Goal: Task Accomplishment & Management: Manage account settings

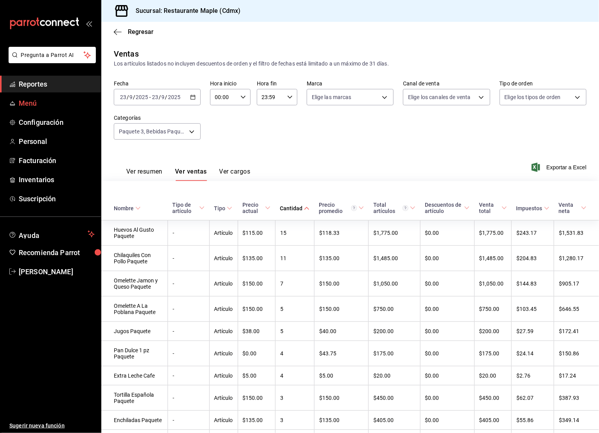
scroll to position [507, 0]
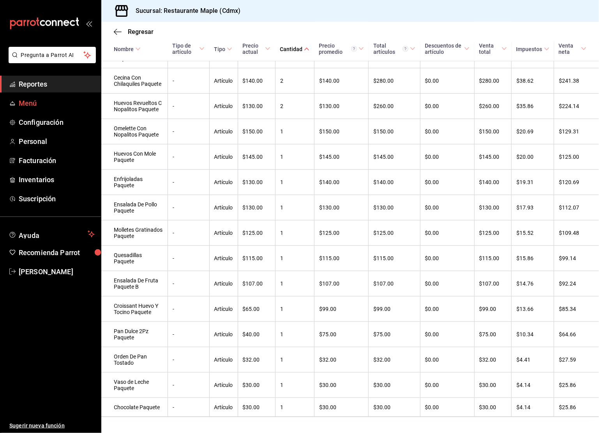
click at [33, 101] on span "Menú" at bounding box center [57, 103] width 76 height 11
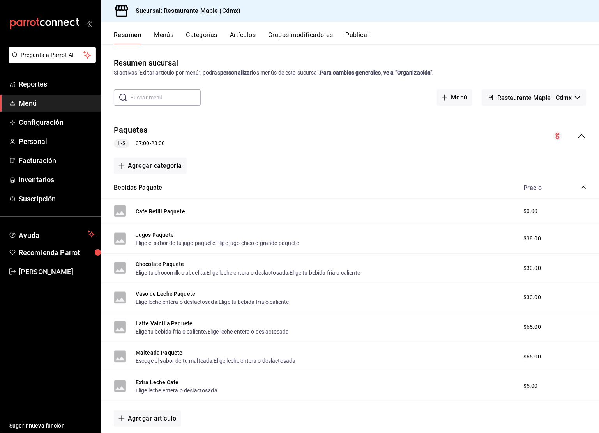
click at [162, 33] on button "Menús" at bounding box center [163, 37] width 19 height 13
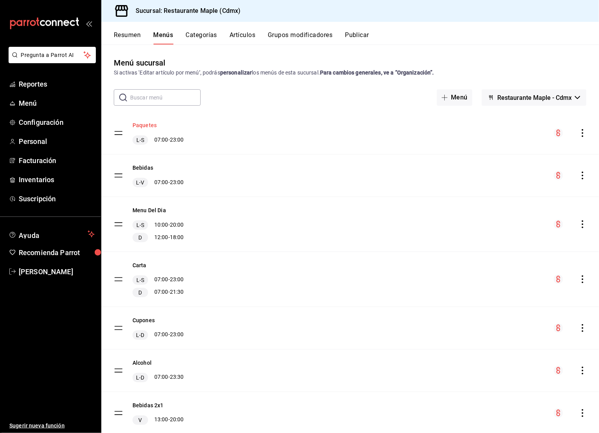
click at [145, 126] on button "Paquetes" at bounding box center [144, 125] width 24 height 8
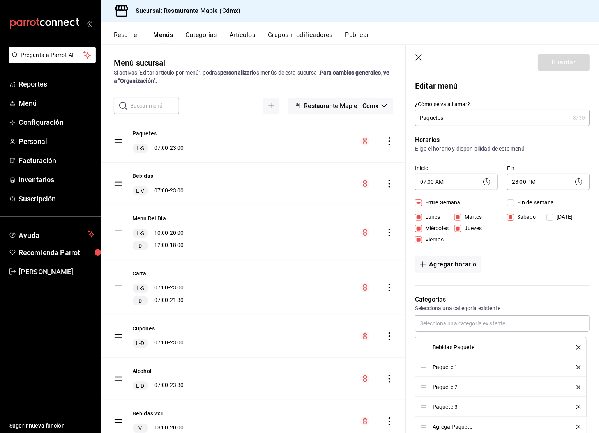
click at [123, 41] on button "Resumen" at bounding box center [127, 37] width 27 height 13
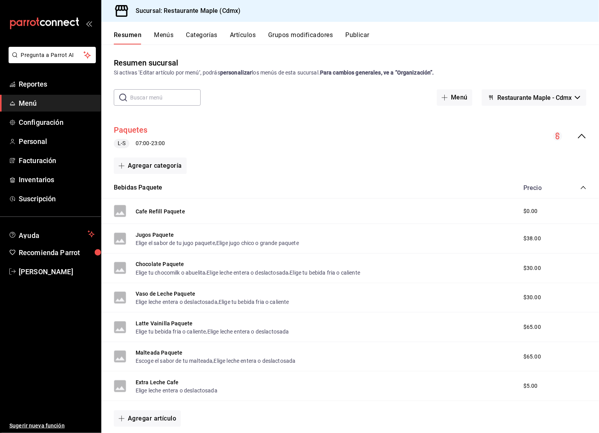
click at [139, 127] on button "Paquetes" at bounding box center [131, 129] width 34 height 11
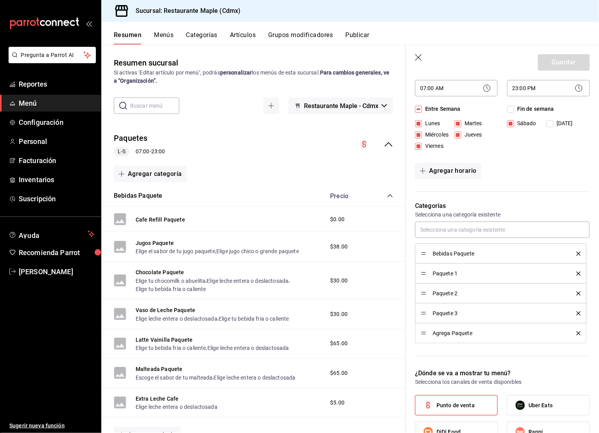
scroll to position [125, 0]
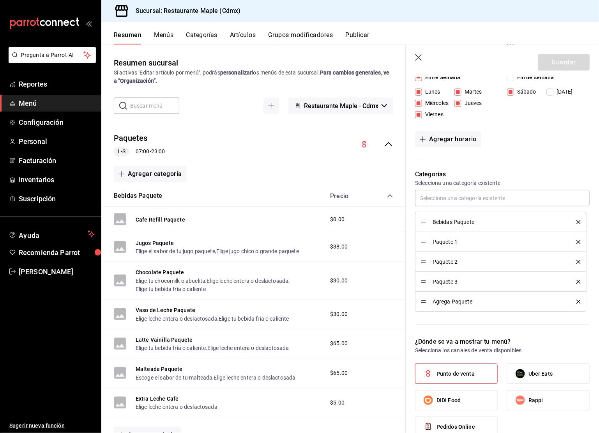
click at [417, 54] on icon "button" at bounding box center [419, 58] width 8 height 8
checkbox input "false"
type input "1758733264622"
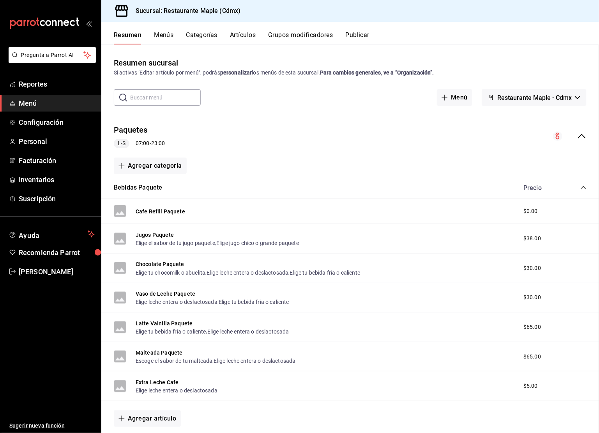
checkbox input "false"
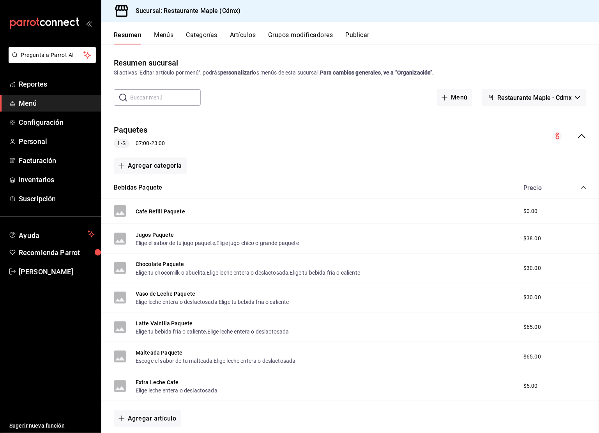
checkbox input "false"
click at [212, 36] on button "Categorías" at bounding box center [202, 37] width 32 height 13
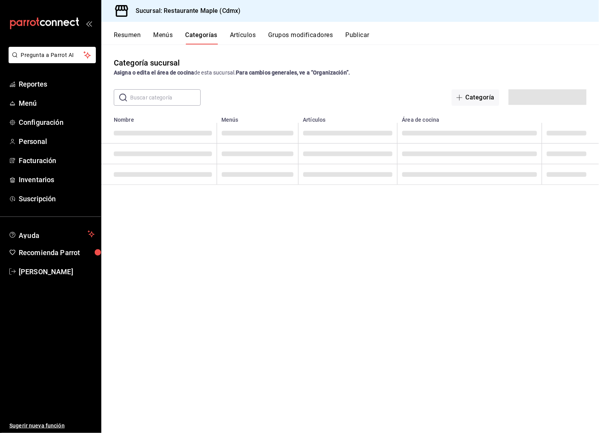
click at [163, 101] on input "text" at bounding box center [165, 98] width 71 height 16
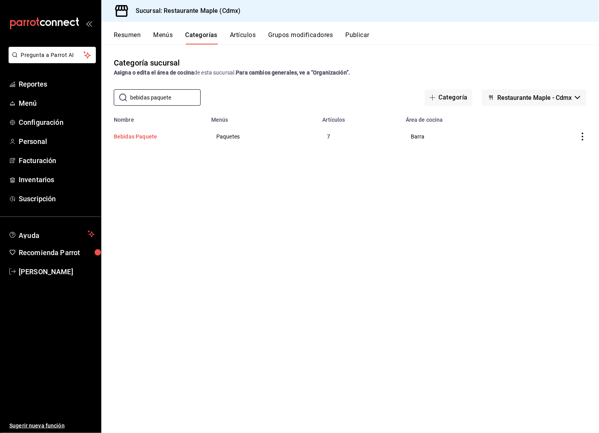
type input "bebidas paquete"
click at [147, 136] on button "Bebidas Paquete" at bounding box center [153, 136] width 78 height 8
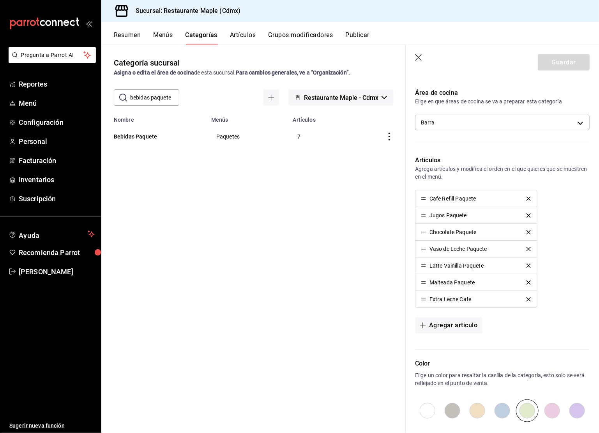
scroll to position [198, 0]
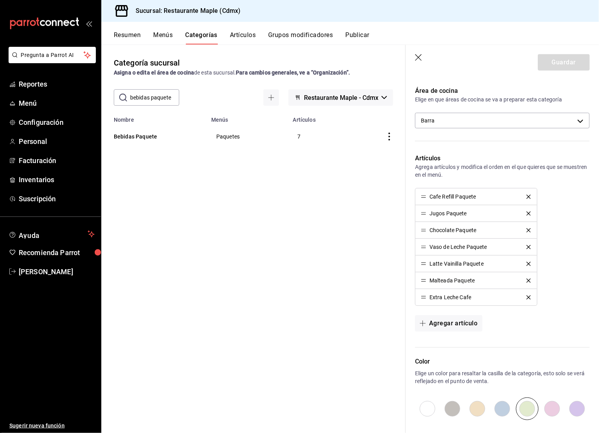
click at [530, 279] on icon "delete" at bounding box center [528, 280] width 4 height 4
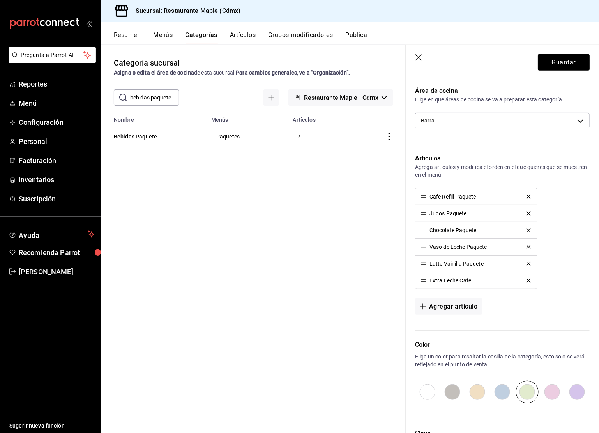
click at [528, 261] on icon "delete" at bounding box center [528, 263] width 4 height 4
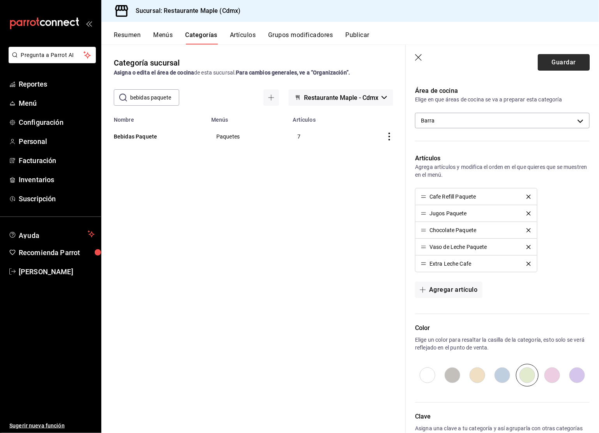
click at [559, 62] on button "Guardar" at bounding box center [564, 62] width 52 height 16
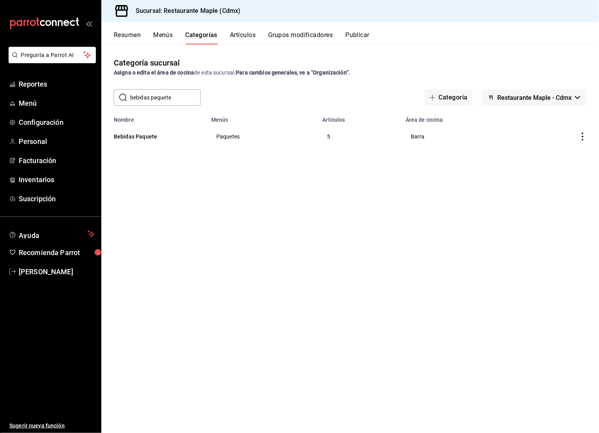
click at [164, 93] on input "bebidas paquete" at bounding box center [165, 98] width 71 height 16
click at [293, 35] on button "Grupos modificadores" at bounding box center [300, 37] width 65 height 13
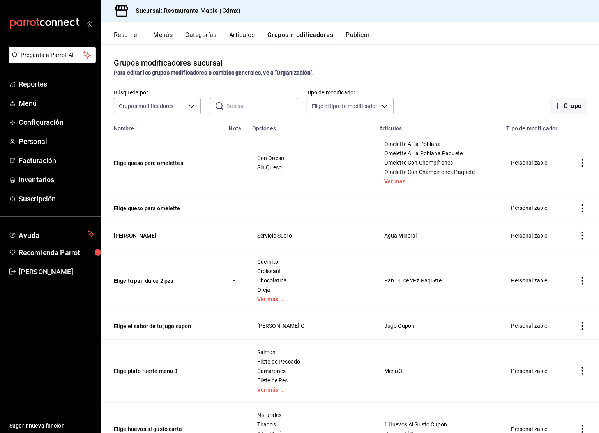
click at [256, 108] on input "text" at bounding box center [261, 106] width 71 height 16
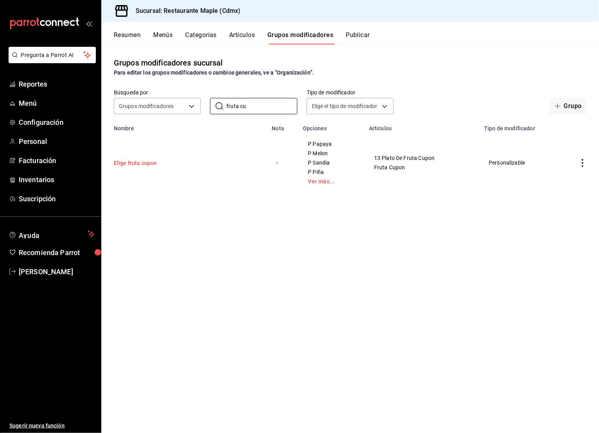
type input "fruta cu"
click at [140, 164] on button "Elige fruta cupon" at bounding box center [161, 163] width 94 height 8
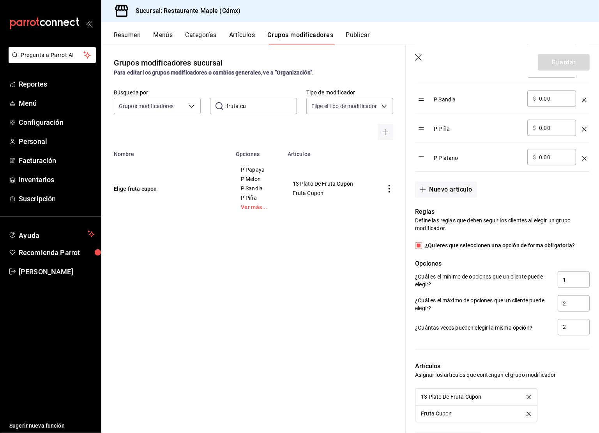
scroll to position [363, 0]
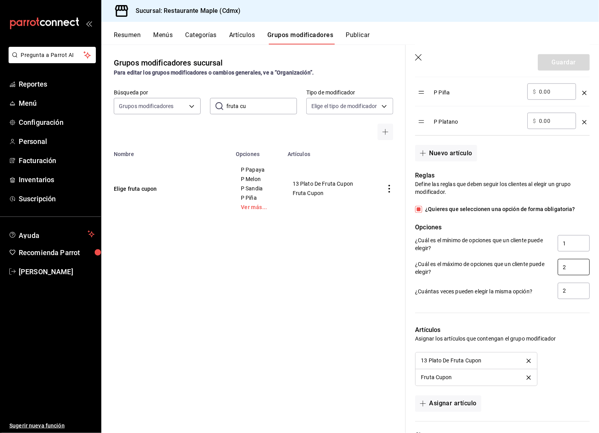
click at [568, 262] on input "2" at bounding box center [574, 267] width 32 height 16
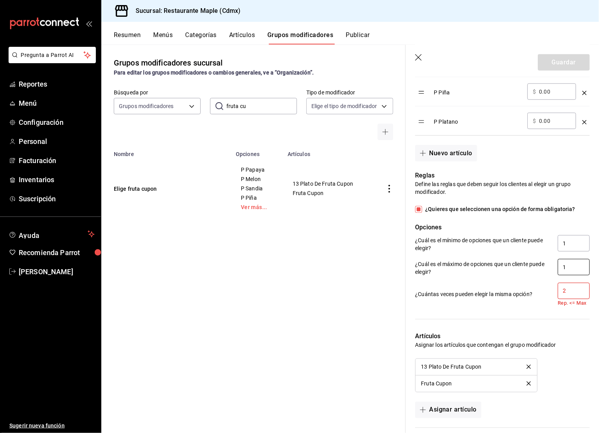
type input "1"
click at [564, 290] on input "2" at bounding box center [574, 290] width 32 height 16
drag, startPoint x: 569, startPoint y: 290, endPoint x: 552, endPoint y: 290, distance: 16.8
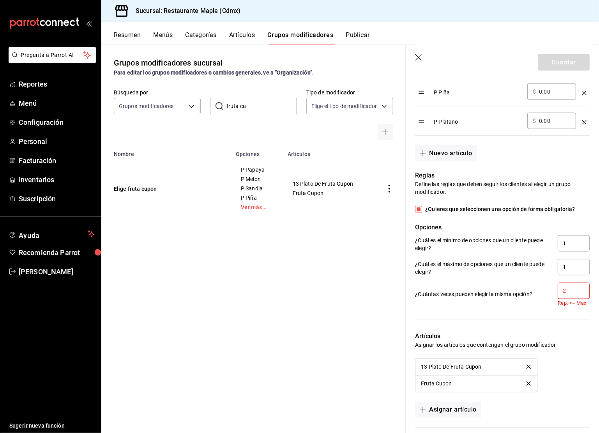
click at [552, 290] on div "¿Cuántas veces pueden elegir la misma opción? 2 Rep. <= Max" at bounding box center [502, 294] width 175 height 24
drag, startPoint x: 568, startPoint y: 288, endPoint x: 554, endPoint y: 288, distance: 14.0
click at [554, 288] on div "¿Cuántas veces pueden elegir la misma opción? 2 Rep. <= Max" at bounding box center [502, 294] width 175 height 24
click at [565, 291] on input "2" at bounding box center [574, 290] width 32 height 16
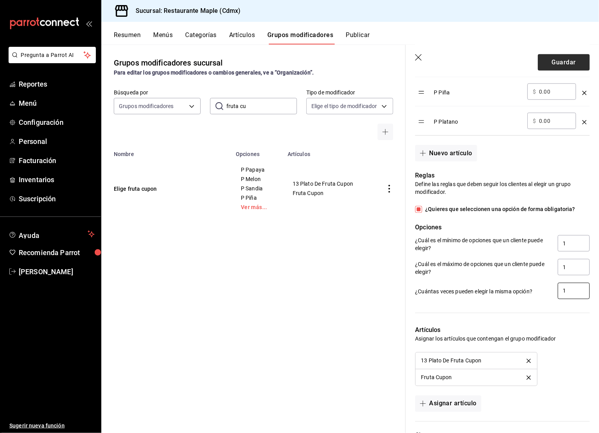
type input "1"
click at [558, 66] on button "Guardar" at bounding box center [564, 62] width 52 height 16
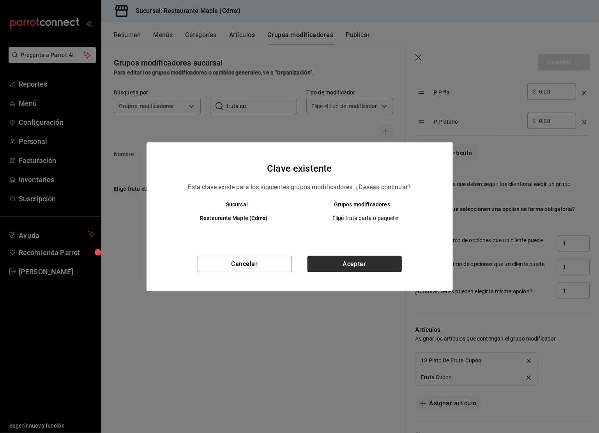
click at [323, 266] on button "Aceptar" at bounding box center [354, 264] width 94 height 16
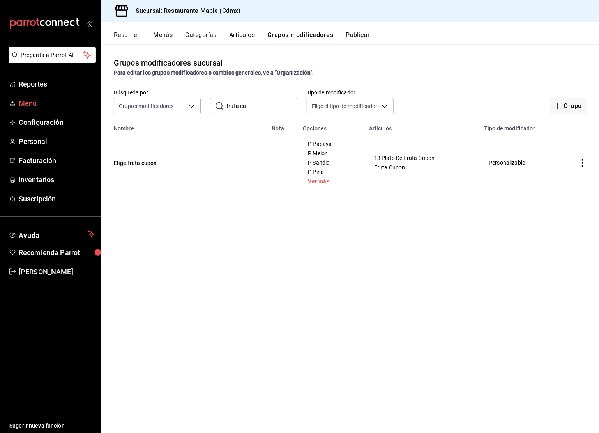
click at [41, 107] on span "Menú" at bounding box center [57, 103] width 76 height 11
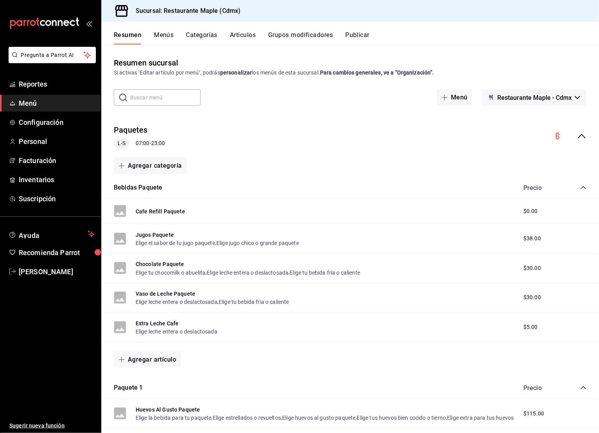
click at [358, 31] on button "Publicar" at bounding box center [357, 37] width 24 height 13
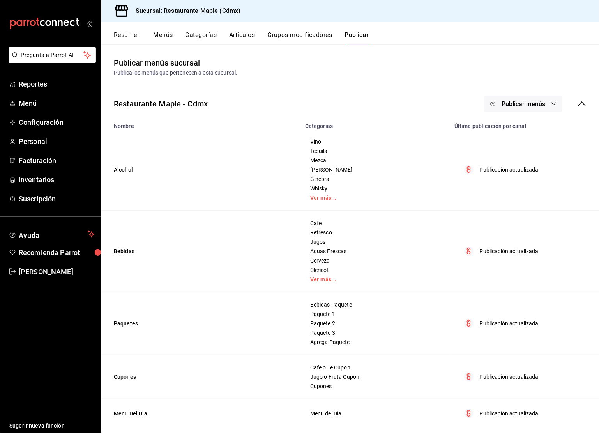
click at [533, 102] on span "Publicar menús" at bounding box center [523, 103] width 44 height 7
click at [523, 136] on li "Punto de venta" at bounding box center [524, 129] width 72 height 22
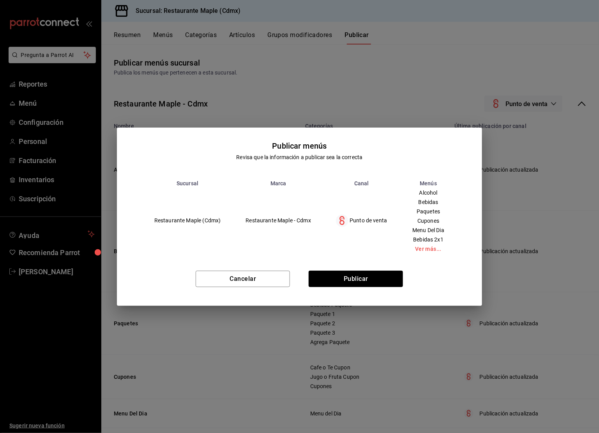
click at [355, 268] on div "Cancelar Publicar" at bounding box center [299, 282] width 365 height 48
click at [352, 276] on button "Publicar" at bounding box center [356, 278] width 94 height 16
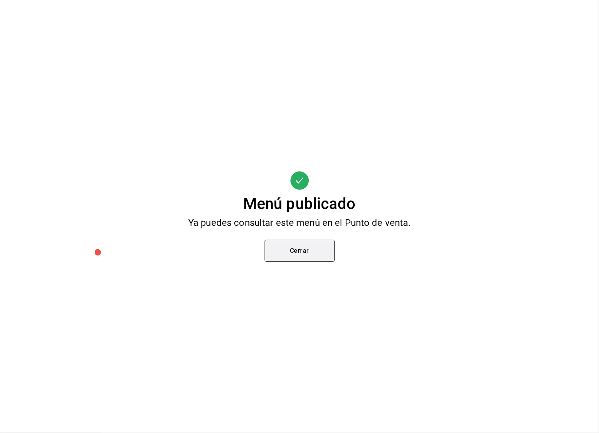
click at [309, 244] on button "Cerrar" at bounding box center [300, 251] width 70 height 22
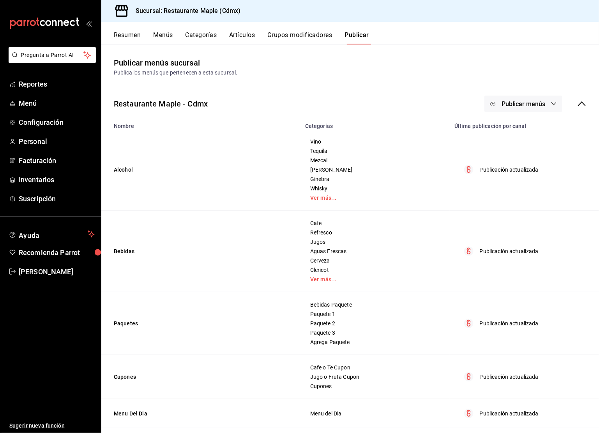
click at [215, 38] on button "Categorías" at bounding box center [201, 37] width 32 height 13
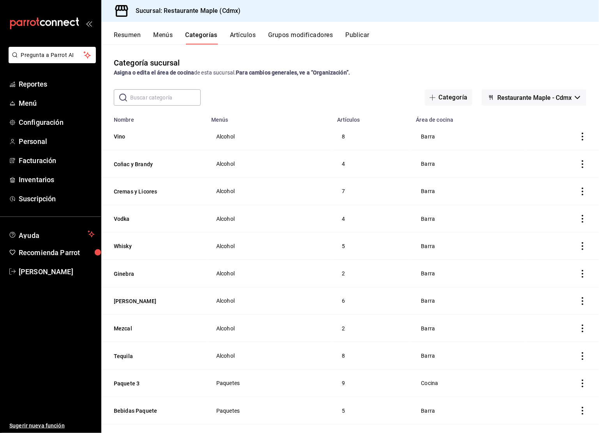
click at [166, 97] on input "text" at bounding box center [165, 98] width 71 height 16
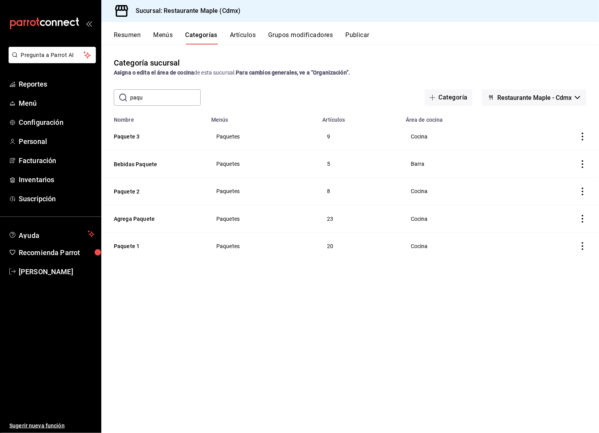
type input "paquete"
click at [135, 247] on button "Paquete 1" at bounding box center [153, 246] width 78 height 8
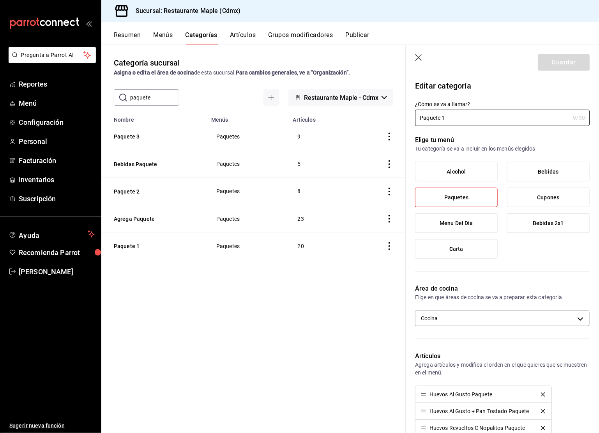
drag, startPoint x: 448, startPoint y: 120, endPoint x: 393, endPoint y: 120, distance: 55.3
click at [393, 120] on main "Categoría sucursal Asigna o edita el área de cocina de esta sucursal. Para camb…" at bounding box center [350, 238] width 498 height 388
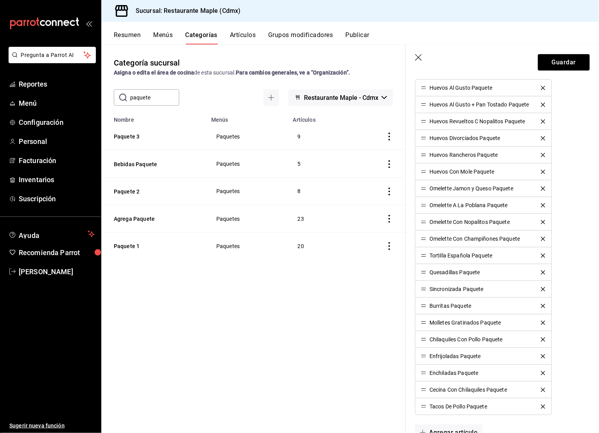
scroll to position [305, 0]
type input "Huevos Paquete"
click at [542, 271] on icon "delete" at bounding box center [543, 273] width 4 height 4
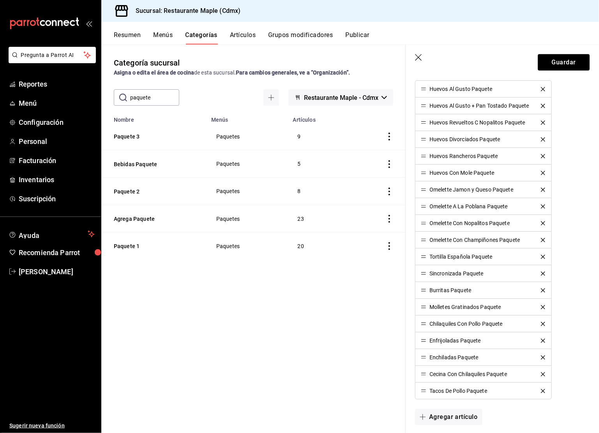
click at [542, 271] on icon "delete" at bounding box center [543, 273] width 4 height 4
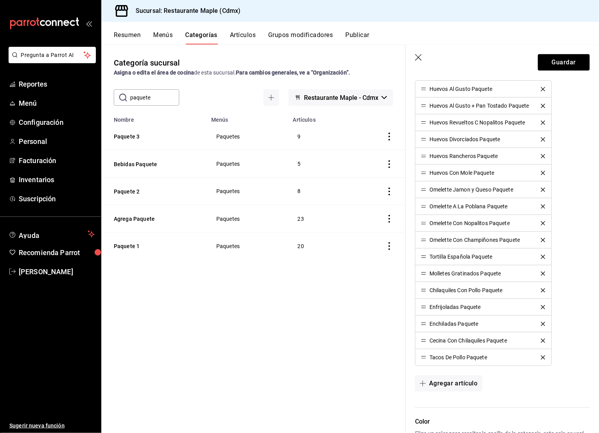
click at [542, 271] on icon "delete" at bounding box center [543, 273] width 4 height 4
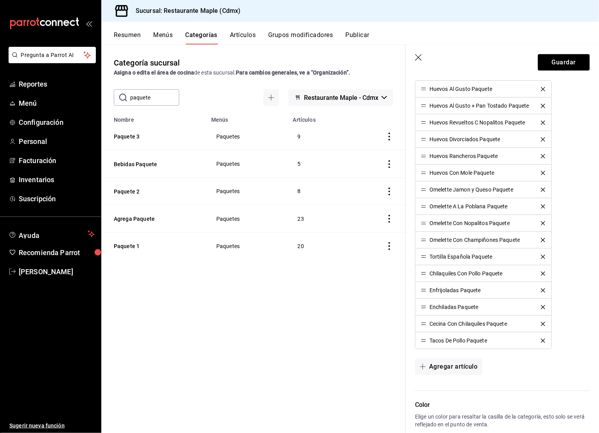
click at [542, 271] on icon "delete" at bounding box center [543, 273] width 4 height 4
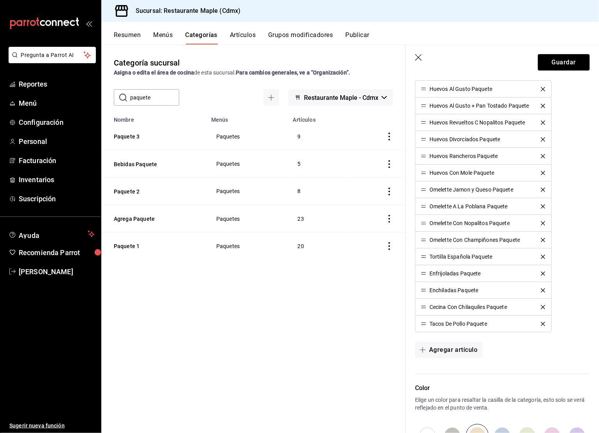
click at [542, 271] on icon "delete" at bounding box center [543, 273] width 4 height 4
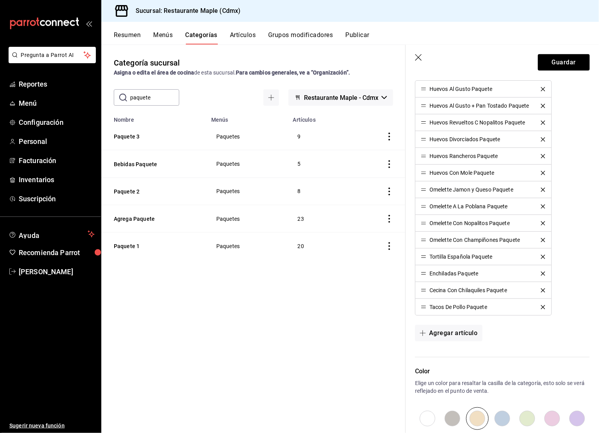
click at [542, 271] on icon "delete" at bounding box center [543, 273] width 4 height 4
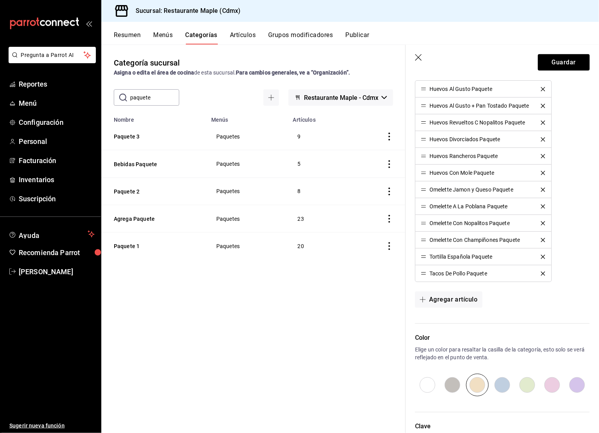
click at [542, 271] on icon "delete" at bounding box center [543, 273] width 4 height 4
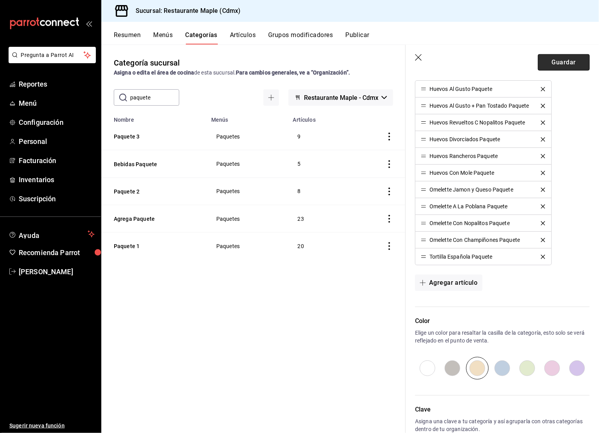
click at [554, 62] on button "Guardar" at bounding box center [564, 62] width 52 height 16
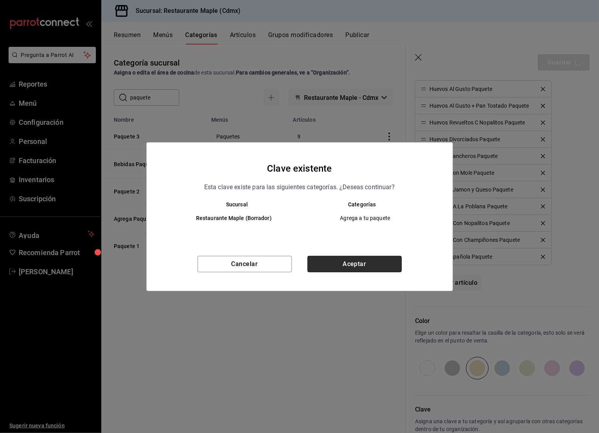
click at [342, 256] on button "Aceptar" at bounding box center [354, 264] width 94 height 16
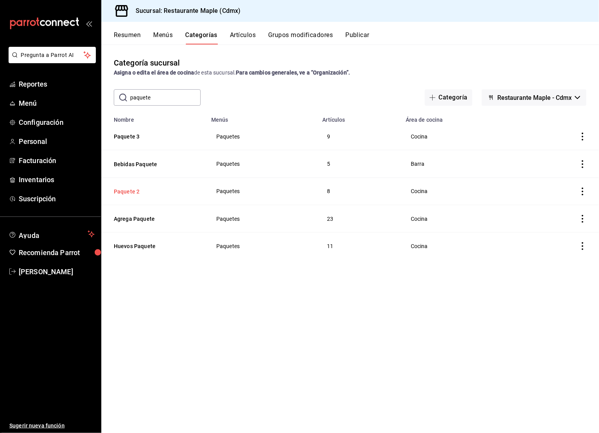
click at [132, 193] on button "Paquete 2" at bounding box center [153, 191] width 78 height 8
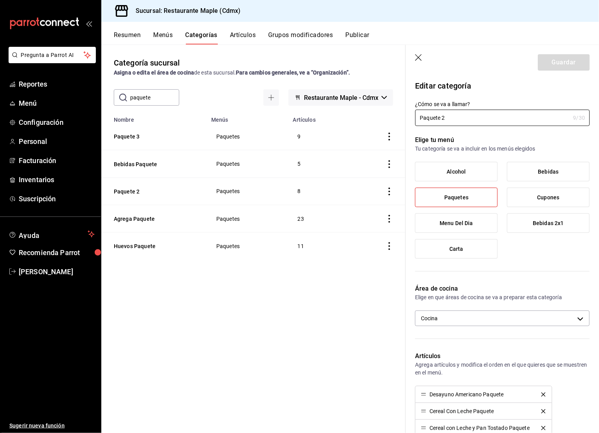
drag, startPoint x: 446, startPoint y: 116, endPoint x: 386, endPoint y: 115, distance: 60.0
click at [386, 115] on main "Categoría sucursal Asigna o edita el área de cocina de esta sucursal. Para camb…" at bounding box center [350, 238] width 498 height 388
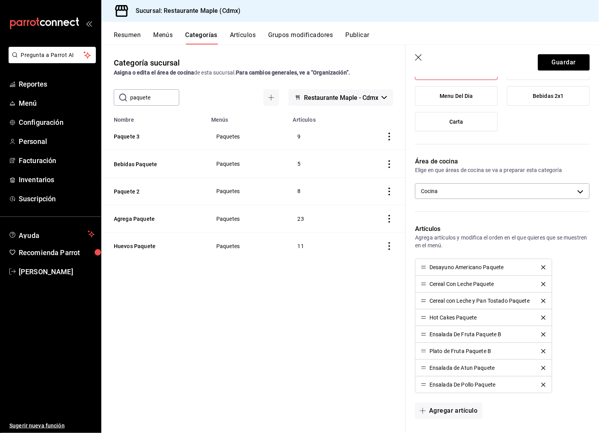
scroll to position [137, 0]
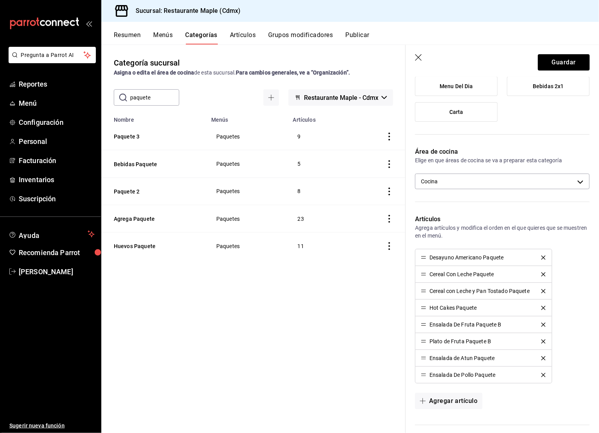
type input "Salado Paquete"
click at [545, 255] on icon "delete" at bounding box center [543, 257] width 4 height 4
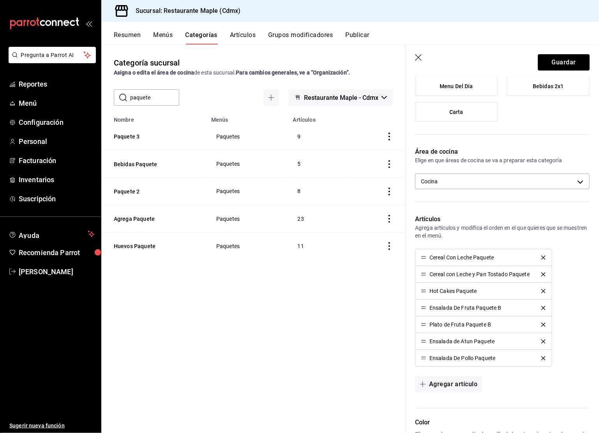
click at [545, 255] on icon "delete" at bounding box center [543, 257] width 4 height 4
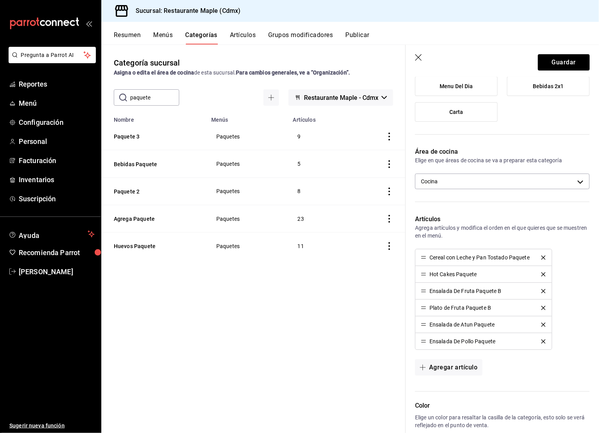
click at [545, 255] on icon "delete" at bounding box center [543, 257] width 4 height 4
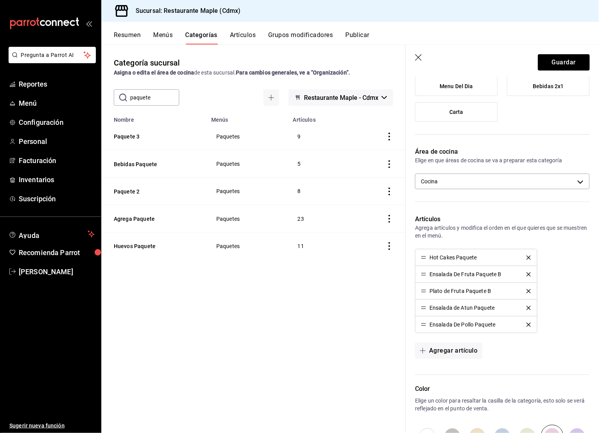
click at [545, 255] on div "Hot Cakes Paquete Ensalada De Fruta Paquete B Plato de Fruta Paquete B Ensalada…" at bounding box center [502, 291] width 175 height 84
click at [526, 256] on icon "delete" at bounding box center [528, 257] width 4 height 4
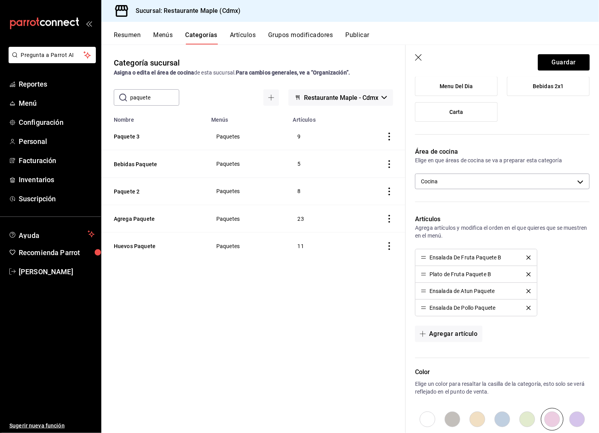
click at [526, 256] on icon "delete" at bounding box center [528, 257] width 4 height 4
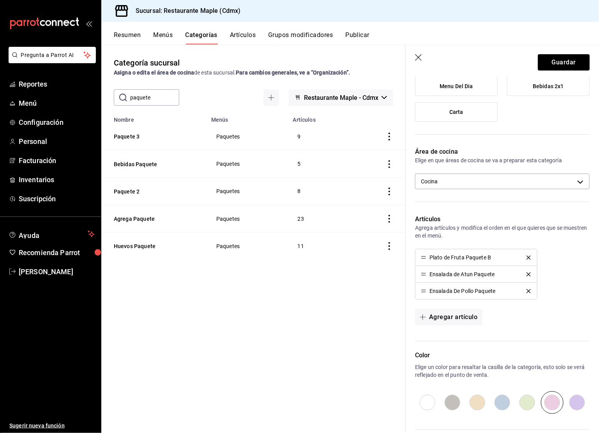
click at [526, 256] on icon "delete" at bounding box center [528, 257] width 4 height 4
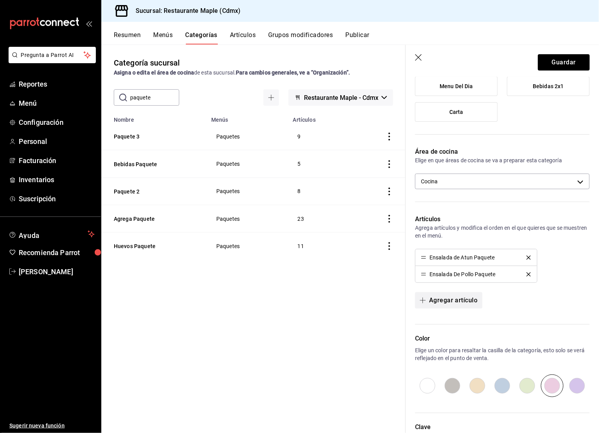
click at [440, 301] on button "Agregar artículo" at bounding box center [448, 300] width 67 height 16
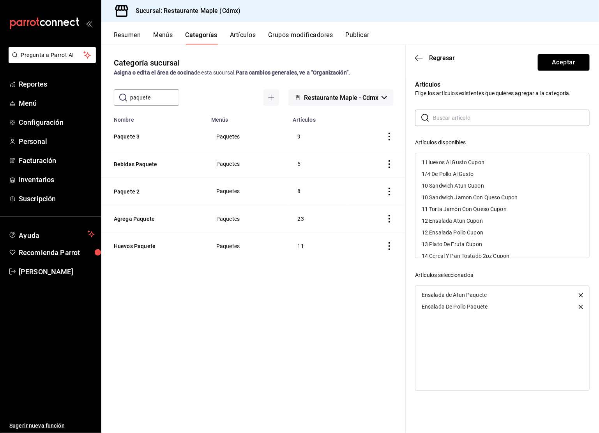
click at [437, 120] on input "text" at bounding box center [511, 118] width 157 height 16
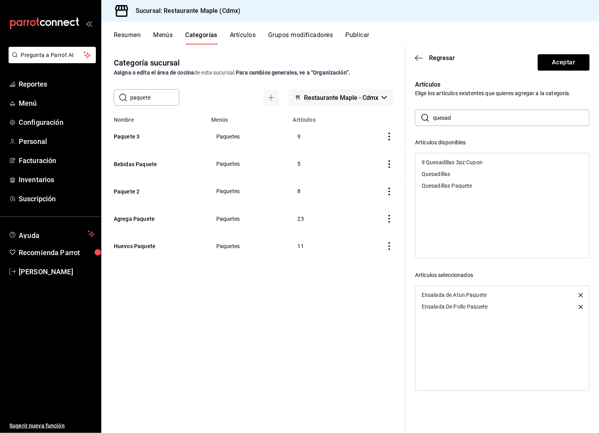
click at [439, 181] on div "Quesadillas Paquete" at bounding box center [502, 186] width 174 height 12
click at [448, 115] on input "quesad" at bounding box center [511, 118] width 157 height 16
click at [436, 186] on div "Burritas Paquete" at bounding box center [443, 185] width 42 height 5
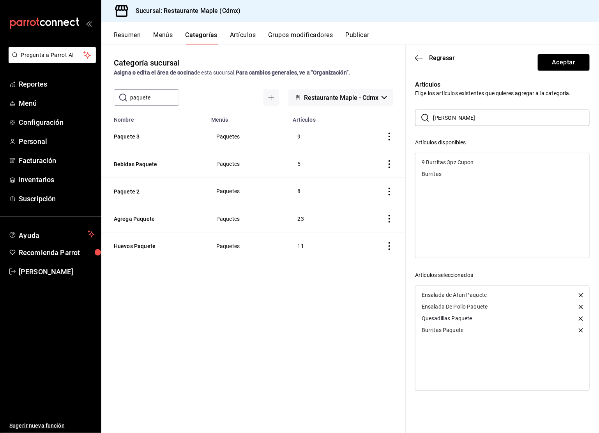
click at [453, 117] on input "[PERSON_NAME]" at bounding box center [511, 118] width 157 height 16
click at [445, 162] on div "Sincronizada Paquete" at bounding box center [449, 161] width 54 height 5
click at [449, 115] on input "sinc" at bounding box center [511, 118] width 157 height 16
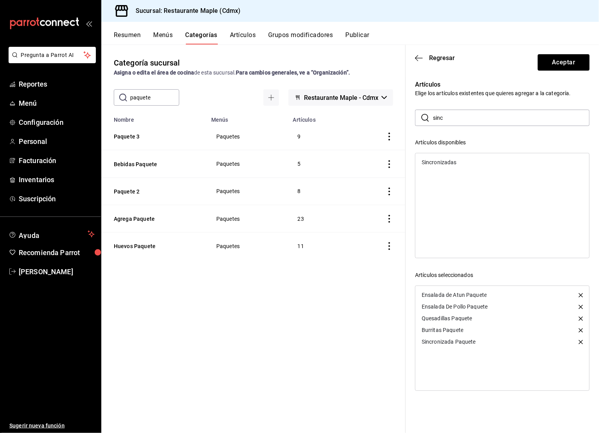
click at [449, 115] on input "sinc" at bounding box center [511, 118] width 157 height 16
click at [433, 184] on div "Enfrijoladas Paquete" at bounding box center [447, 185] width 51 height 5
click at [449, 119] on input "enfri" at bounding box center [511, 118] width 157 height 16
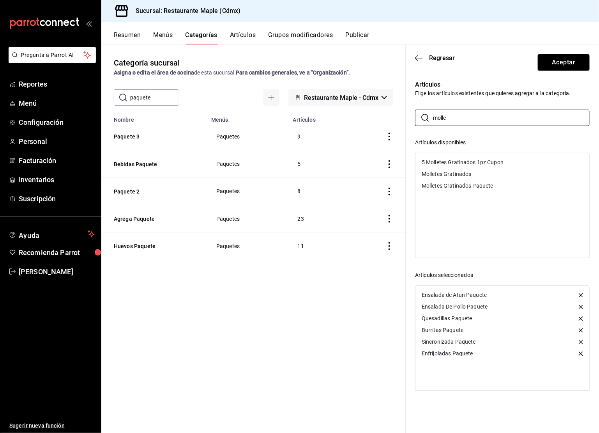
click at [445, 184] on div "Molletes Gratinados Paquete" at bounding box center [458, 185] width 72 height 5
click at [445, 120] on input "molle" at bounding box center [511, 118] width 157 height 16
click at [486, 187] on div "Chilaquiles Con Pollo Paquete" at bounding box center [458, 185] width 73 height 5
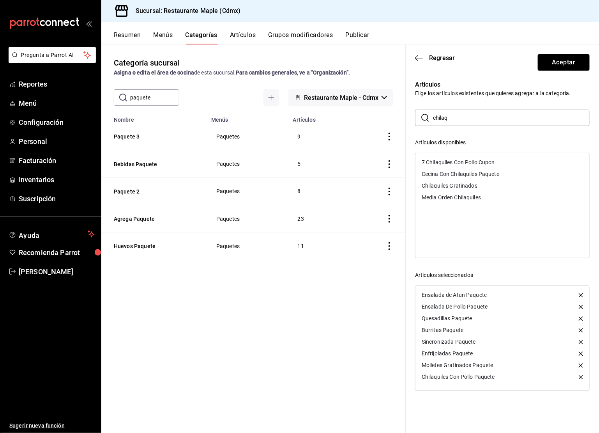
click at [454, 117] on input "chilaq" at bounding box center [511, 118] width 157 height 16
click at [438, 177] on div "Tacos De Pollo Paquete" at bounding box center [502, 174] width 174 height 12
click at [449, 122] on input "tacos" at bounding box center [511, 118] width 157 height 16
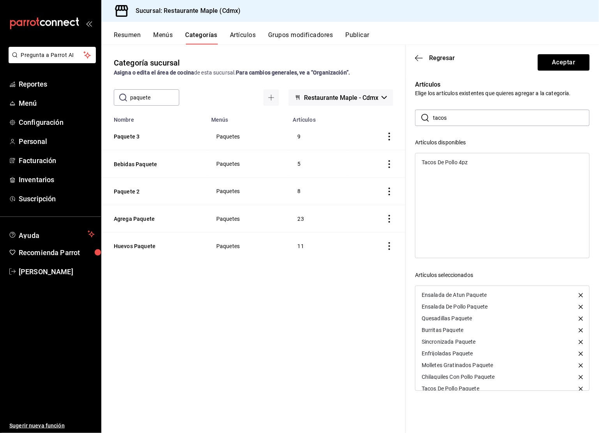
click at [449, 122] on input "tacos" at bounding box center [511, 118] width 157 height 16
click at [478, 103] on div "Artículos Elige los artículos existentes que quieres agregar a la categoría. ​ …" at bounding box center [498, 229] width 184 height 317
click at [477, 188] on div "Torta de Jamón y Queso Paquete" at bounding box center [502, 186] width 174 height 12
click at [450, 118] on input "torta" at bounding box center [511, 118] width 157 height 16
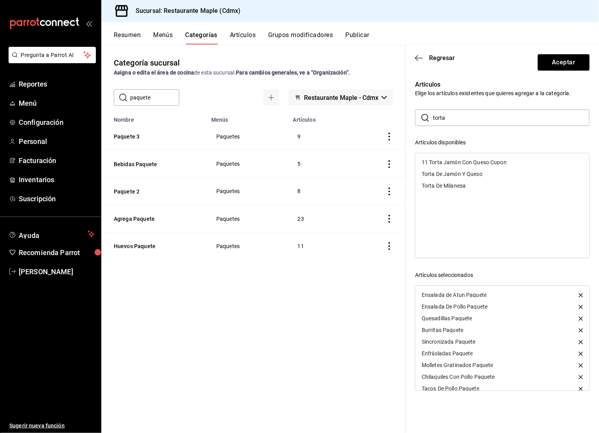
click at [450, 118] on input "torta" at bounding box center [511, 118] width 157 height 16
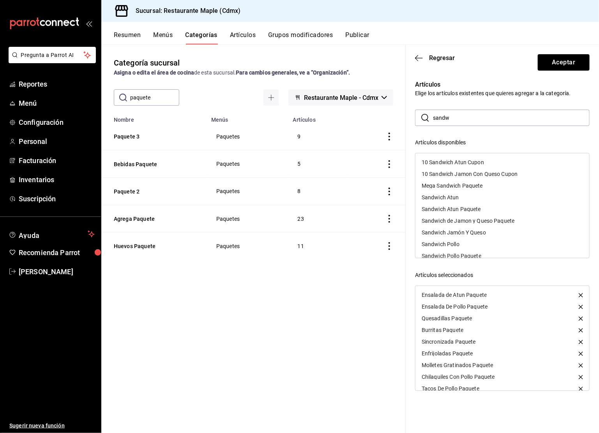
click at [459, 209] on div "Sandwich Atun Paquete" at bounding box center [451, 208] width 59 height 5
click at [459, 209] on div "Sandwich de Jamon y Queso Paquete" at bounding box center [468, 208] width 93 height 5
click at [457, 119] on input "sandw" at bounding box center [511, 118] width 157 height 16
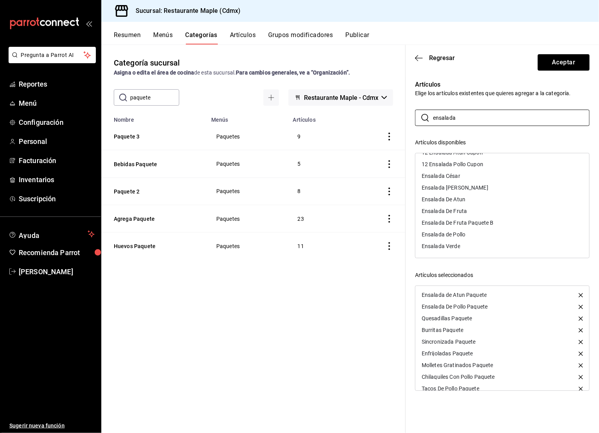
scroll to position [0, 0]
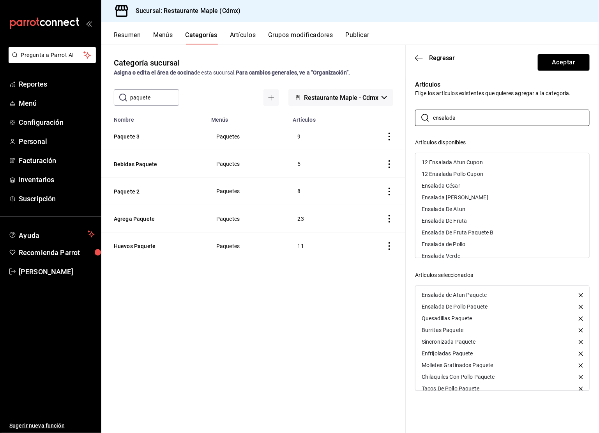
type input "ensalada"
click at [487, 76] on header "Regresar Aceptar" at bounding box center [502, 61] width 193 height 32
click at [558, 62] on button "Aceptar" at bounding box center [564, 62] width 52 height 16
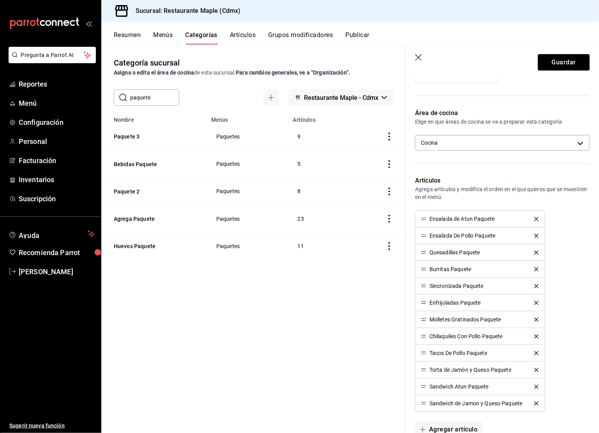
scroll to position [183, 0]
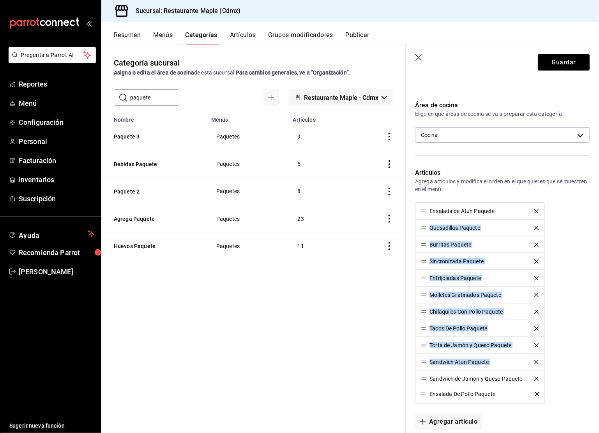
drag, startPoint x: 424, startPoint y: 226, endPoint x: 422, endPoint y: 392, distance: 166.8
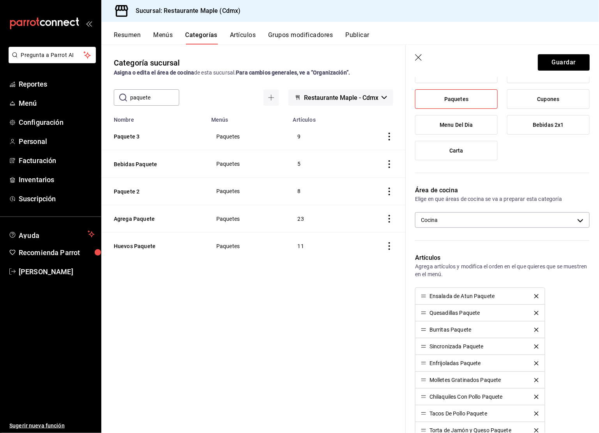
scroll to position [153, 0]
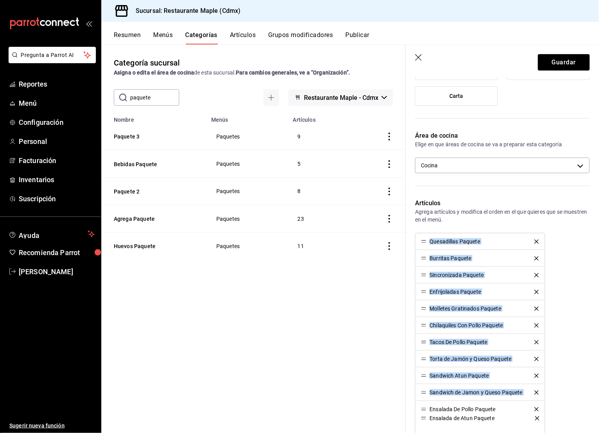
drag, startPoint x: 425, startPoint y: 240, endPoint x: 433, endPoint y: 417, distance: 177.5
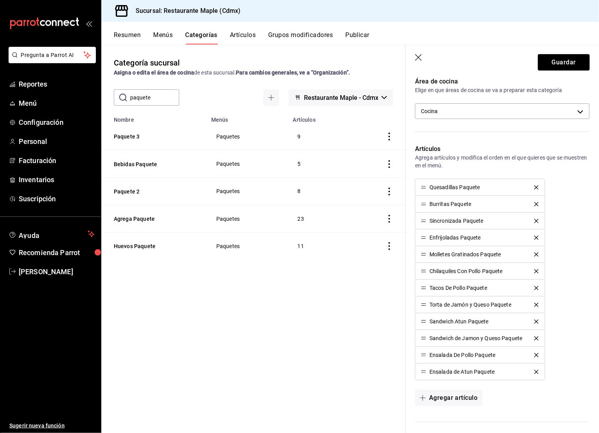
scroll to position [208, 0]
click at [556, 60] on button "Guardar" at bounding box center [564, 62] width 52 height 16
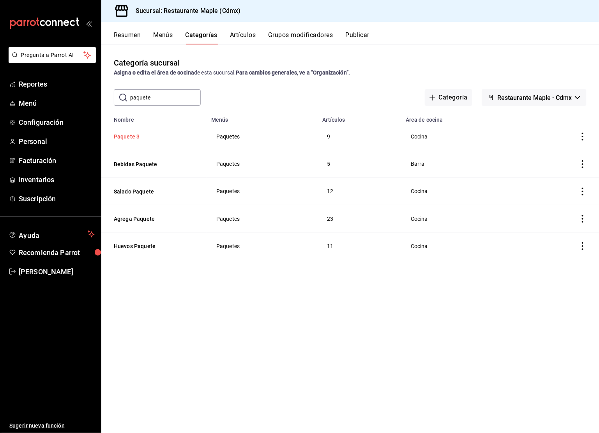
click at [127, 138] on button "Paquete 3" at bounding box center [153, 136] width 78 height 8
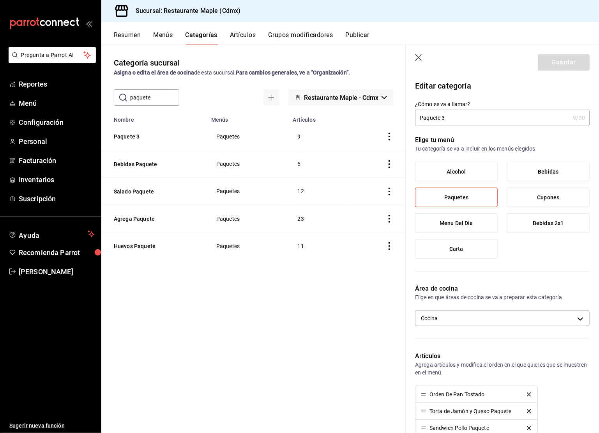
click at [444, 120] on input "Paquete 3" at bounding box center [492, 118] width 155 height 16
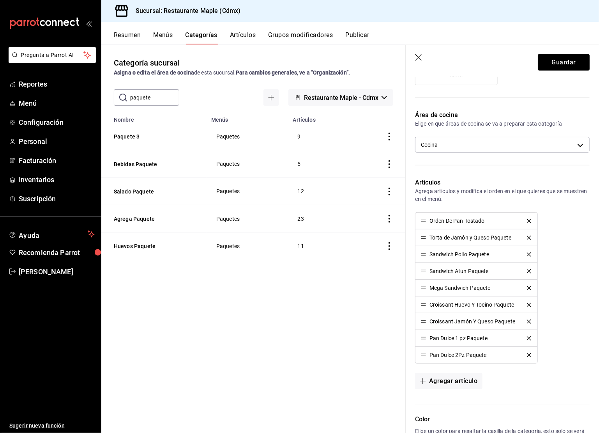
scroll to position [174, 0]
type input "Especiales Paquete"
click at [530, 235] on icon "delete" at bounding box center [529, 237] width 4 height 4
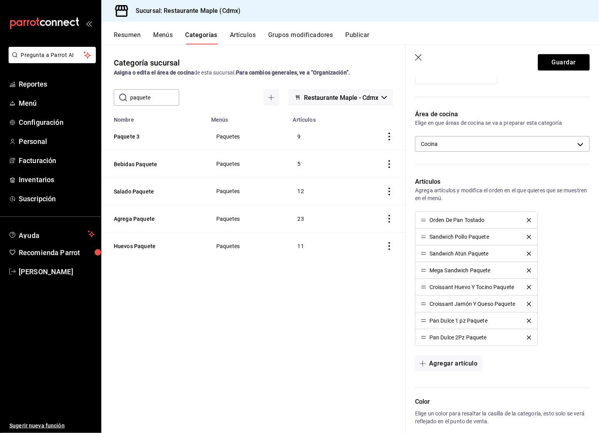
click at [530, 235] on icon "delete" at bounding box center [529, 237] width 4 height 4
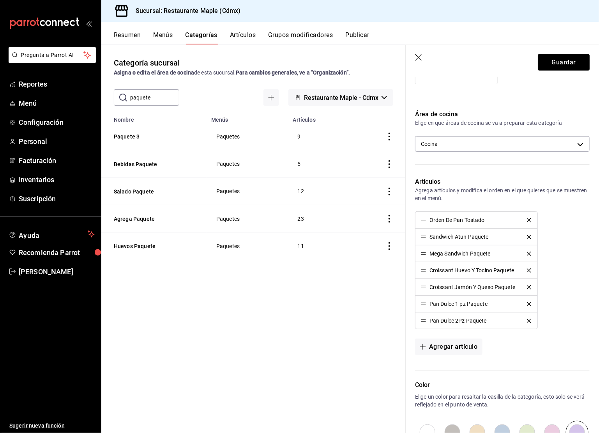
click at [530, 235] on icon "delete" at bounding box center [529, 237] width 4 height 4
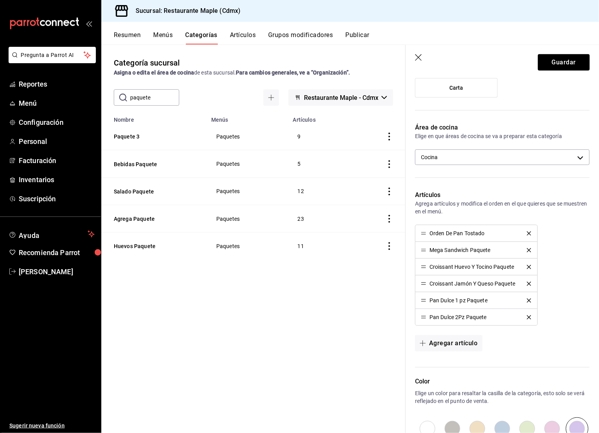
scroll to position [165, 0]
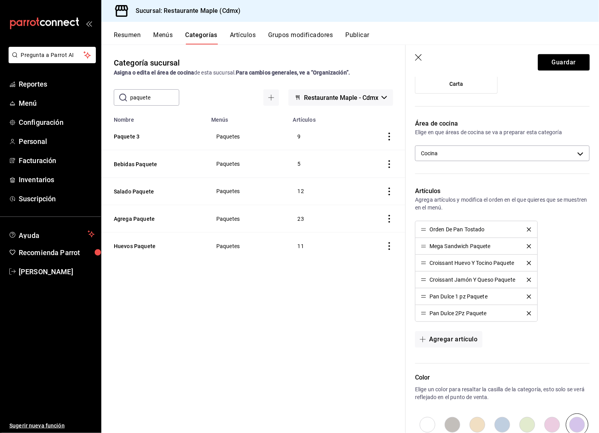
click at [529, 227] on icon "delete" at bounding box center [529, 229] width 4 height 4
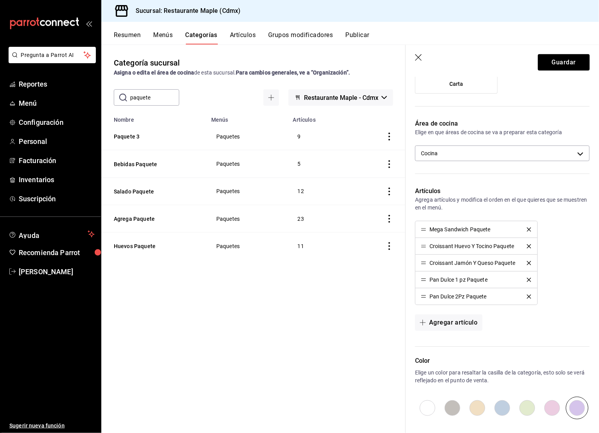
click at [532, 277] on button "delete" at bounding box center [528, 279] width 15 height 4
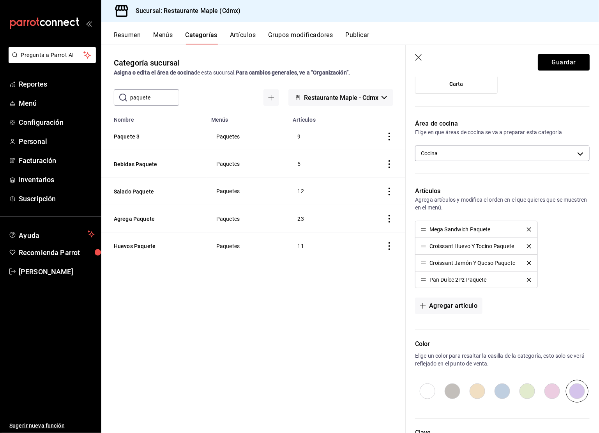
click at [532, 277] on button "delete" at bounding box center [528, 279] width 15 height 4
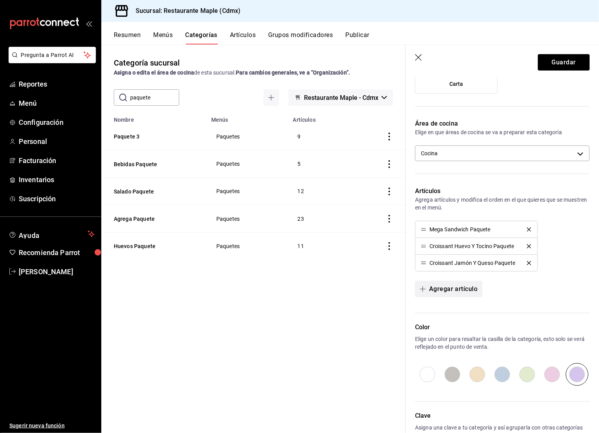
click at [437, 287] on button "Agregar artículo" at bounding box center [448, 289] width 67 height 16
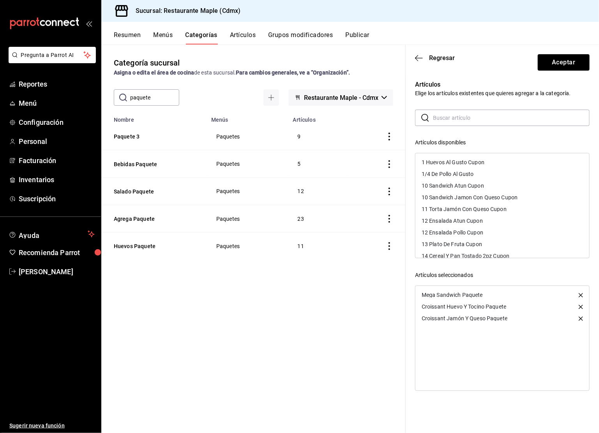
click at [446, 122] on input "text" at bounding box center [511, 118] width 157 height 16
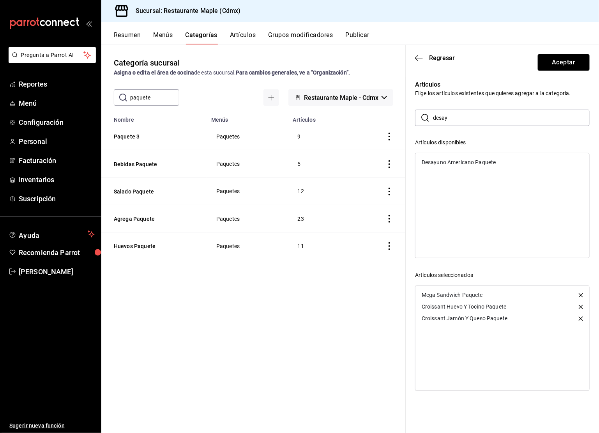
click at [443, 161] on div "Desayuno Americano Paquete" at bounding box center [459, 161] width 74 height 5
click at [453, 118] on input "desay" at bounding box center [511, 118] width 157 height 16
type input "ceci"
click at [459, 163] on div "Cecina Con Chilaquiles Paquete" at bounding box center [461, 161] width 78 height 5
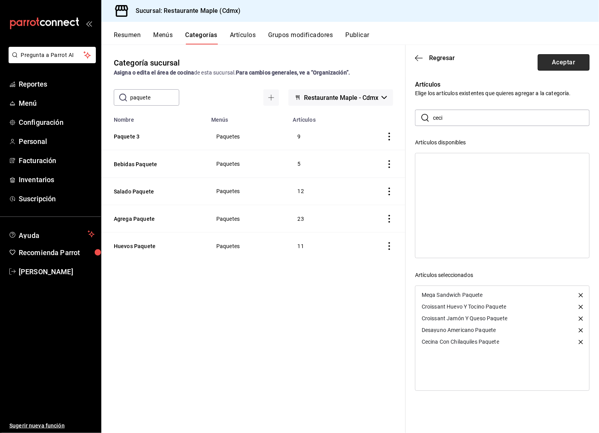
click at [567, 63] on button "Aceptar" at bounding box center [564, 62] width 52 height 16
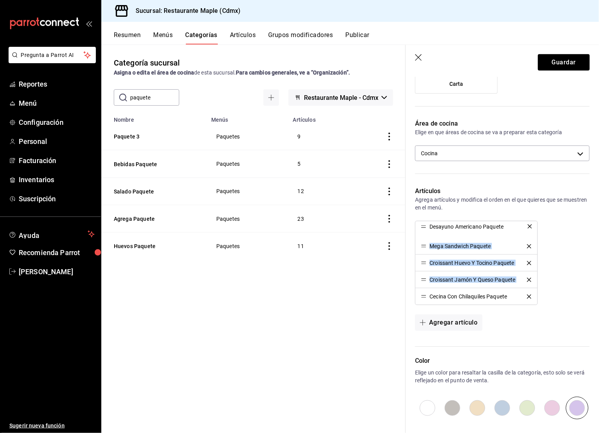
drag, startPoint x: 425, startPoint y: 279, endPoint x: 426, endPoint y: 227, distance: 51.4
drag, startPoint x: 425, startPoint y: 293, endPoint x: 425, endPoint y: 263, distance: 30.8
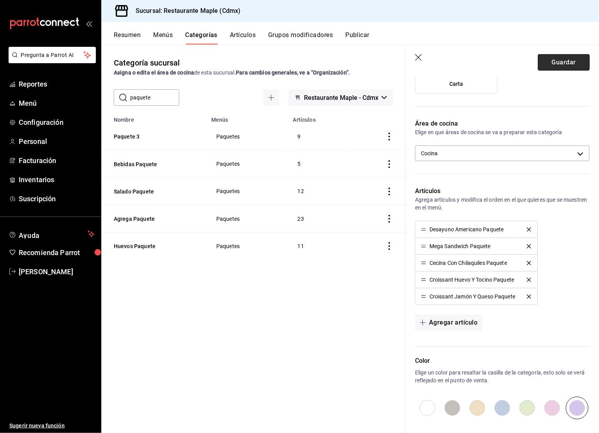
click at [560, 61] on button "Guardar" at bounding box center [564, 62] width 52 height 16
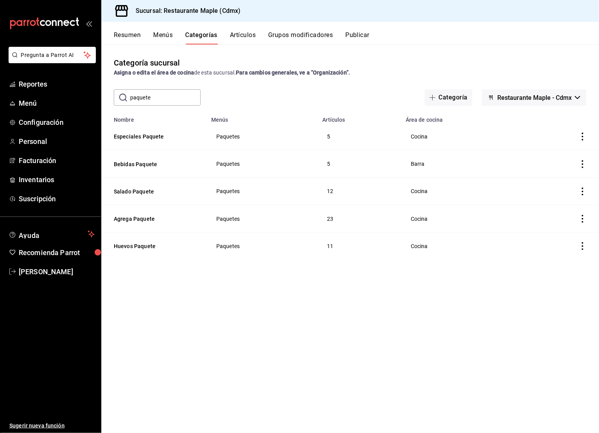
click at [124, 35] on button "Resumen" at bounding box center [127, 37] width 27 height 13
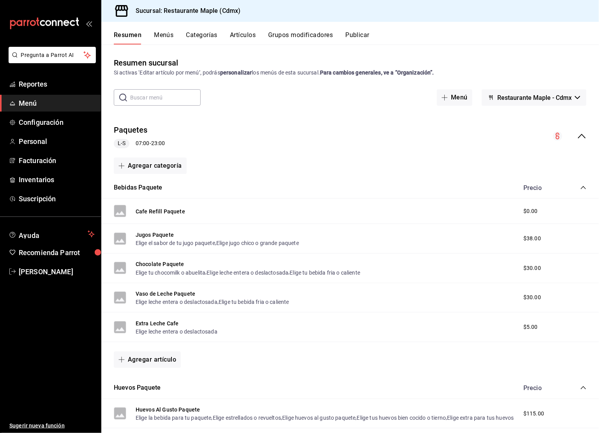
click at [169, 34] on button "Menús" at bounding box center [163, 37] width 19 height 13
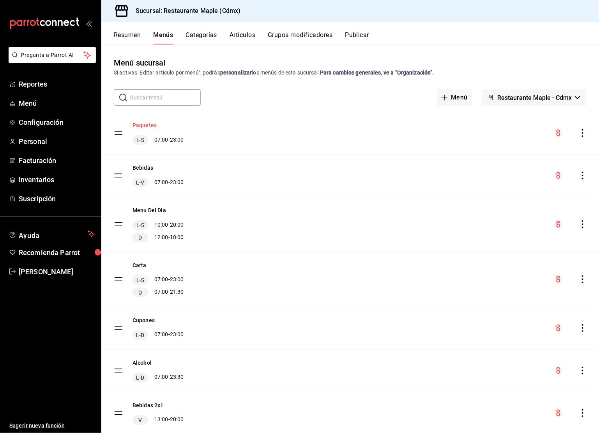
click at [142, 126] on button "Paquetes" at bounding box center [144, 125] width 24 height 8
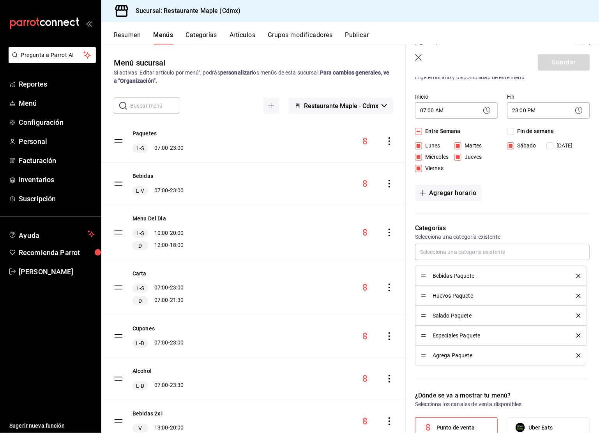
scroll to position [137, 0]
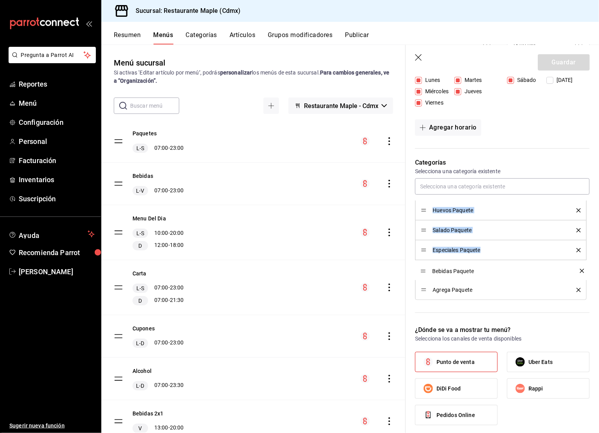
drag, startPoint x: 424, startPoint y: 211, endPoint x: 429, endPoint y: 272, distance: 61.4
click at [555, 60] on button "Guardar" at bounding box center [564, 62] width 52 height 16
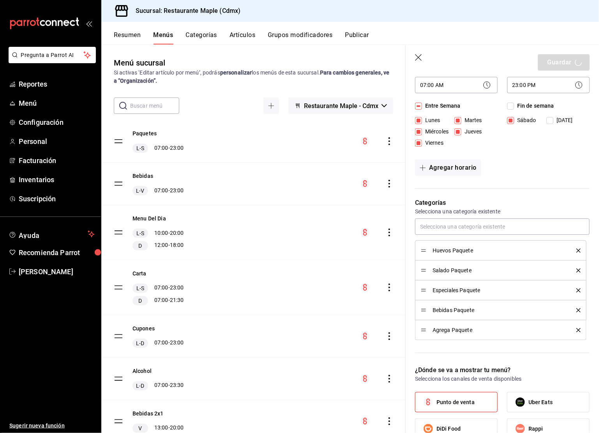
scroll to position [0, 0]
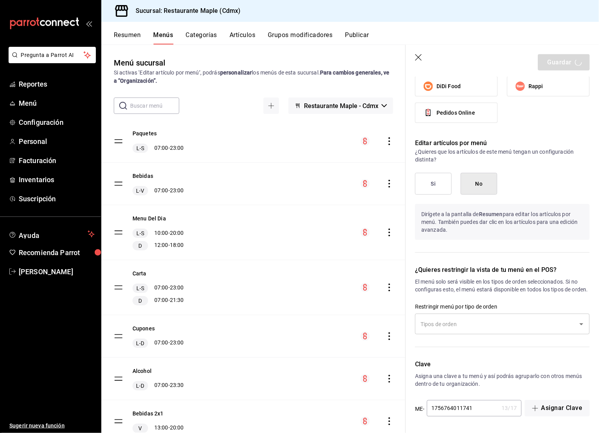
checkbox input "false"
type input "1758735130513"
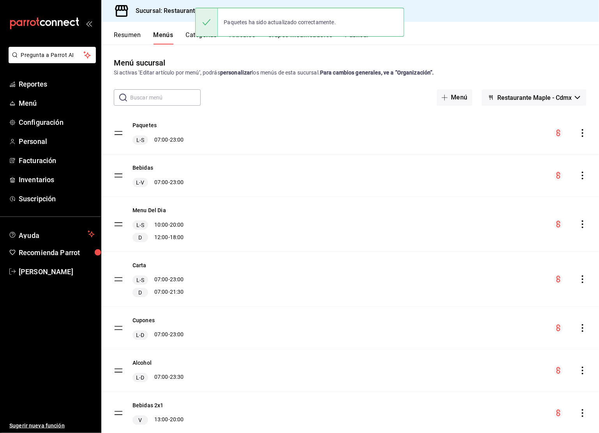
click at [130, 34] on button "Resumen" at bounding box center [127, 37] width 27 height 13
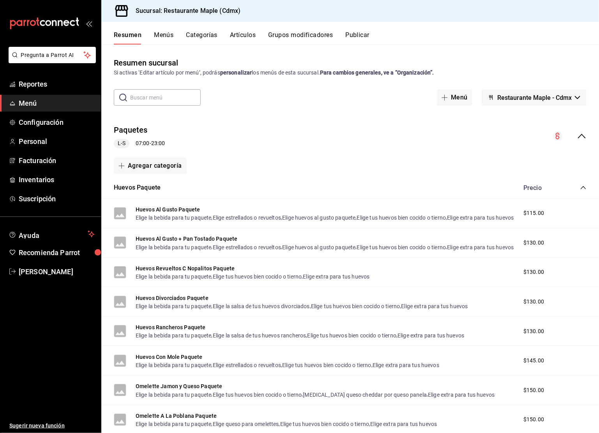
click at [583, 186] on icon "collapse-category-row" at bounding box center [583, 187] width 6 height 6
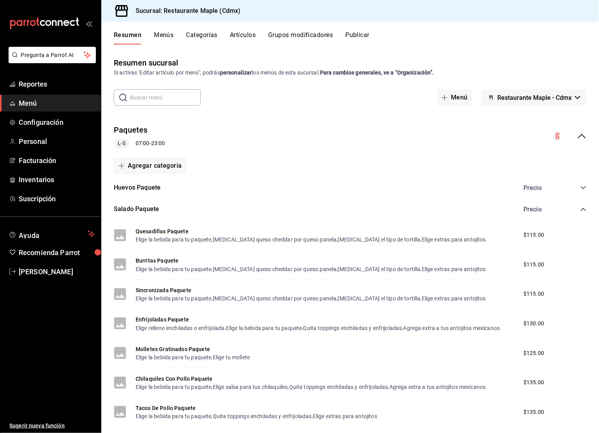
click at [582, 210] on icon "collapse-category-row" at bounding box center [583, 209] width 6 height 6
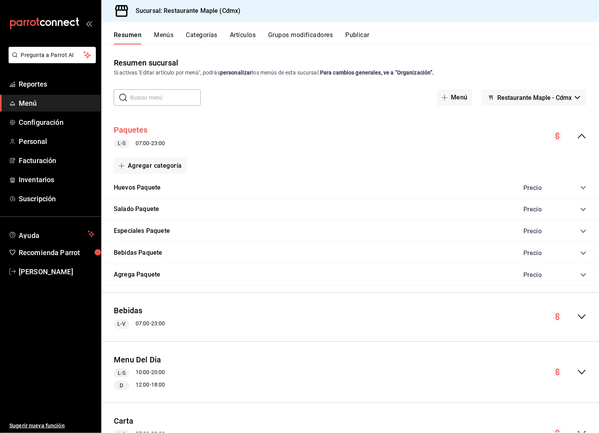
click at [138, 132] on button "Paquetes" at bounding box center [131, 129] width 34 height 11
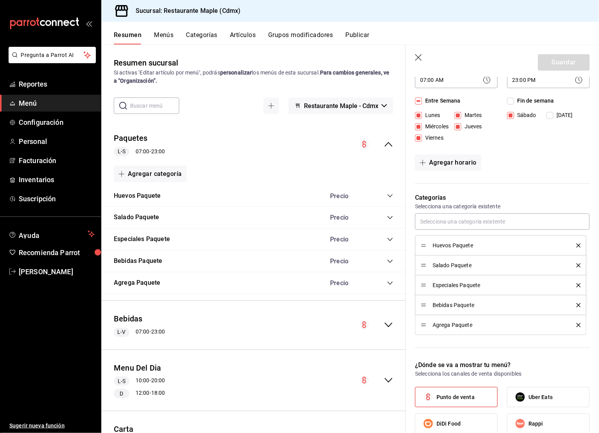
scroll to position [55, 0]
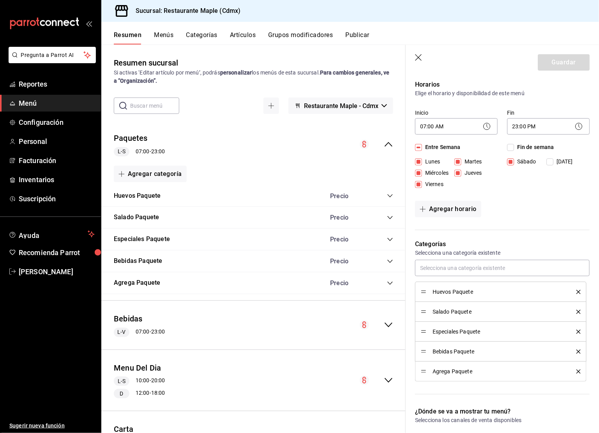
click at [417, 56] on icon "button" at bounding box center [418, 57] width 7 height 7
checkbox input "false"
type input "1758735151931"
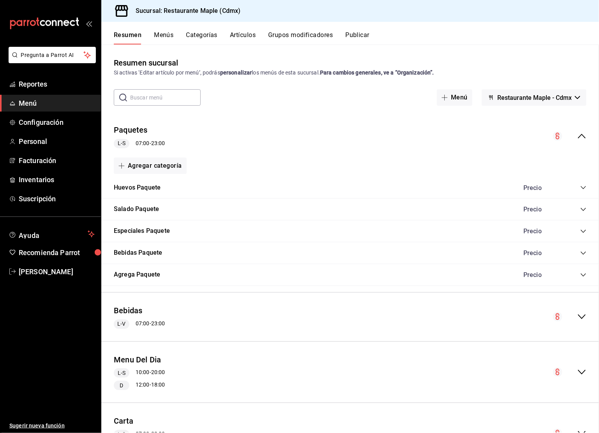
checkbox input "false"
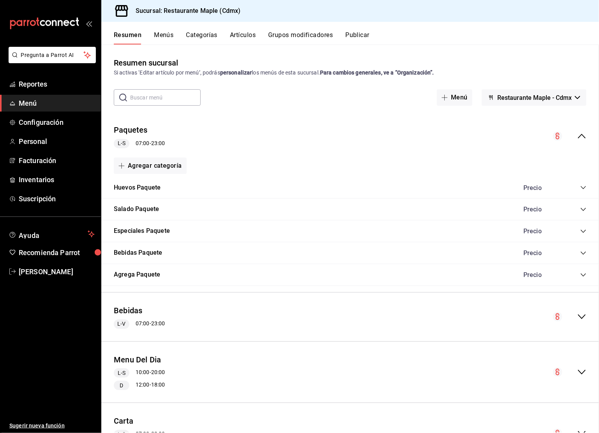
checkbox input "false"
click at [157, 34] on button "Menús" at bounding box center [163, 37] width 19 height 13
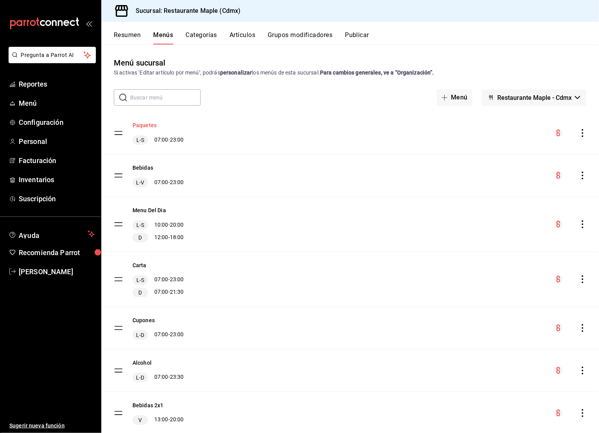
click at [145, 127] on button "Paquetes" at bounding box center [144, 125] width 24 height 8
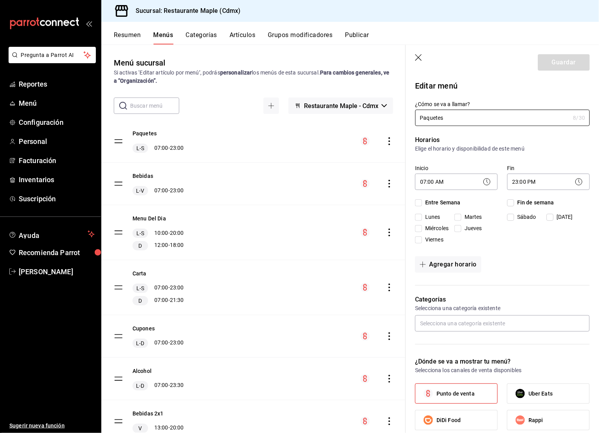
checkbox input "true"
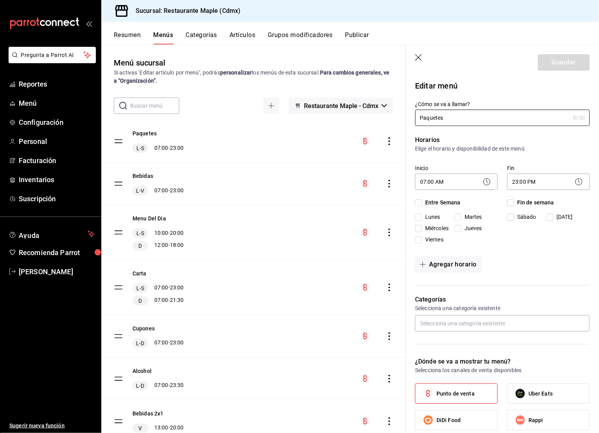
checkbox input "true"
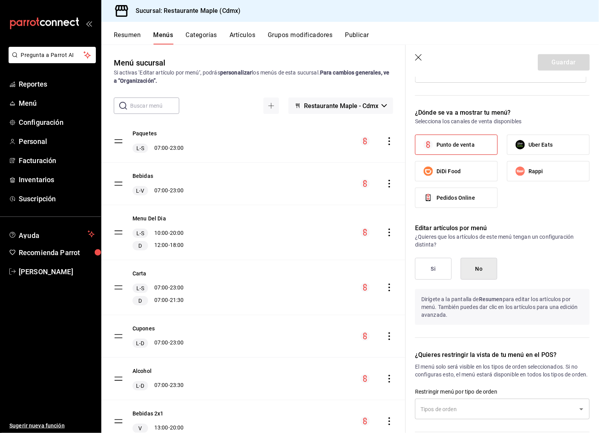
scroll to position [444, 0]
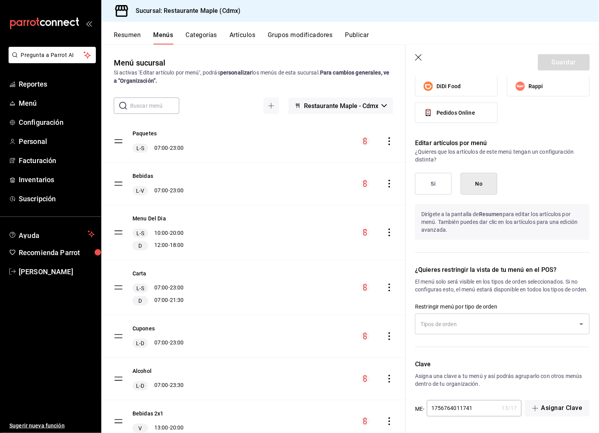
click at [201, 35] on button "Categorías" at bounding box center [202, 37] width 32 height 13
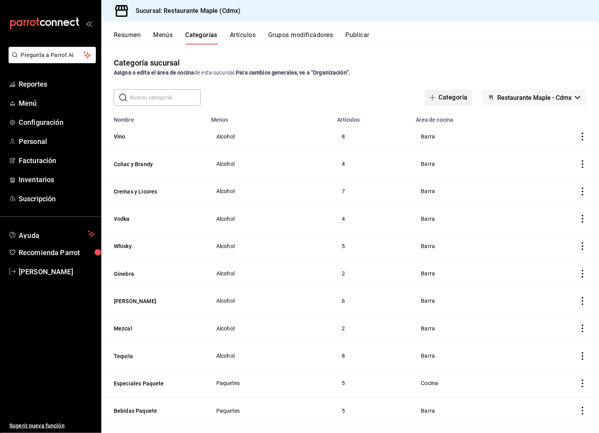
click at [456, 102] on button "Categoría" at bounding box center [449, 97] width 48 height 16
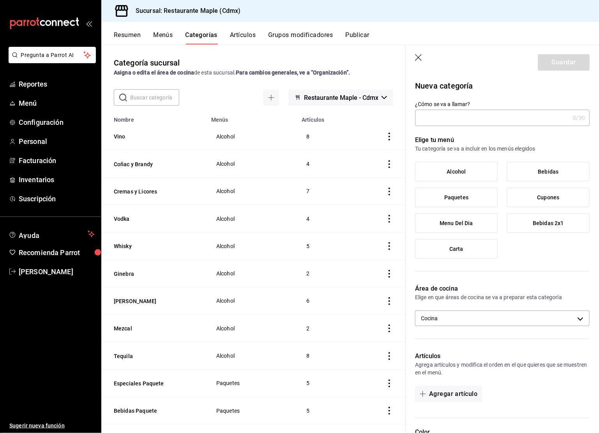
click at [447, 116] on input "¿Cómo se va a llamar?" at bounding box center [492, 118] width 155 height 16
click at [435, 119] on input "Cereal Fruta" at bounding box center [491, 118] width 152 height 16
click at [470, 120] on input "Cereal, Fruta" at bounding box center [491, 118] width 152 height 16
type input "C"
type input "Cereal, Fruta, Pan Paquete"
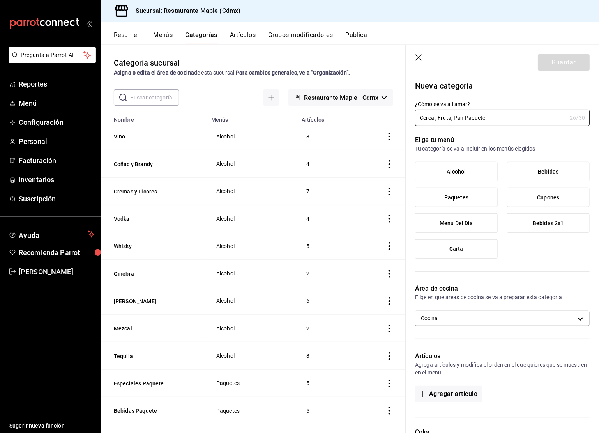
click at [459, 201] on label "Paquetes" at bounding box center [456, 197] width 82 height 19
click at [0, 0] on input "Paquetes" at bounding box center [0, 0] width 0 height 0
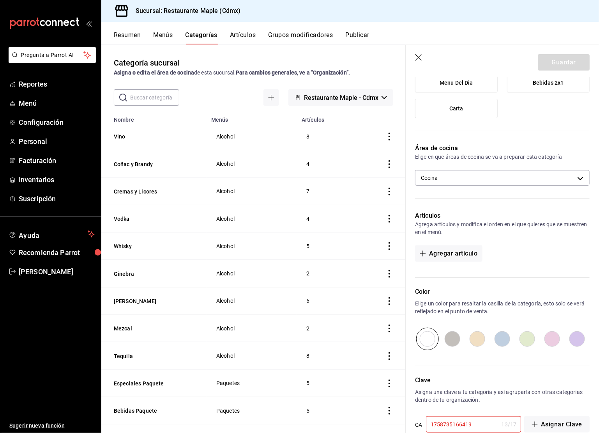
scroll to position [148, 0]
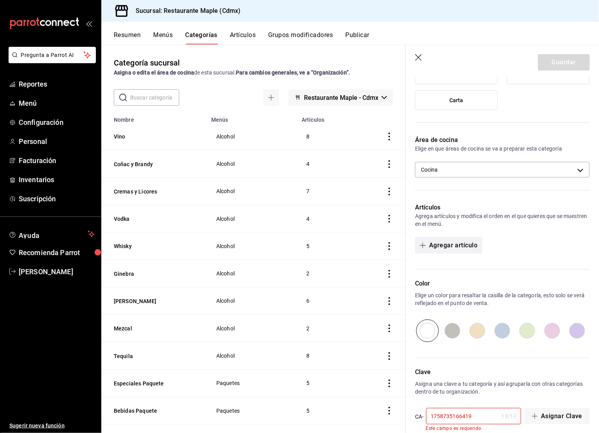
click at [449, 242] on button "Agregar artículo" at bounding box center [448, 245] width 67 height 16
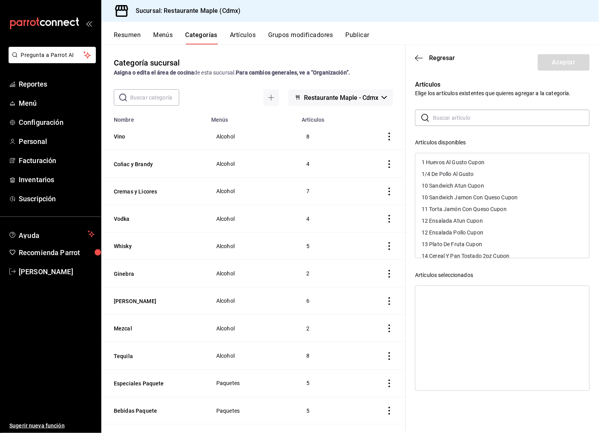
click at [449, 121] on input "text" at bounding box center [511, 118] width 157 height 16
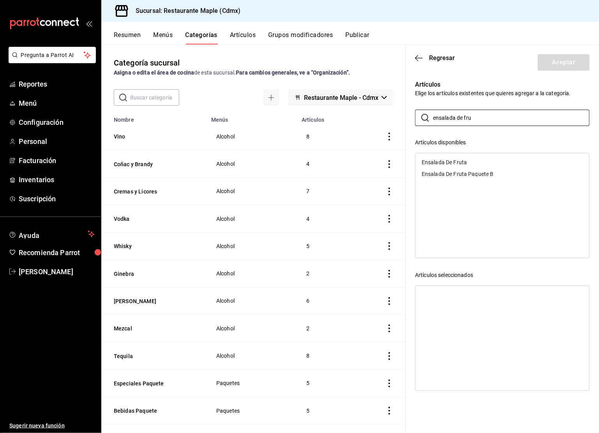
click at [450, 171] on div "Ensalada De Fruta Paquete B" at bounding box center [458, 173] width 72 height 5
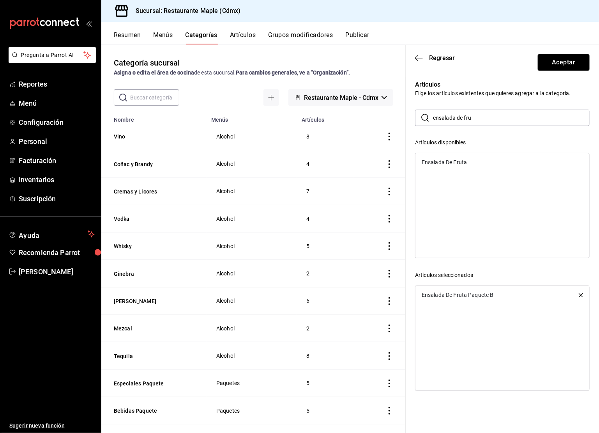
click at [459, 115] on input "ensalada de fru" at bounding box center [511, 118] width 157 height 16
click at [457, 174] on div "Plato de Fruta Paquete B" at bounding box center [453, 173] width 62 height 5
click at [452, 119] on input "plato de fru" at bounding box center [511, 118] width 157 height 16
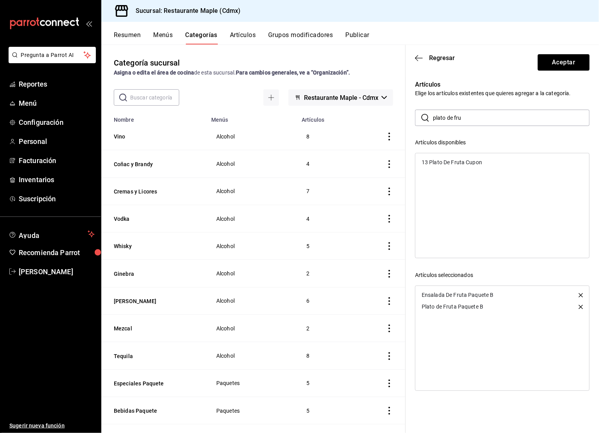
click at [452, 119] on input "plato de fru" at bounding box center [511, 118] width 157 height 16
click at [484, 186] on div "Cereal Con Leche Paquete" at bounding box center [454, 185] width 64 height 5
click at [484, 186] on div "Cereal con Leche y Pan Tostado Paquete" at bounding box center [472, 185] width 100 height 5
click at [455, 118] on input "cereal" at bounding box center [511, 118] width 157 height 16
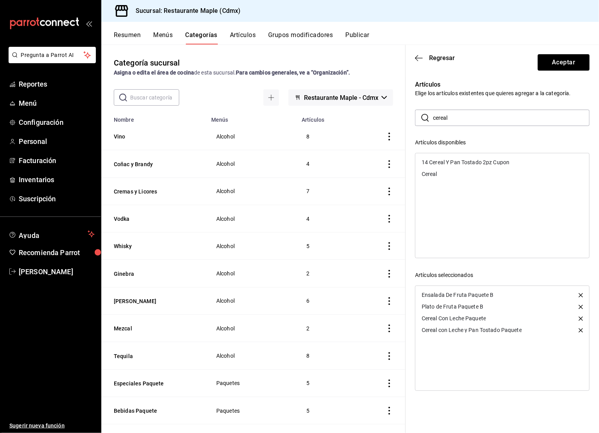
click at [455, 118] on input "cereal" at bounding box center [511, 118] width 157 height 16
click at [442, 180] on div "Hot Cakes Paquete" at bounding box center [502, 186] width 174 height 12
click at [456, 118] on input "hot cak" at bounding box center [511, 118] width 157 height 16
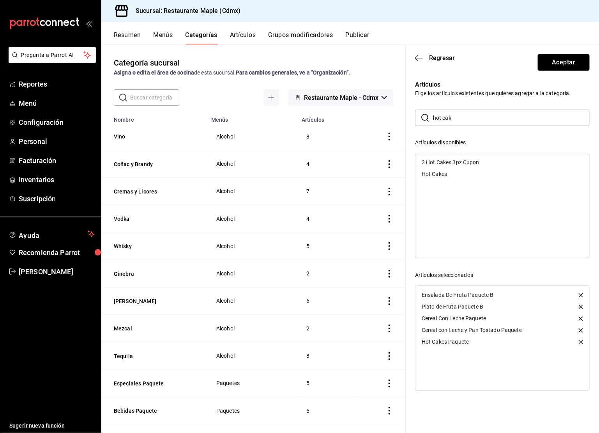
click at [456, 118] on input "hot cak" at bounding box center [511, 118] width 157 height 16
type input "pan dulc"
click at [448, 157] on div "Pan Dulce 1 pz Paquete" at bounding box center [502, 162] width 174 height 12
click at [448, 158] on div "Pan Dulce 2Pz Paquete" at bounding box center [502, 162] width 174 height 12
click at [549, 64] on button "Aceptar" at bounding box center [564, 62] width 52 height 16
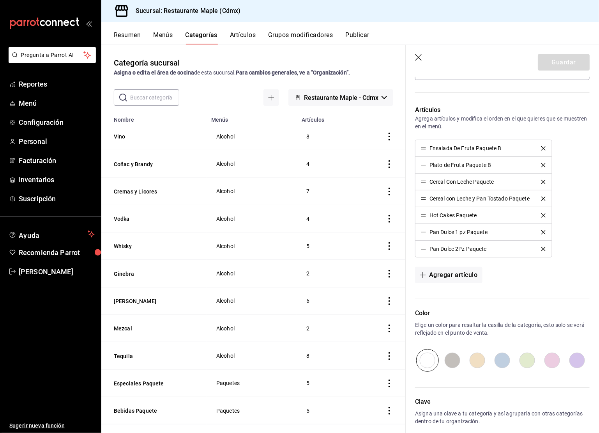
scroll to position [287, 0]
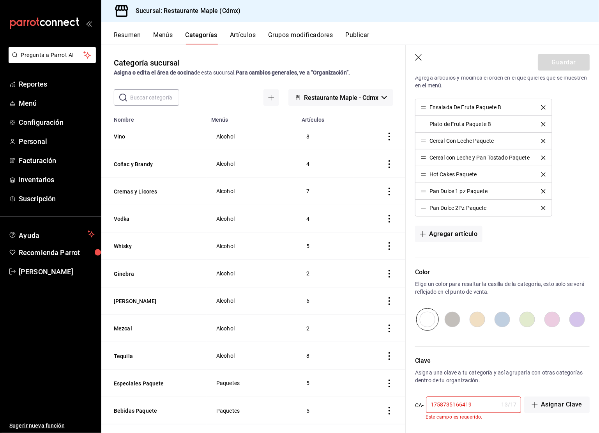
click at [457, 317] on input "radio" at bounding box center [452, 319] width 25 height 23
radio input "true"
click at [474, 404] on input "1758735166419" at bounding box center [462, 405] width 72 height 16
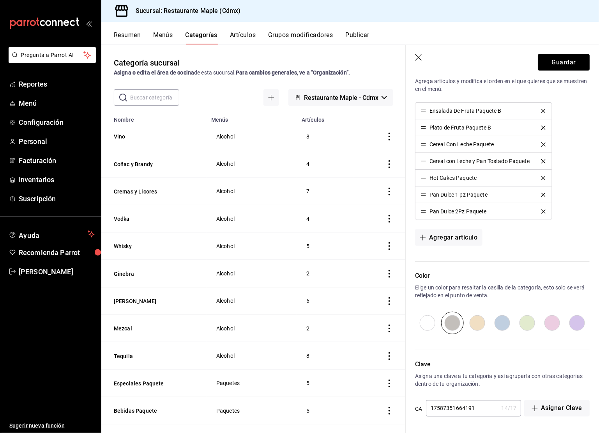
scroll to position [281, 0]
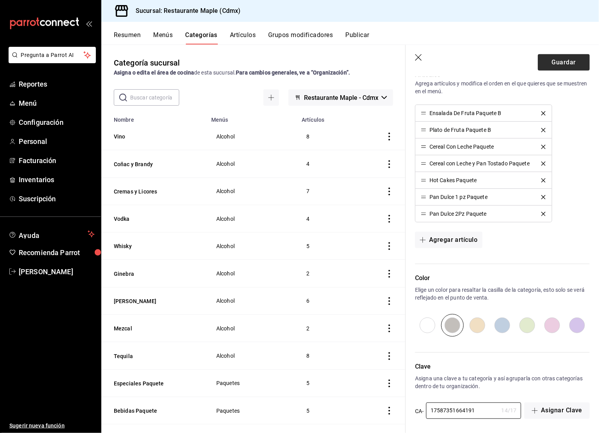
type input "17587351664191"
click at [560, 65] on button "Guardar" at bounding box center [564, 62] width 52 height 16
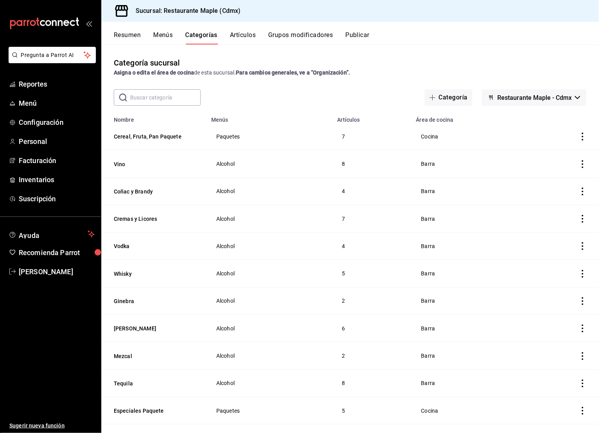
click at [368, 35] on button "Publicar" at bounding box center [357, 37] width 24 height 13
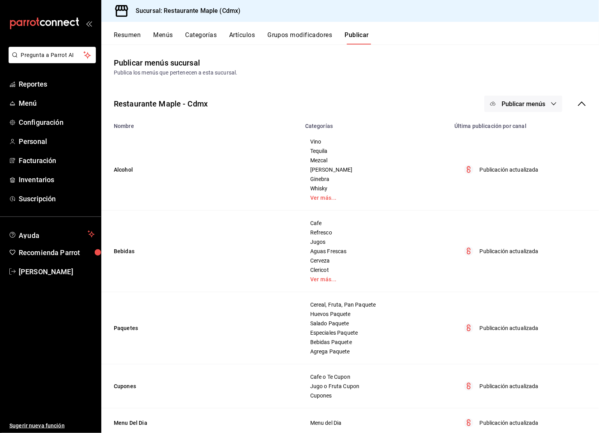
click at [510, 117] on div "Restaurante Maple - Cdmx Publicar menús" at bounding box center [350, 103] width 498 height 29
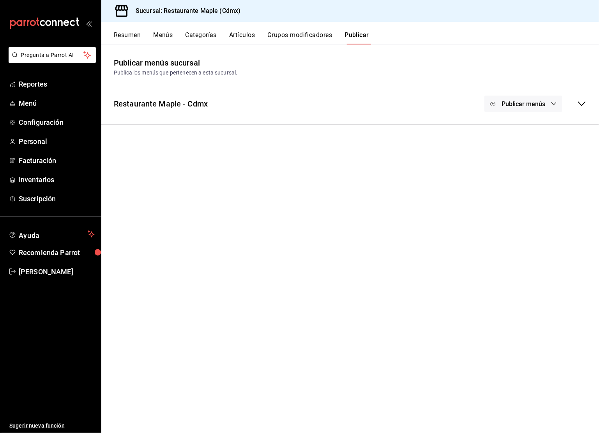
click at [512, 105] on span "Publicar menús" at bounding box center [523, 103] width 44 height 7
click at [515, 128] on div at bounding box center [505, 129] width 22 height 12
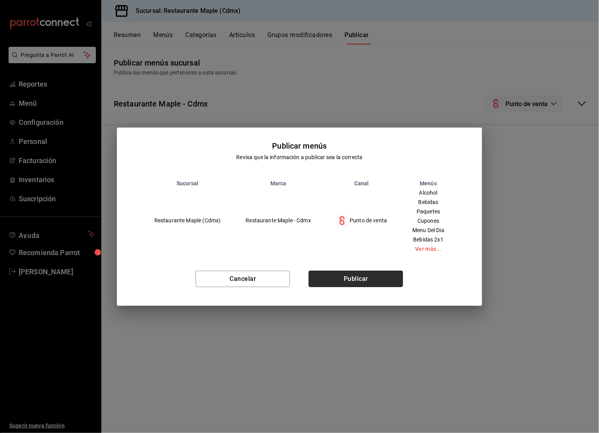
click at [330, 273] on button "Publicar" at bounding box center [356, 278] width 94 height 16
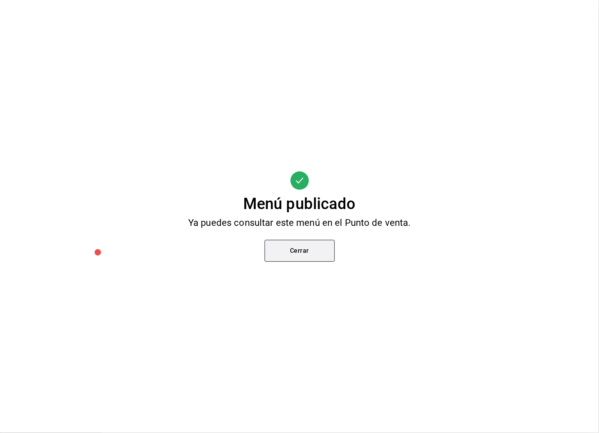
click at [312, 245] on button "Cerrar" at bounding box center [300, 251] width 70 height 22
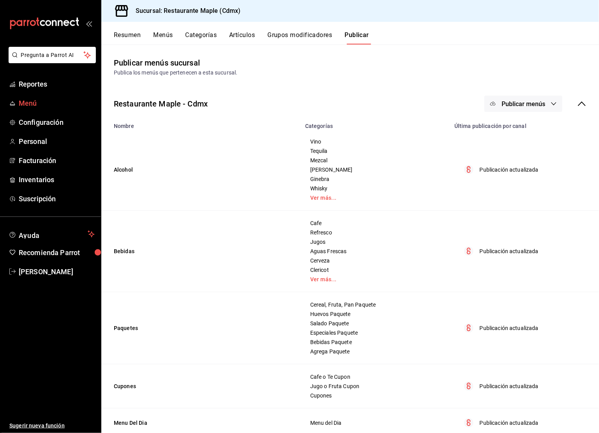
click at [48, 104] on span "Menú" at bounding box center [57, 103] width 76 height 11
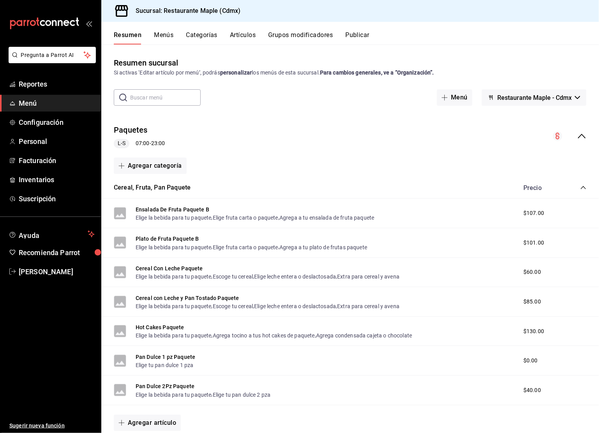
click at [583, 136] on icon "collapse-menu-row" at bounding box center [581, 135] width 9 height 9
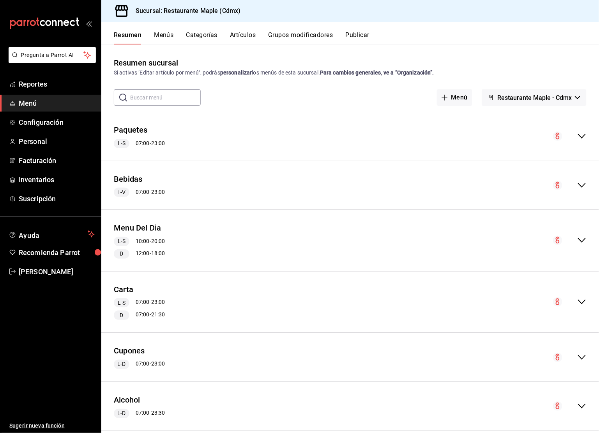
click at [212, 35] on button "Categorías" at bounding box center [202, 37] width 32 height 13
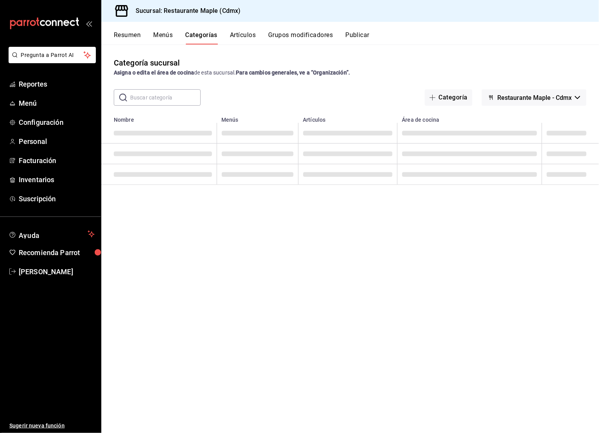
click at [163, 96] on input "text" at bounding box center [165, 98] width 71 height 16
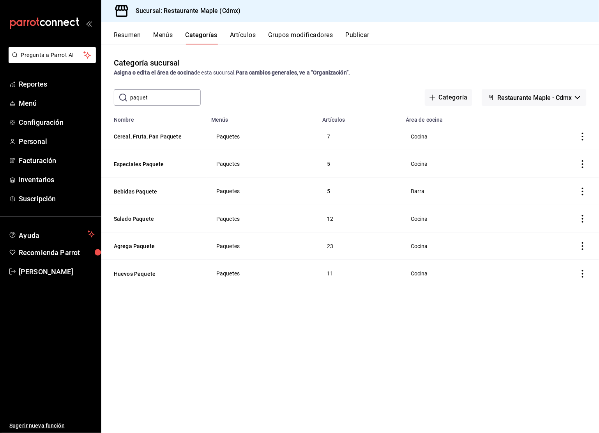
click at [157, 100] on input "paquet" at bounding box center [165, 98] width 71 height 16
type input "paquet"
click at [140, 217] on button "Salado Paquete" at bounding box center [153, 219] width 78 height 8
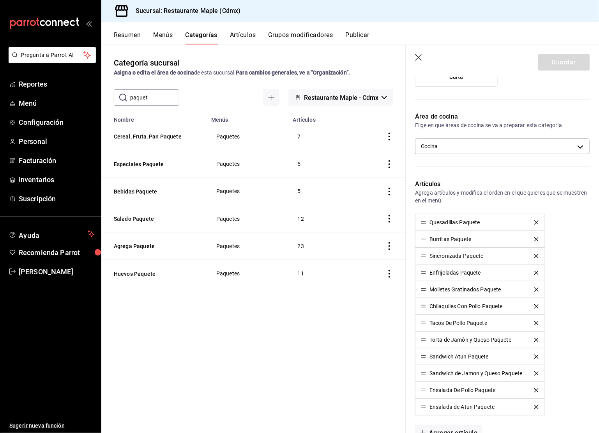
scroll to position [234, 0]
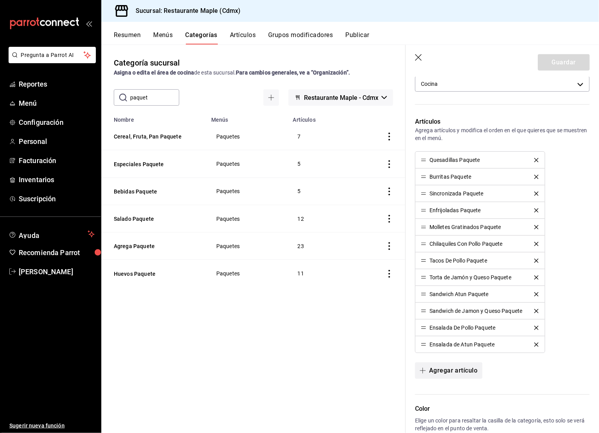
click at [442, 370] on button "Agregar artículo" at bounding box center [448, 370] width 67 height 16
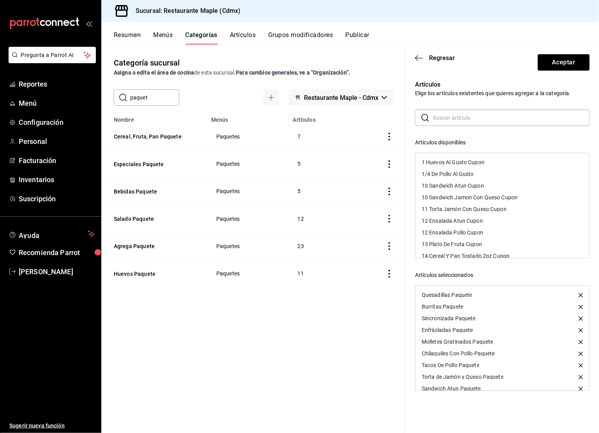
click at [478, 121] on input "text" at bounding box center [511, 118] width 157 height 16
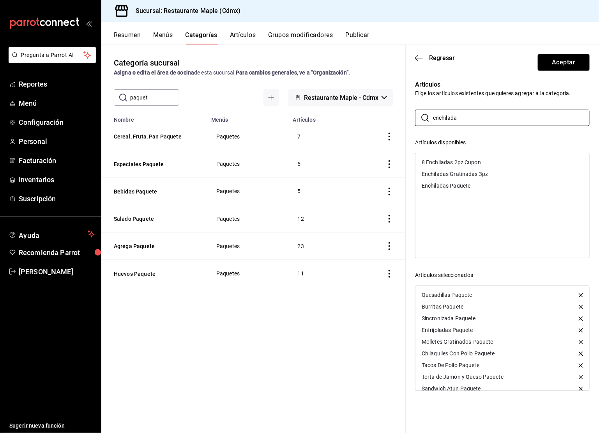
type input "enchilada"
click at [461, 187] on div "Enchiladas Paquete" at bounding box center [446, 185] width 49 height 5
click at [548, 63] on button "Aceptar" at bounding box center [564, 62] width 52 height 16
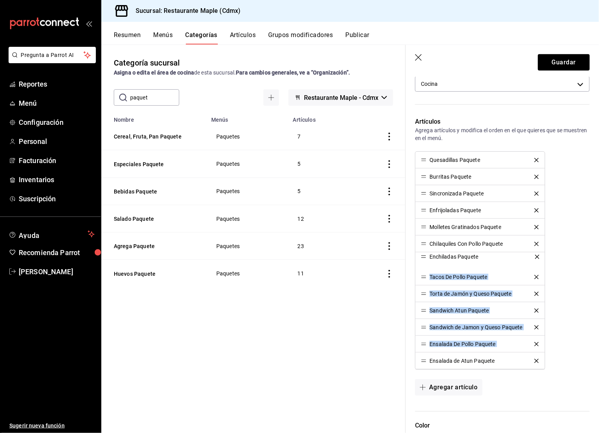
drag, startPoint x: 426, startPoint y: 358, endPoint x: 430, endPoint y: 257, distance: 101.0
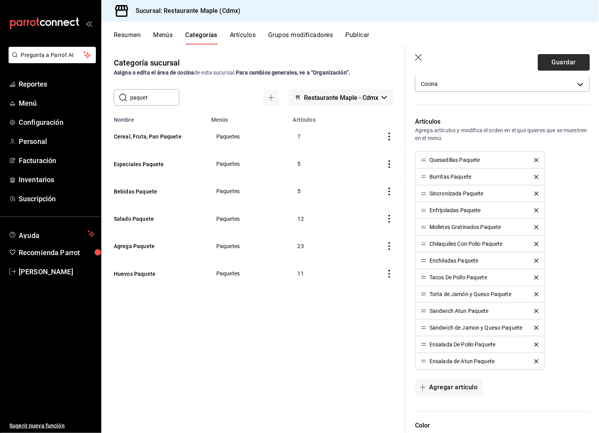
click at [557, 66] on button "Guardar" at bounding box center [564, 62] width 52 height 16
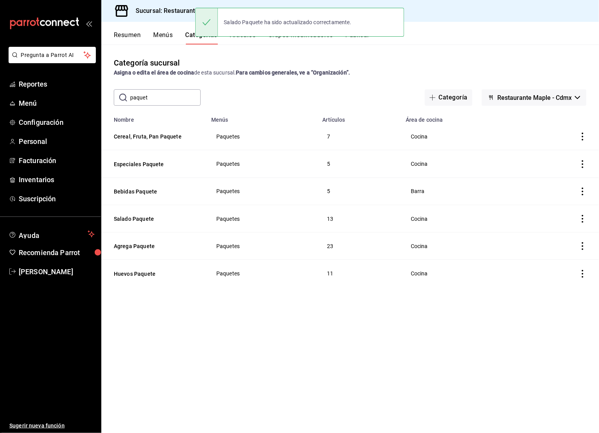
click at [366, 41] on button "Publicar" at bounding box center [357, 37] width 24 height 13
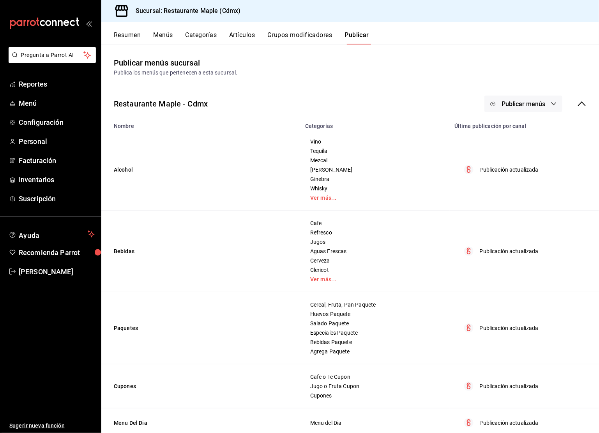
click at [518, 105] on span "Publicar menús" at bounding box center [523, 103] width 44 height 7
click at [518, 129] on span "Punto de venta" at bounding box center [534, 129] width 37 height 8
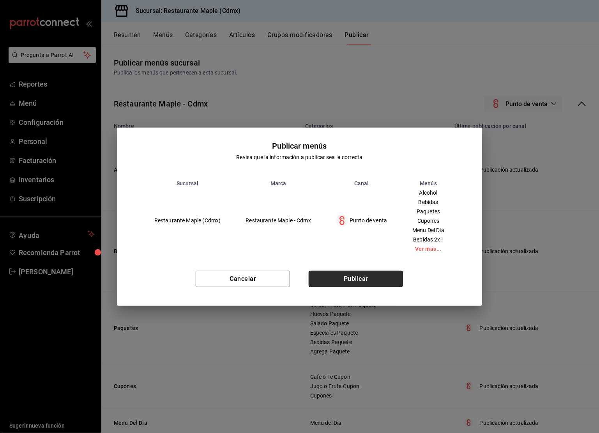
click at [354, 276] on button "Publicar" at bounding box center [356, 278] width 94 height 16
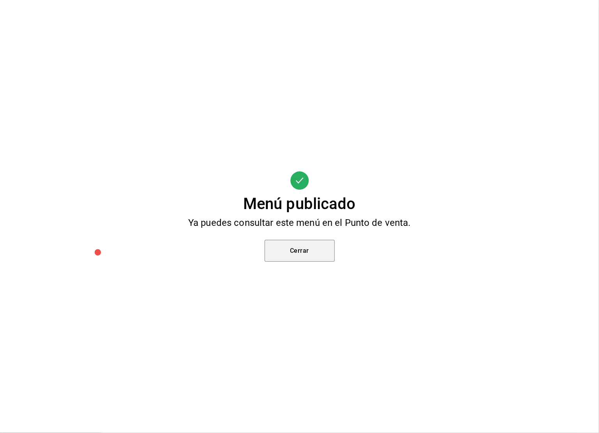
click at [293, 255] on button "Cerrar" at bounding box center [300, 251] width 70 height 22
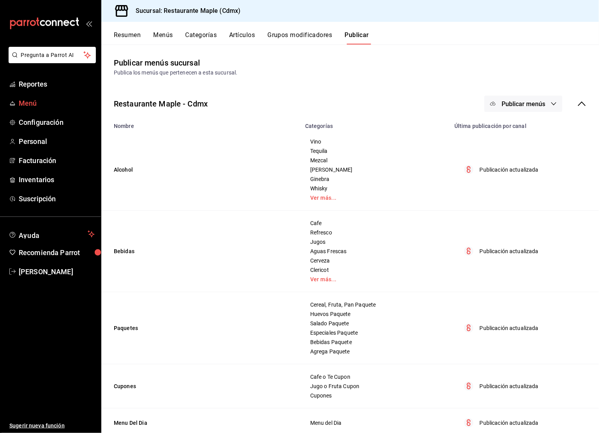
click at [26, 105] on span "Menú" at bounding box center [57, 103] width 76 height 11
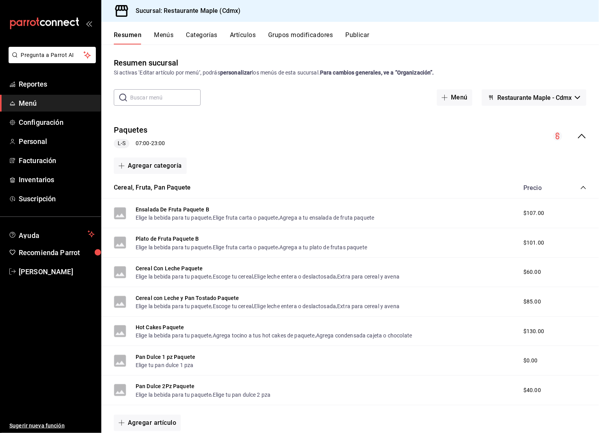
click at [581, 186] on icon "collapse-category-row" at bounding box center [583, 187] width 6 height 6
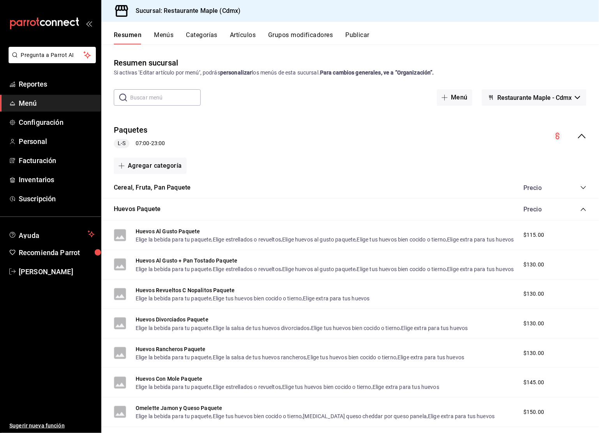
click at [580, 209] on icon "collapse-category-row" at bounding box center [583, 209] width 6 height 6
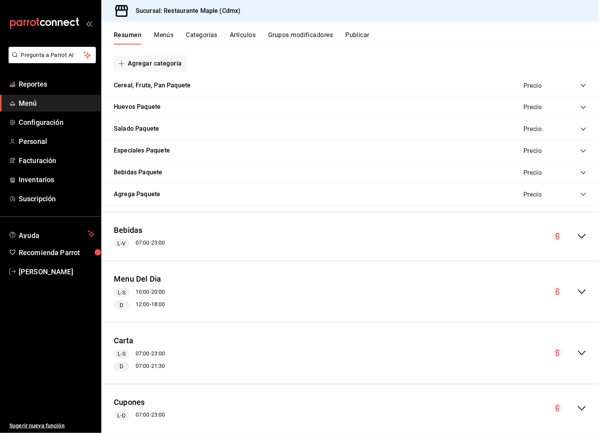
scroll to position [114, 0]
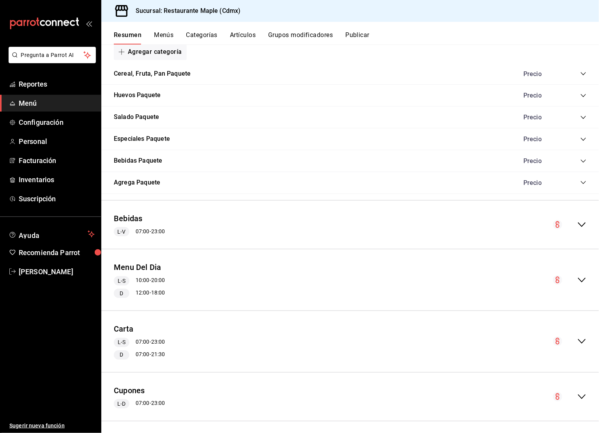
click at [582, 278] on icon "collapse-menu-row" at bounding box center [581, 279] width 9 height 9
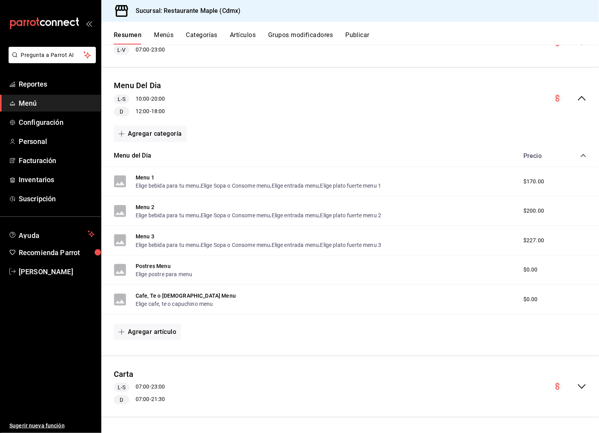
scroll to position [299, 0]
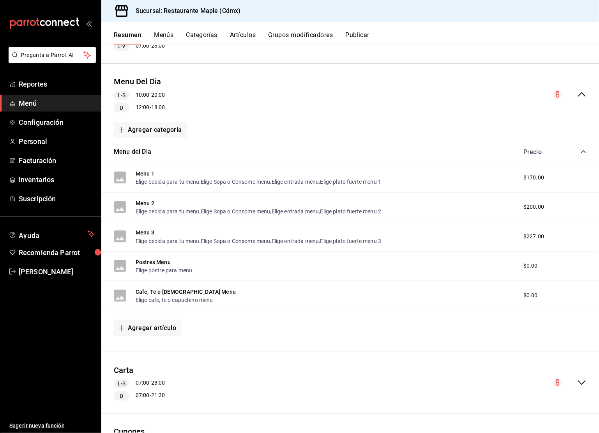
click at [31, 101] on span "Menú" at bounding box center [57, 103] width 76 height 11
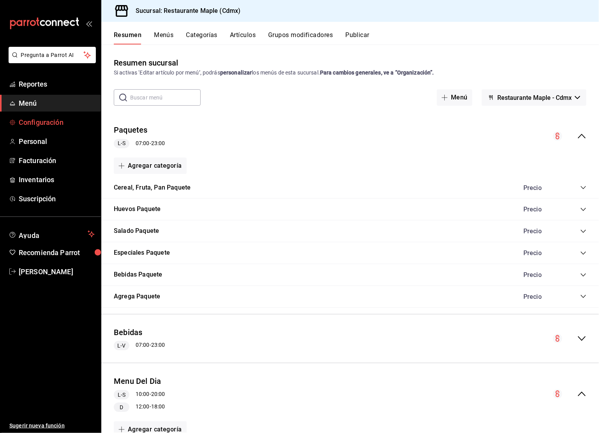
click at [25, 127] on link "Configuración" at bounding box center [50, 122] width 101 height 17
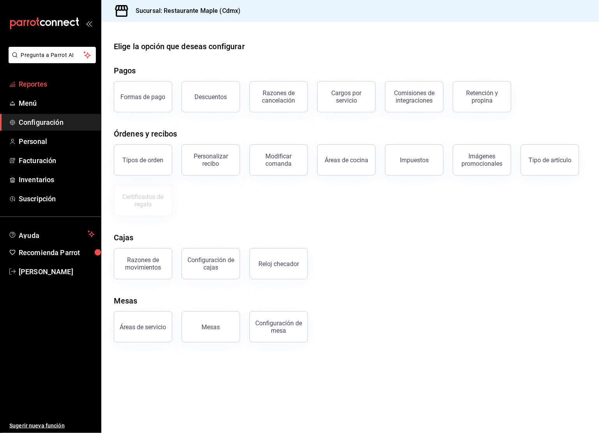
click at [36, 81] on span "Reportes" at bounding box center [57, 84] width 76 height 11
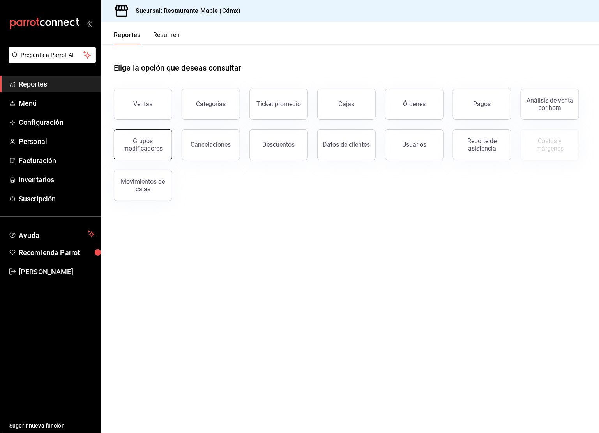
click at [148, 148] on div "Grupos modificadores" at bounding box center [143, 144] width 48 height 15
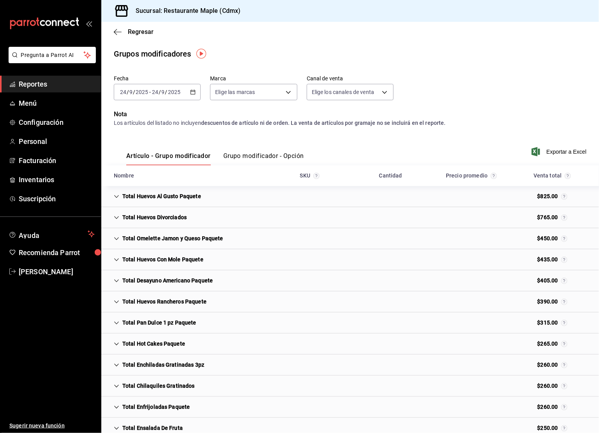
click at [193, 90] on icon "button" at bounding box center [192, 91] width 5 height 5
click at [134, 134] on span "Ayer" at bounding box center [150, 133] width 60 height 8
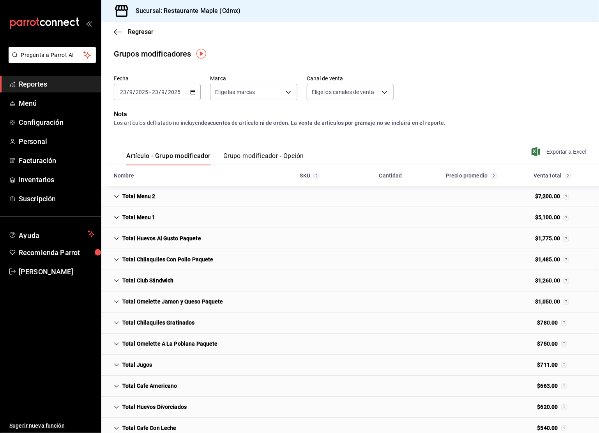
click at [571, 151] on span "Exportar a Excel" at bounding box center [559, 151] width 53 height 9
click at [115, 197] on icon "Cell" at bounding box center [116, 196] width 5 height 5
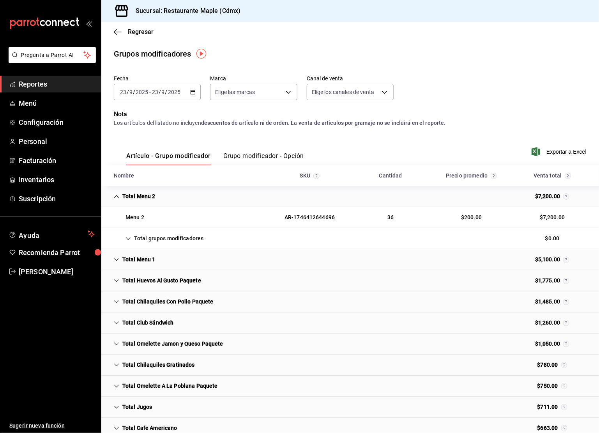
click at [126, 241] on div "Total grupos modificadores" at bounding box center [159, 238] width 102 height 14
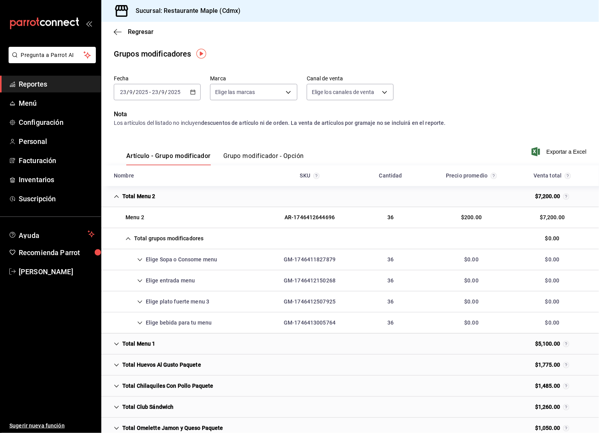
click at [125, 235] on div "Total grupos modificadores" at bounding box center [159, 238] width 102 height 14
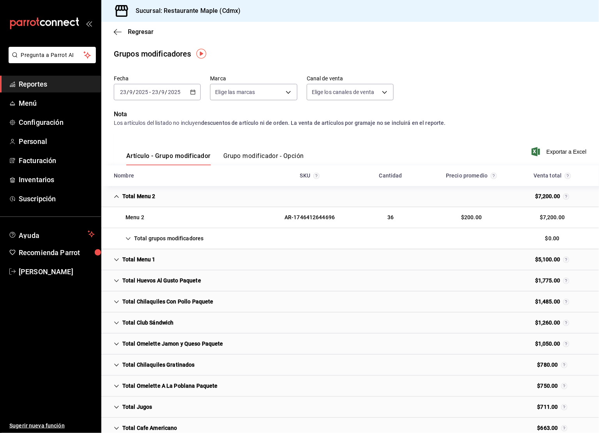
click at [117, 198] on icon "Cell" at bounding box center [116, 196] width 5 height 5
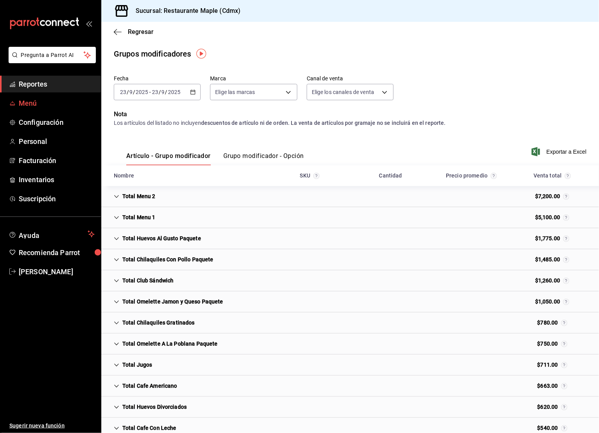
click at [39, 108] on span "Menú" at bounding box center [57, 103] width 76 height 11
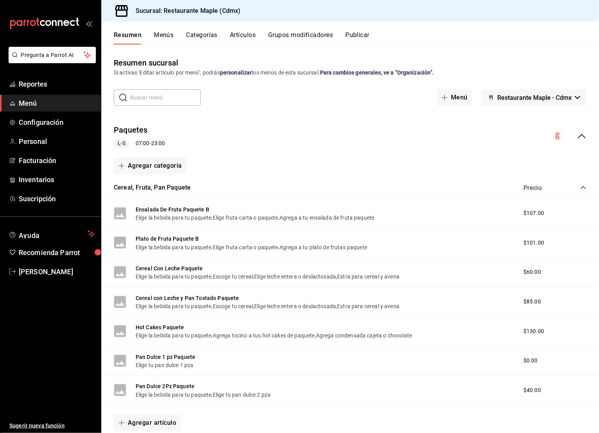
click at [286, 41] on button "Grupos modificadores" at bounding box center [300, 37] width 65 height 13
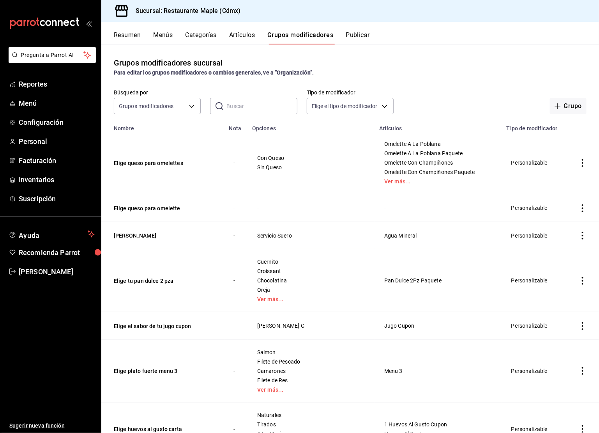
click at [246, 108] on input "text" at bounding box center [261, 106] width 71 height 16
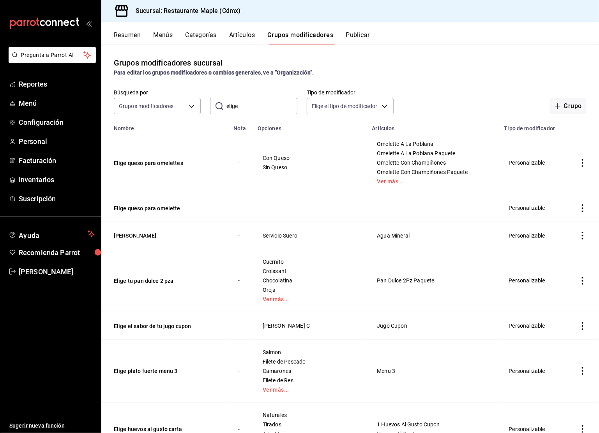
click at [244, 101] on input "elige" at bounding box center [261, 106] width 71 height 16
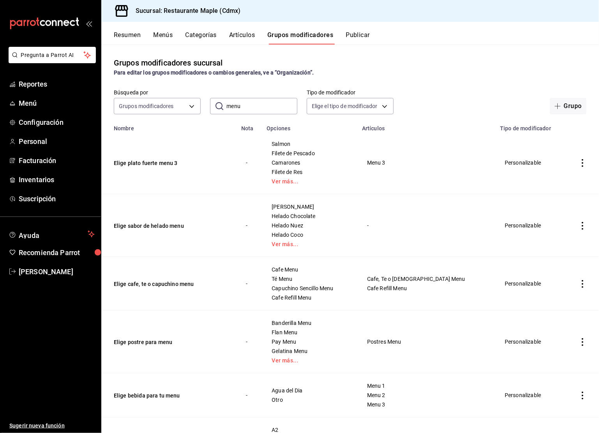
click at [239, 106] on input "menu" at bounding box center [261, 106] width 71 height 16
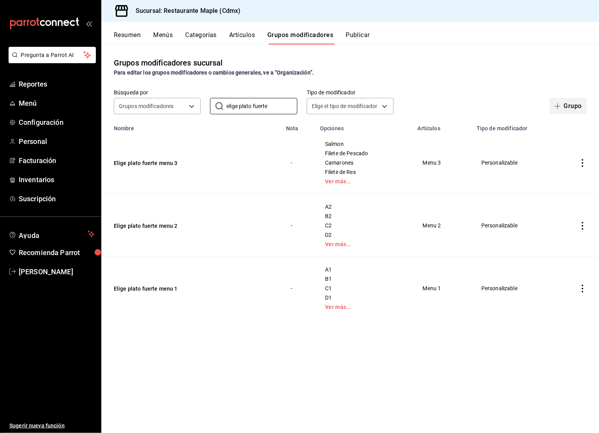
type input "elige plato fuerte"
click at [564, 112] on button "Grupo" at bounding box center [568, 106] width 37 height 16
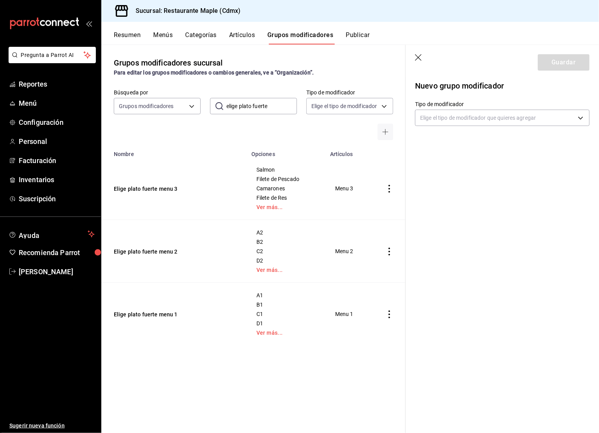
click at [489, 126] on div "Nuevo grupo modificador Tipo de modificador Elige el tipo de modificador que qu…" at bounding box center [502, 109] width 193 height 65
click at [487, 117] on body "Pregunta a Parrot AI Reportes Menú Configuración Personal Facturación Inventari…" at bounding box center [299, 216] width 599 height 433
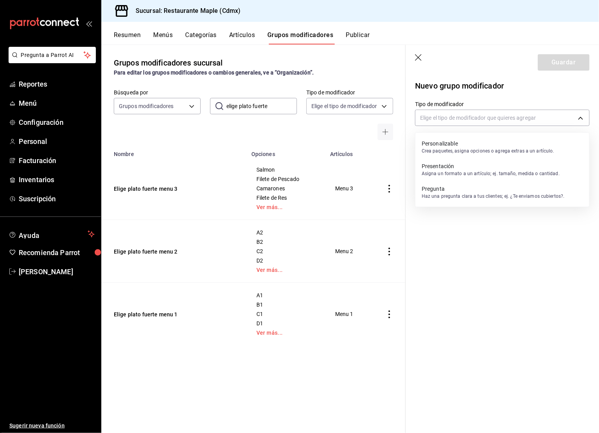
click at [449, 154] on div "Personalizable Crea paquetes, asigna opciones o agrega extras a un artículo." at bounding box center [488, 147] width 132 height 18
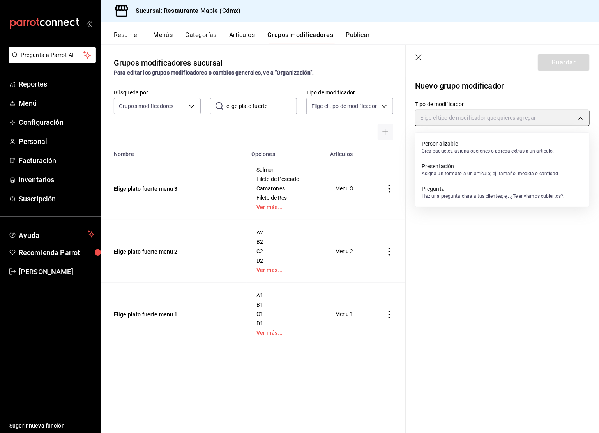
type input "CUSTOMIZABLE"
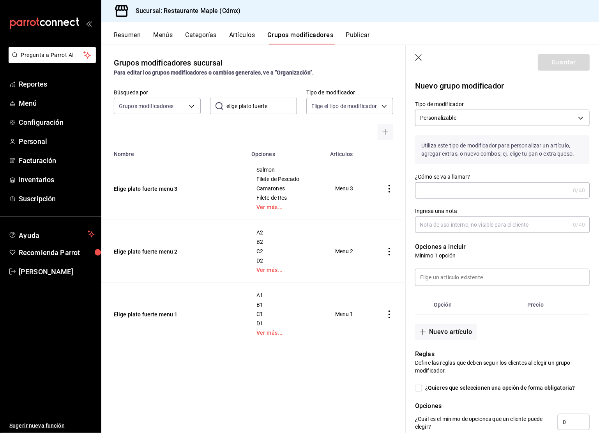
click at [445, 185] on input "¿Cómo se va a llamar?" at bounding box center [492, 190] width 155 height 16
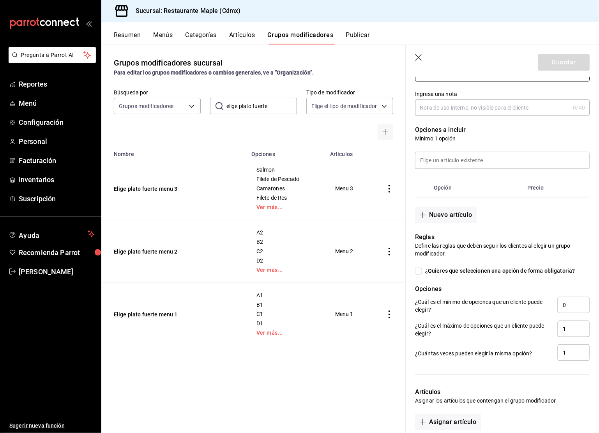
scroll to position [125, 0]
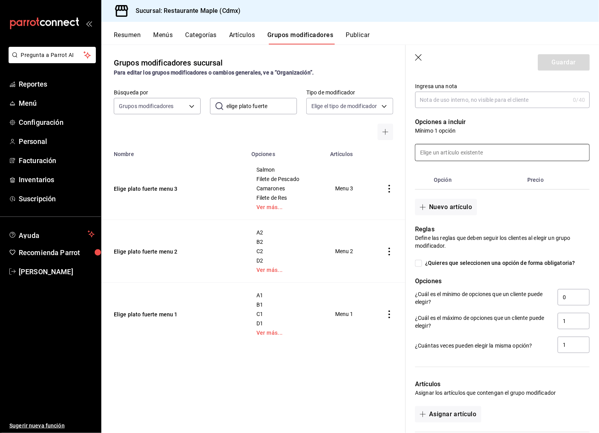
type input "Elige plato fuerte menu 22"
click at [452, 155] on input at bounding box center [502, 152] width 174 height 16
click at [446, 171] on li "A2" at bounding box center [502, 175] width 174 height 18
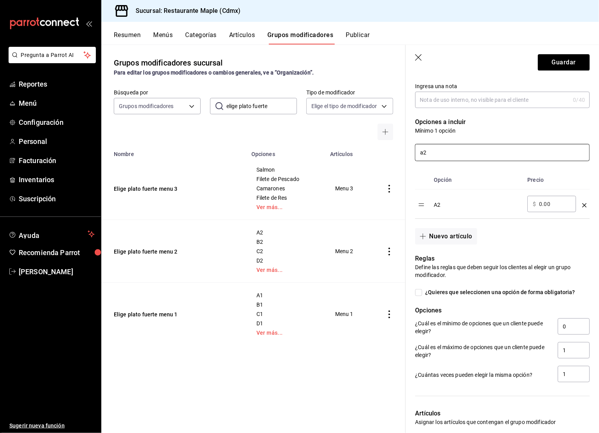
click at [447, 156] on input "a2" at bounding box center [502, 152] width 174 height 16
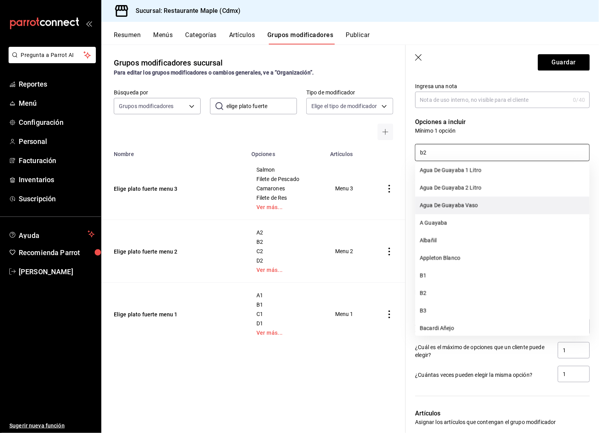
scroll to position [59, 0]
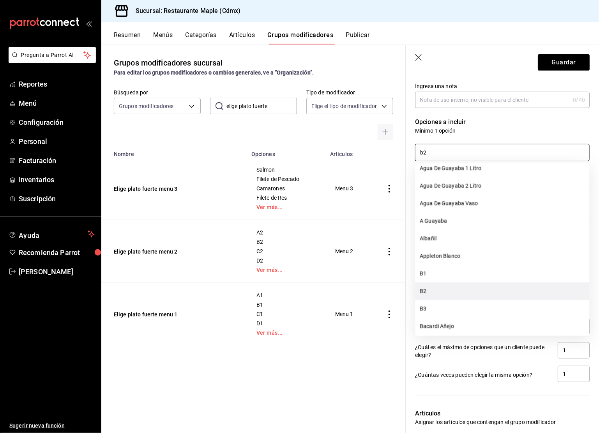
click at [436, 286] on li "B2" at bounding box center [502, 291] width 174 height 18
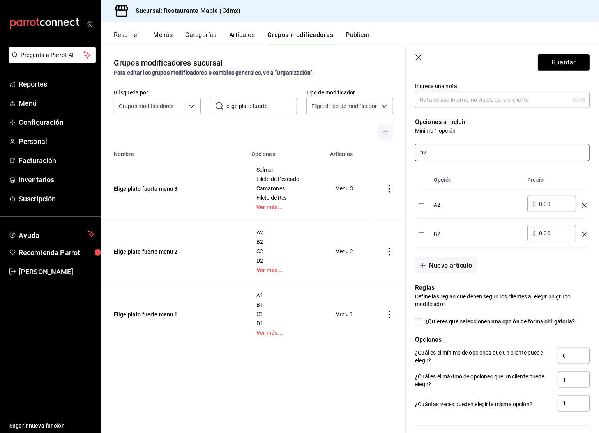
click at [441, 151] on input "b2" at bounding box center [502, 152] width 174 height 16
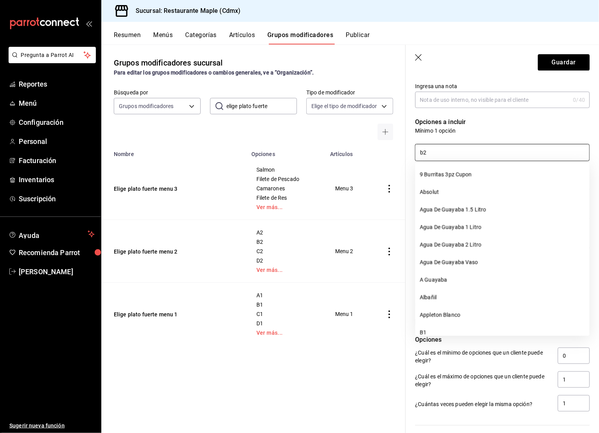
click at [441, 151] on input "b2" at bounding box center [502, 152] width 174 height 16
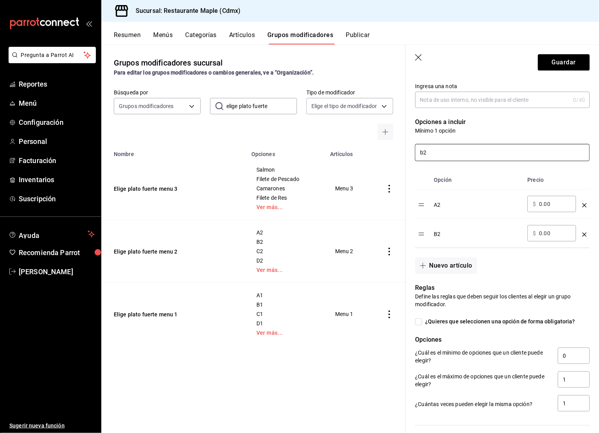
click at [441, 151] on input "b2" at bounding box center [502, 152] width 174 height 16
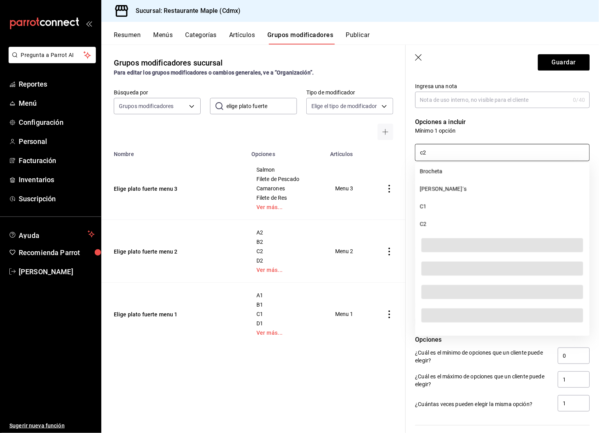
scroll to position [809, 0]
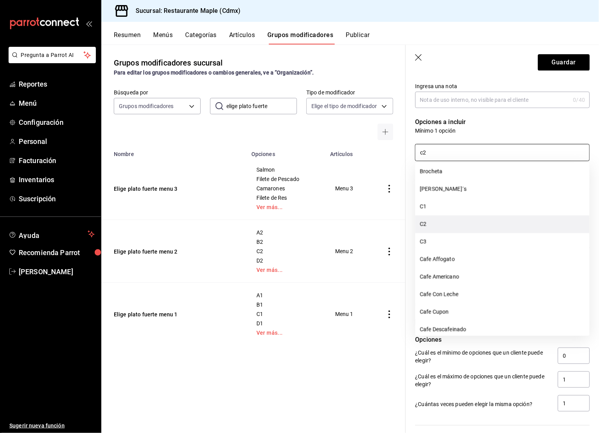
click at [434, 222] on li "C2" at bounding box center [502, 224] width 174 height 18
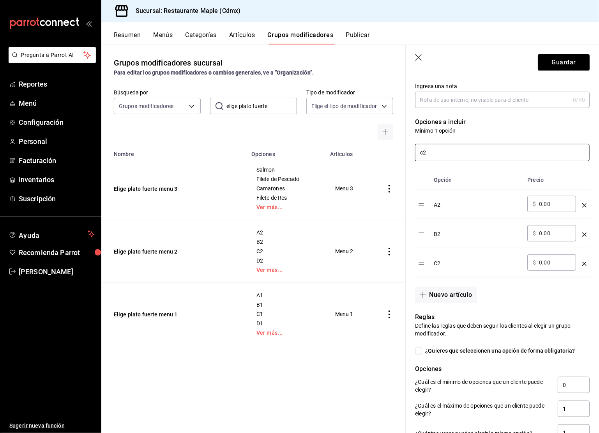
click at [435, 152] on input "c2" at bounding box center [502, 152] width 174 height 16
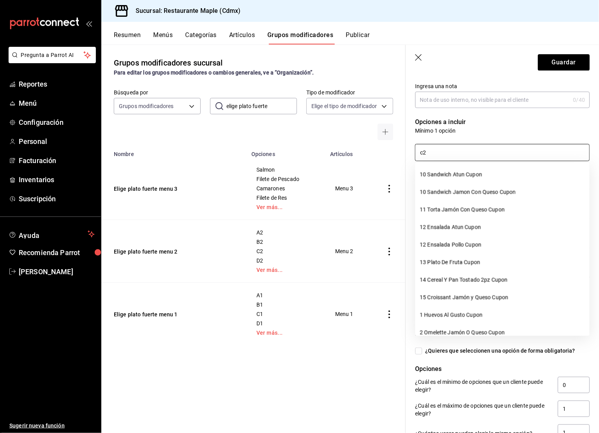
click at [435, 152] on input "c2" at bounding box center [502, 152] width 174 height 16
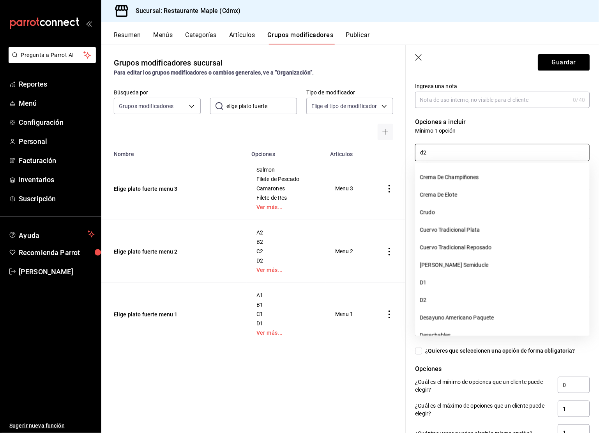
scroll to position [1398, 0]
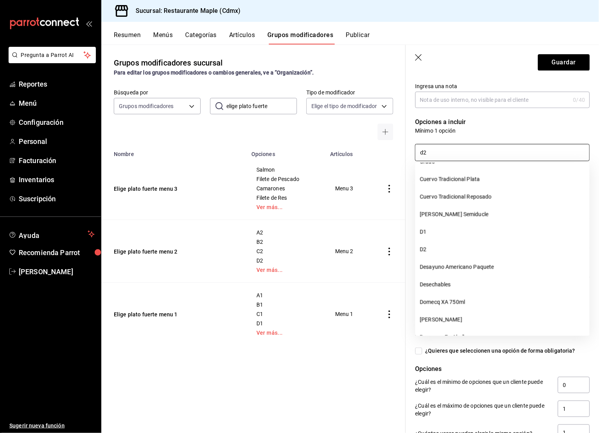
click at [436, 148] on input "d2" at bounding box center [502, 152] width 174 height 16
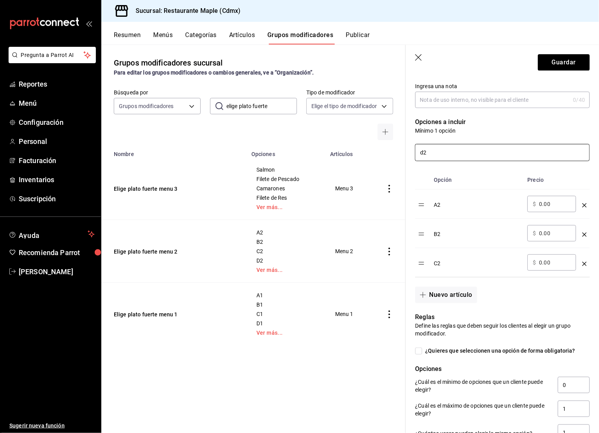
click at [436, 148] on input "d2" at bounding box center [502, 152] width 174 height 16
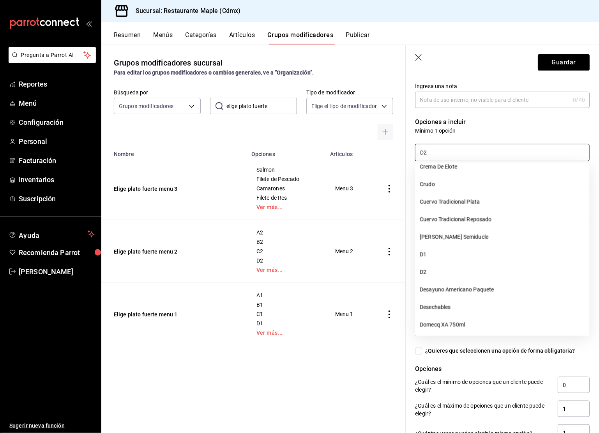
scroll to position [1382, 0]
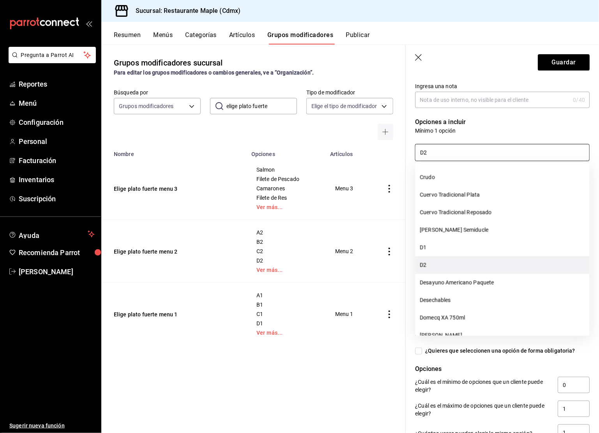
click at [432, 258] on li "D2" at bounding box center [502, 265] width 174 height 18
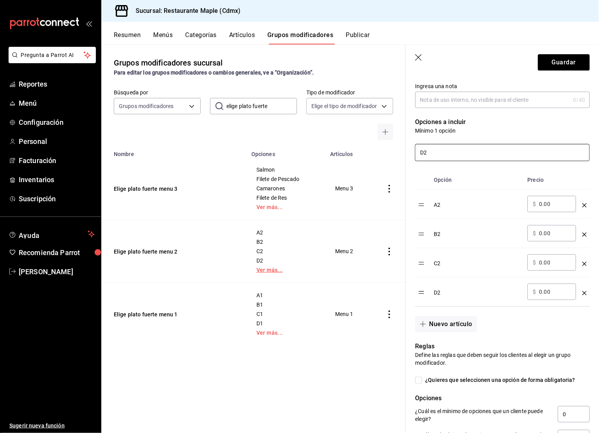
click at [275, 269] on link "Ver más..." at bounding box center [285, 269] width 59 height 5
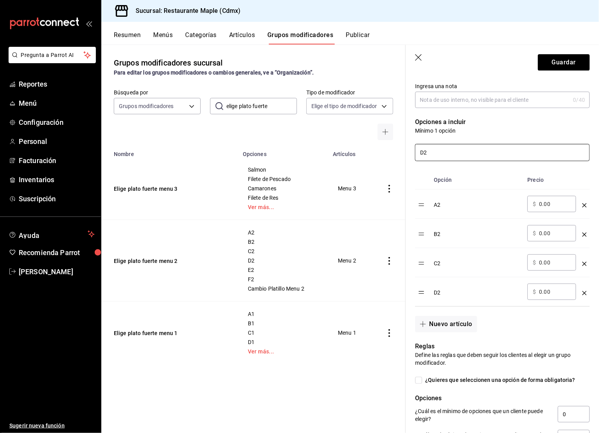
click at [424, 152] on input "D2" at bounding box center [502, 152] width 174 height 16
click at [431, 170] on li "F2" at bounding box center [502, 175] width 174 height 18
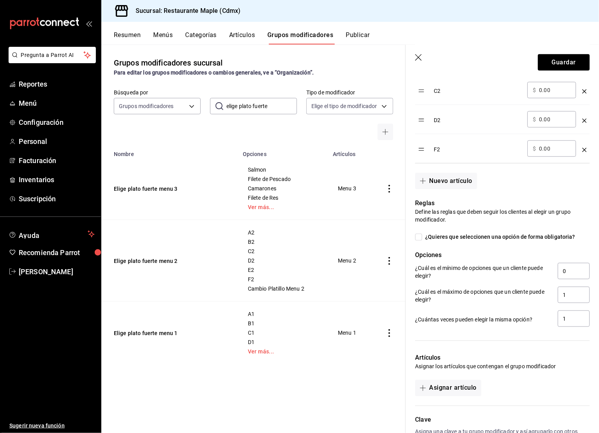
scroll to position [316, 0]
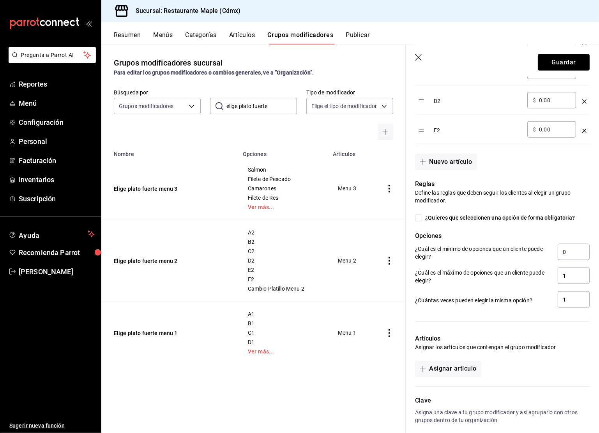
type input "f2"
click at [419, 216] on input "¿Quieres que seleccionen una opción de forma obligatoria?" at bounding box center [418, 217] width 7 height 7
checkbox input "true"
type input "1"
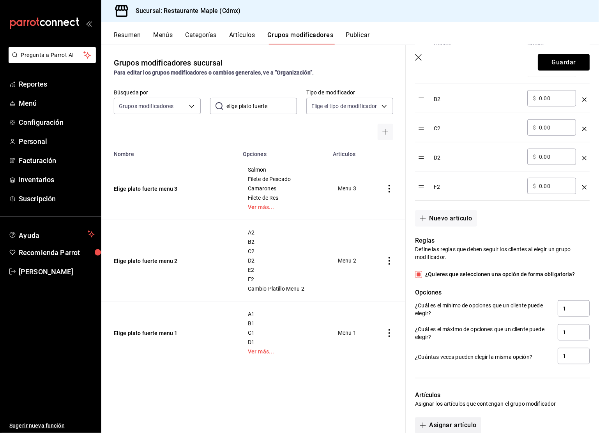
scroll to position [351, 0]
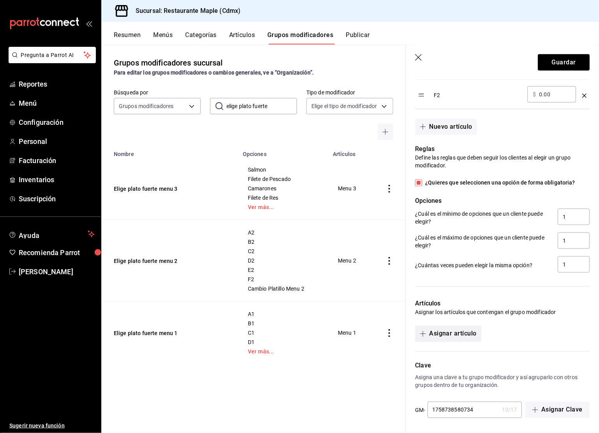
click at [453, 338] on button "Asignar artículo" at bounding box center [448, 333] width 66 height 16
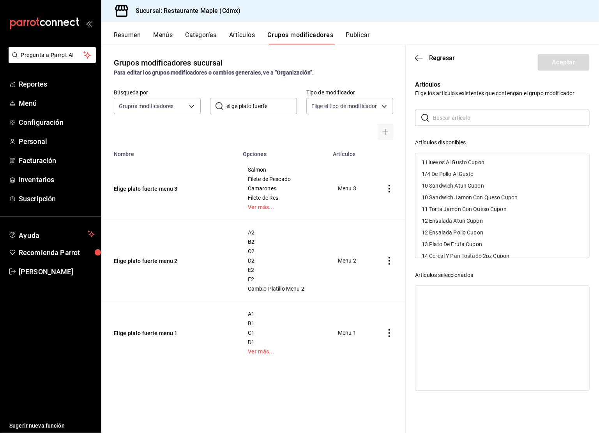
click at [445, 121] on input "text" at bounding box center [511, 118] width 157 height 16
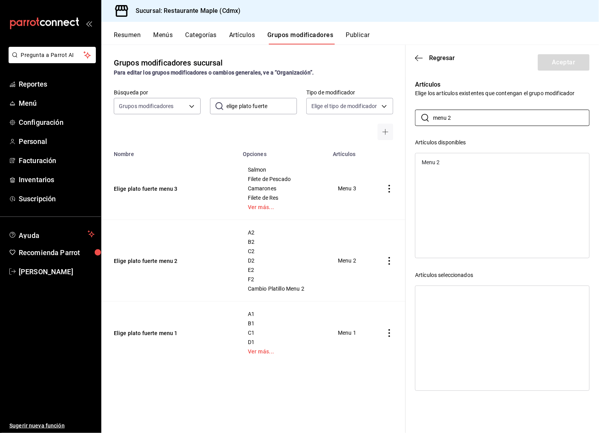
type input "menu 2"
click at [452, 161] on div "Menu 2" at bounding box center [502, 162] width 174 height 12
click at [553, 66] on button "Aceptar" at bounding box center [564, 62] width 52 height 16
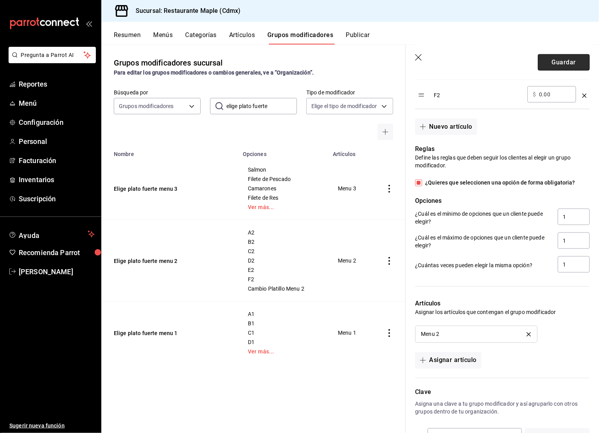
click at [561, 69] on button "Guardar" at bounding box center [564, 62] width 52 height 16
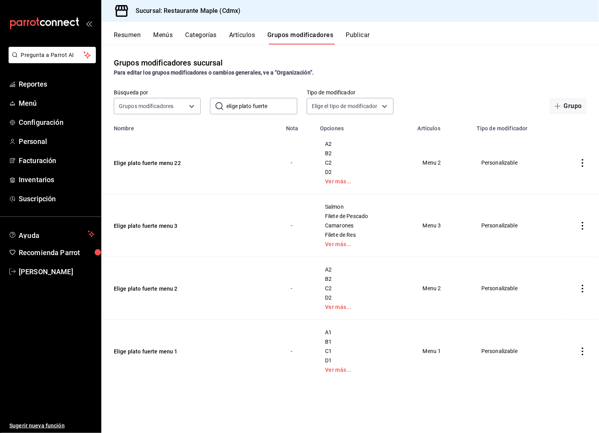
click at [583, 291] on icon "actions" at bounding box center [583, 288] width 2 height 8
click at [553, 336] on span "Eliminar" at bounding box center [559, 338] width 20 height 6
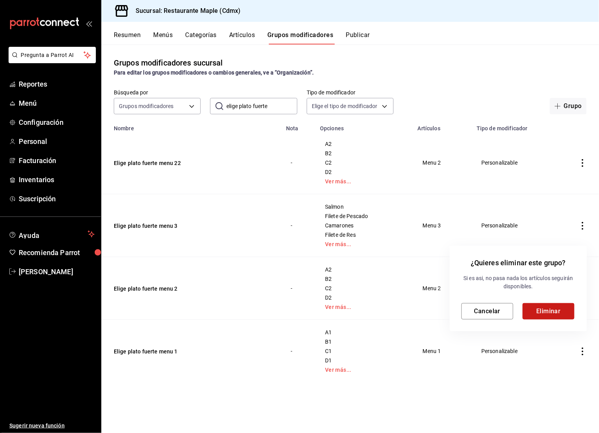
click at [538, 314] on button "Eliminar" at bounding box center [549, 311] width 52 height 16
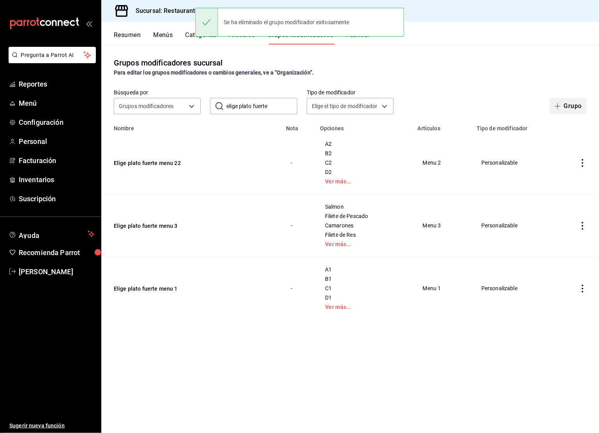
click at [557, 109] on button "Grupo" at bounding box center [568, 106] width 37 height 16
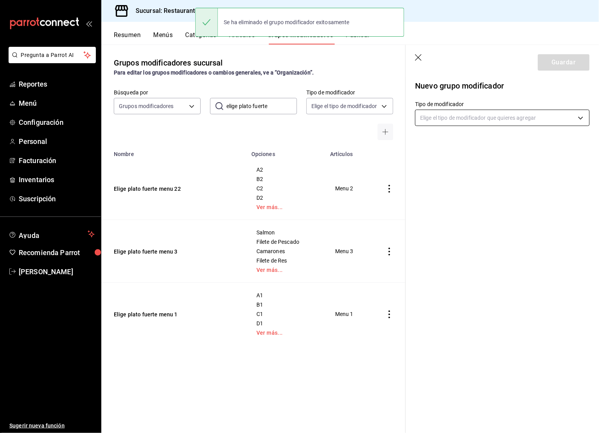
click at [459, 120] on body "Pregunta a Parrot AI Reportes Menú Configuración Personal Facturación Inventari…" at bounding box center [299, 216] width 599 height 433
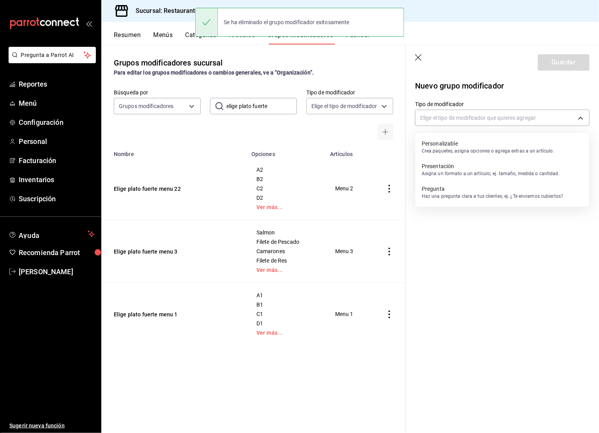
click at [441, 155] on div "Personalizable Crea paquetes, asigna opciones o agrega extras a un artículo." at bounding box center [488, 147] width 132 height 18
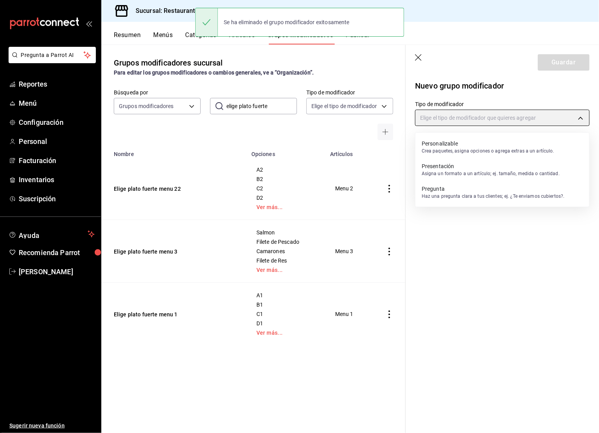
type input "CUSTOMIZABLE"
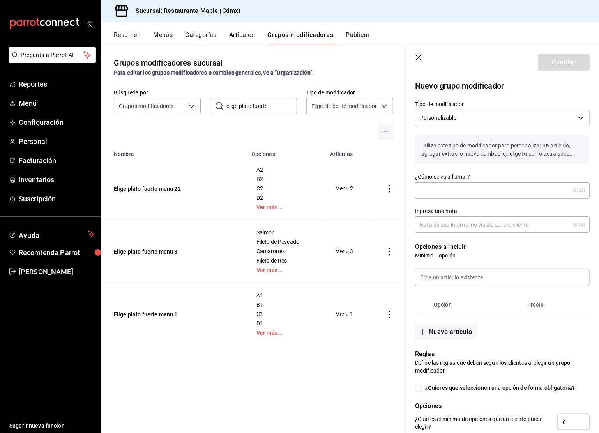
click at [442, 193] on input "¿Cómo se va a llamar?" at bounding box center [492, 190] width 155 height 16
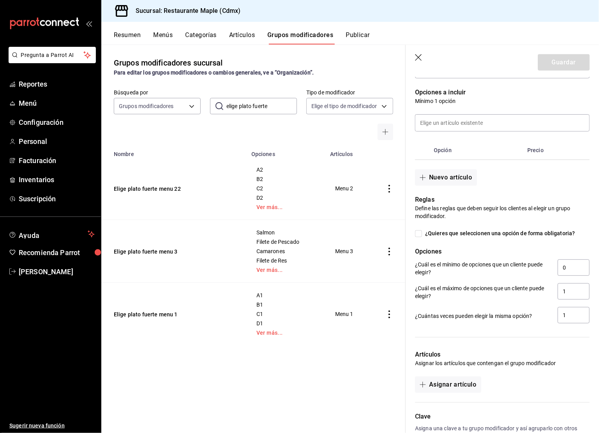
scroll to position [162, 0]
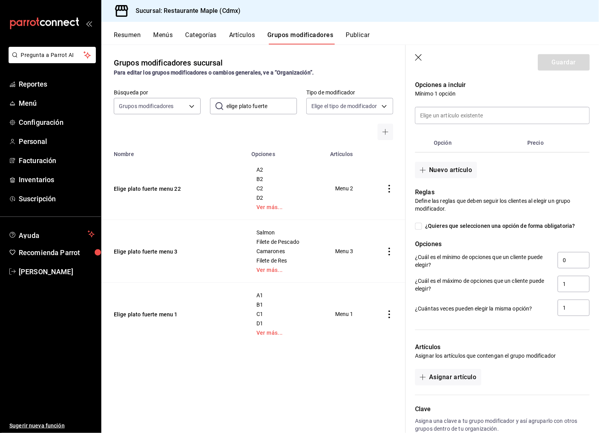
type input "Elige plato fuerte menu 11"
click at [421, 226] on input "¿Quieres que seleccionen una opción de forma obligatoria?" at bounding box center [418, 225] width 7 height 7
checkbox input "true"
type input "1"
click at [445, 108] on input at bounding box center [502, 115] width 174 height 16
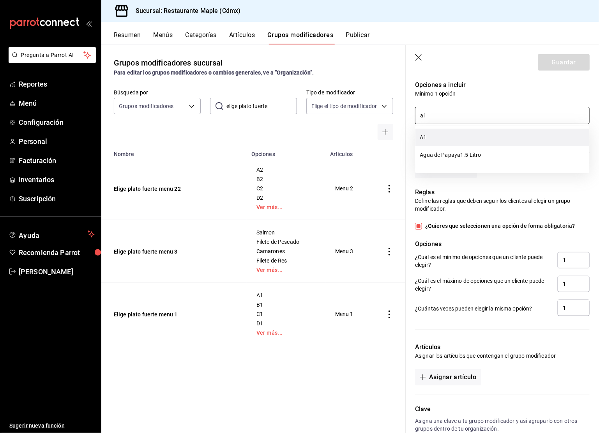
click at [452, 140] on li "A1" at bounding box center [502, 138] width 174 height 18
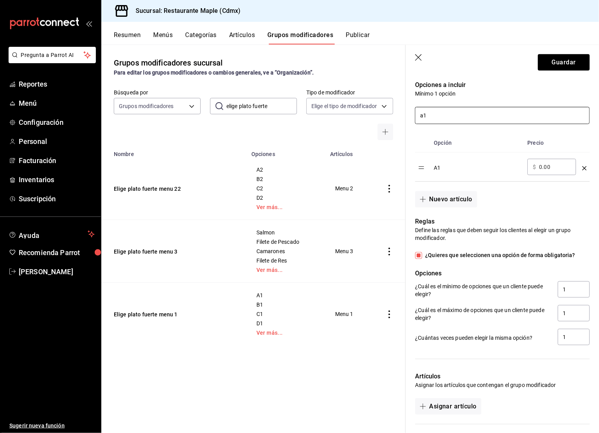
click at [445, 120] on input "a1" at bounding box center [502, 115] width 174 height 16
click at [440, 144] on li "B2" at bounding box center [502, 138] width 174 height 18
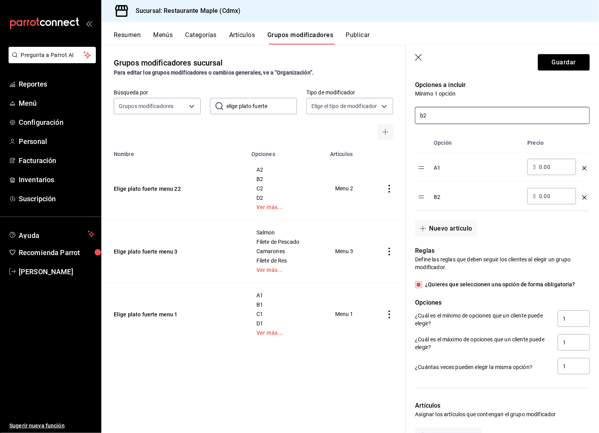
click at [448, 113] on input "b2" at bounding box center [502, 115] width 174 height 16
click at [584, 168] on icon "optionsTable" at bounding box center [584, 168] width 4 height 4
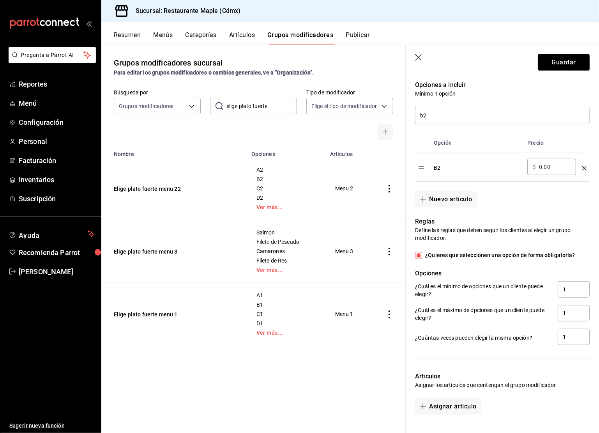
click at [584, 168] on icon "optionsTable" at bounding box center [584, 168] width 4 height 4
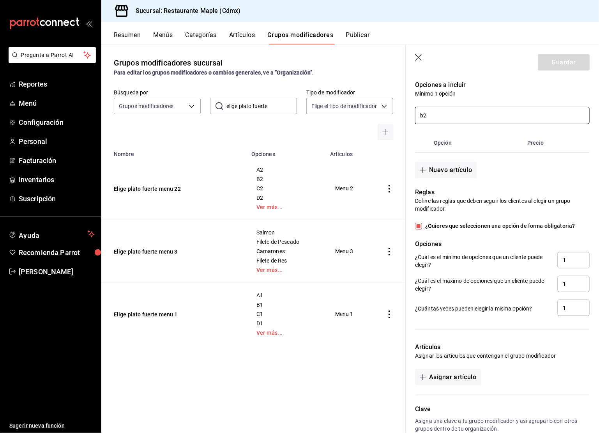
click at [452, 117] on input "b2" at bounding box center [502, 115] width 174 height 16
click at [438, 136] on li "A1" at bounding box center [502, 138] width 174 height 18
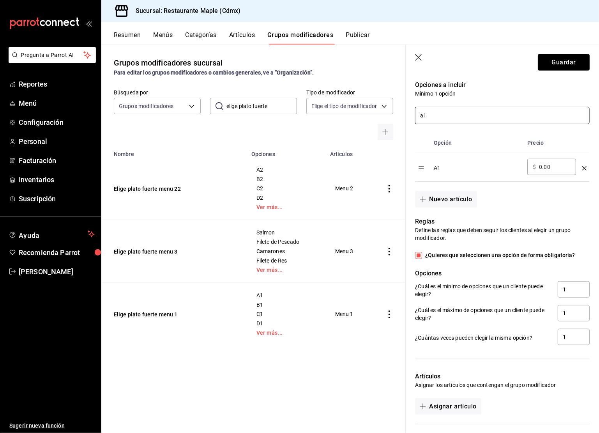
click at [438, 116] on input "a1" at bounding box center [502, 115] width 174 height 16
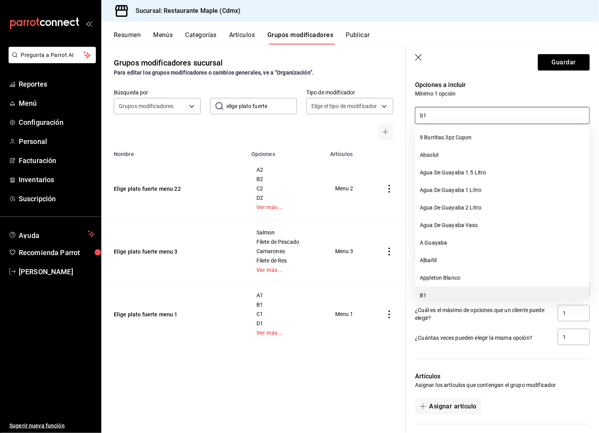
click at [427, 293] on li "B1" at bounding box center [502, 295] width 174 height 18
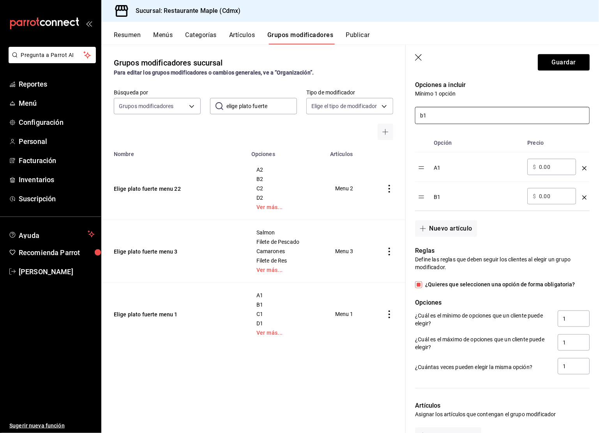
click at [437, 118] on input "b1" at bounding box center [502, 115] width 174 height 16
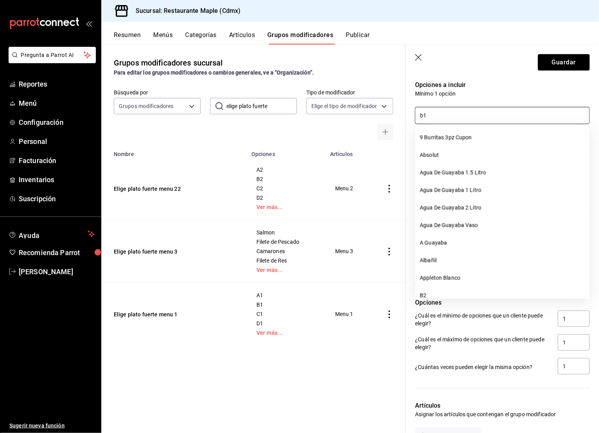
click at [437, 118] on input "b1" at bounding box center [502, 115] width 174 height 16
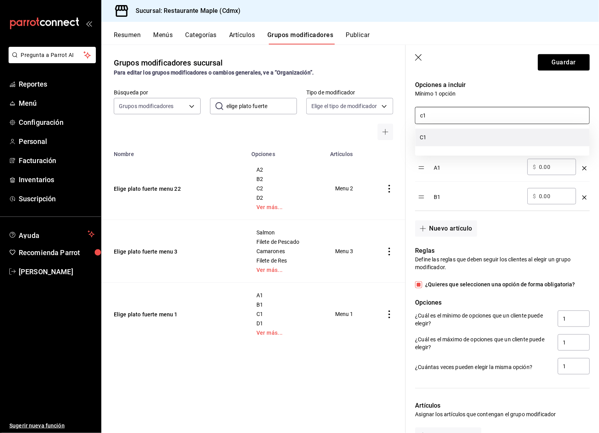
click at [438, 143] on li "C1" at bounding box center [502, 138] width 174 height 18
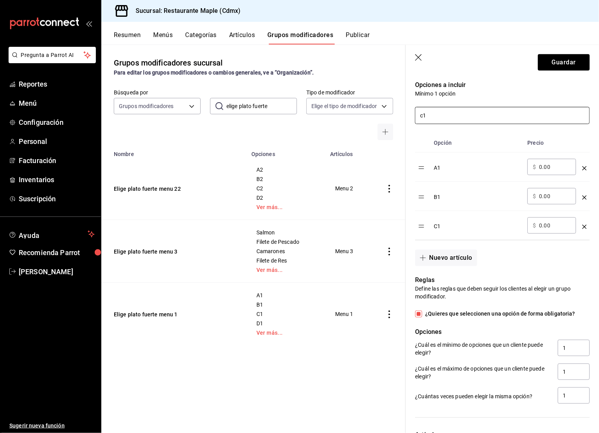
click at [436, 117] on input "c1" at bounding box center [502, 115] width 174 height 16
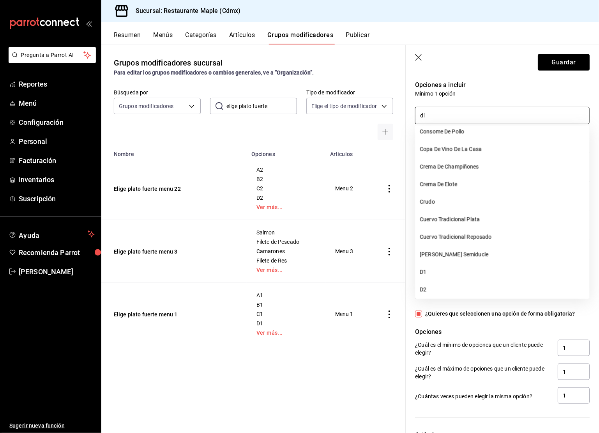
scroll to position [1320, 0]
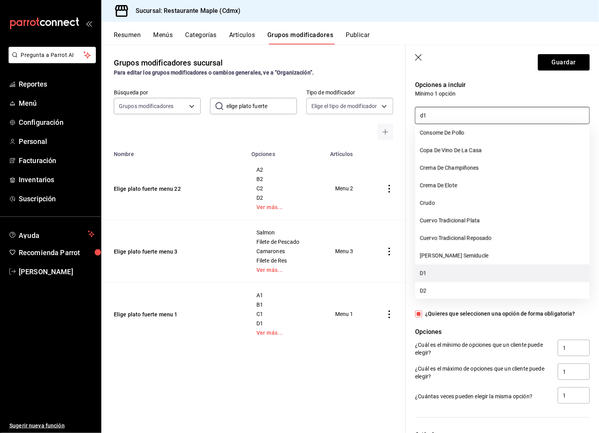
click at [427, 272] on li "D1" at bounding box center [502, 273] width 174 height 18
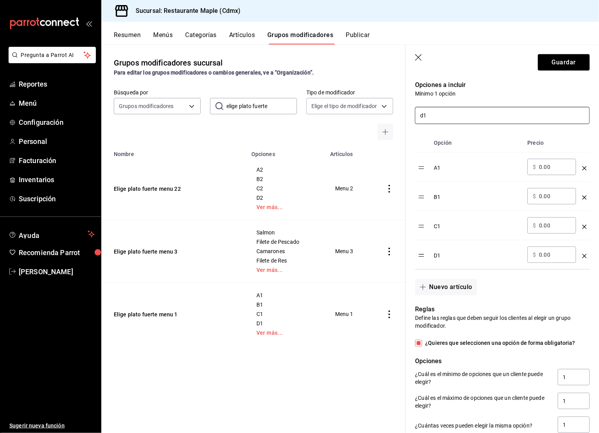
click at [434, 116] on input "d1" at bounding box center [502, 115] width 174 height 16
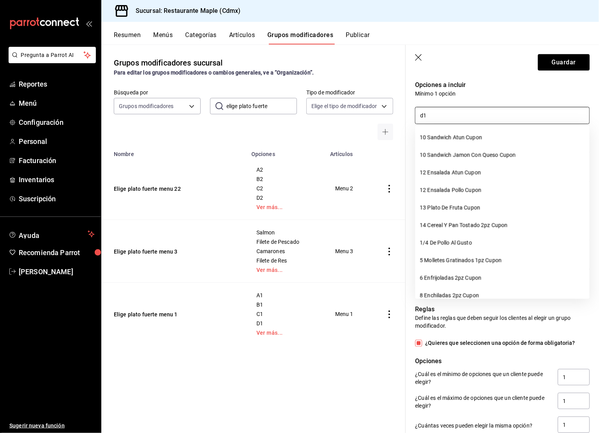
click at [434, 116] on input "d1" at bounding box center [502, 115] width 174 height 16
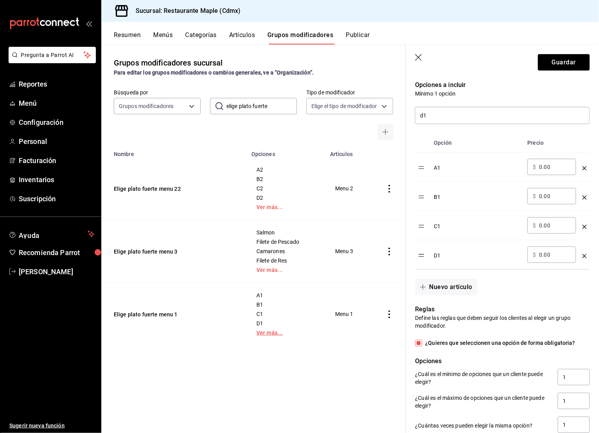
click at [264, 332] on link "Ver más..." at bounding box center [285, 332] width 59 height 5
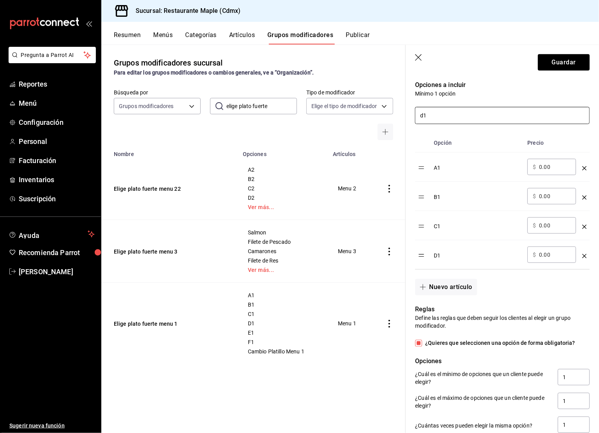
click at [424, 120] on input "d1" at bounding box center [502, 115] width 174 height 16
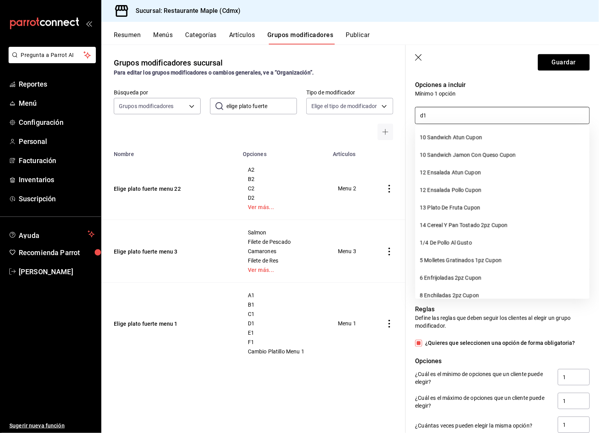
click at [424, 120] on input "d1" at bounding box center [502, 115] width 174 height 16
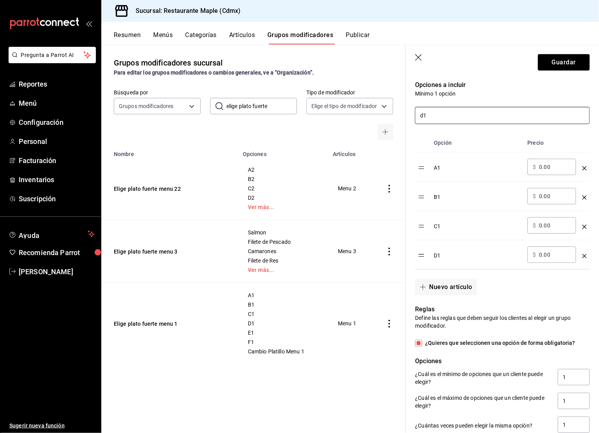
click at [424, 120] on input "d1" at bounding box center [502, 115] width 174 height 16
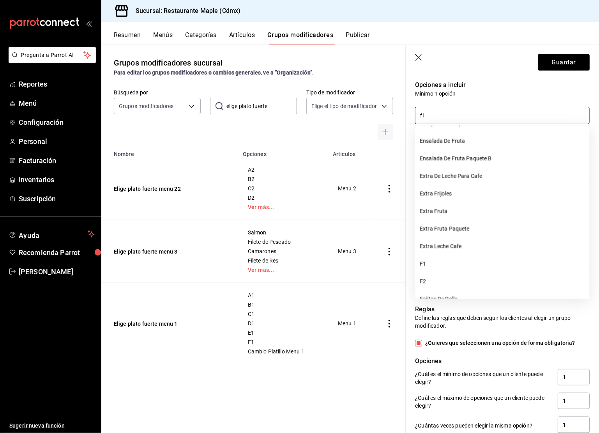
scroll to position [350, 0]
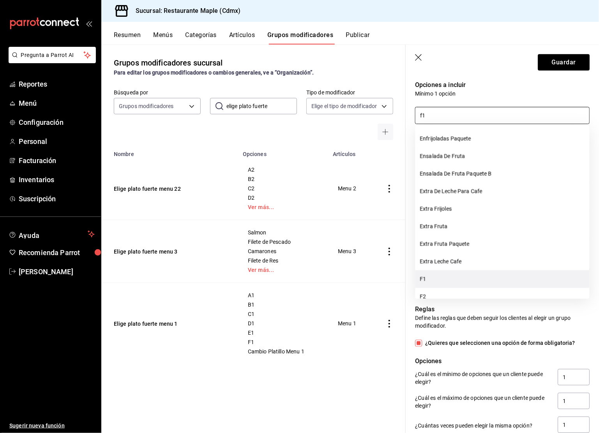
click at [434, 272] on li "F1" at bounding box center [502, 279] width 174 height 18
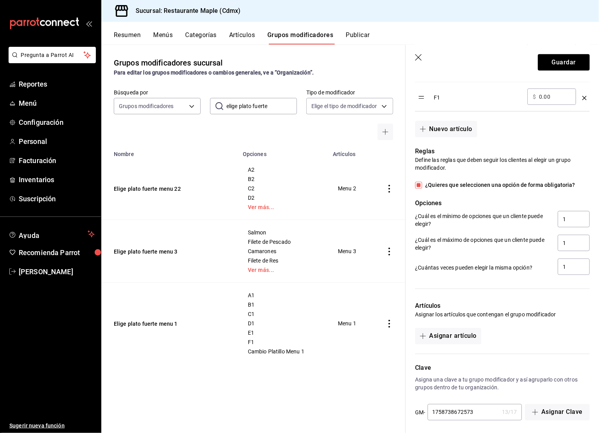
scroll to position [351, 0]
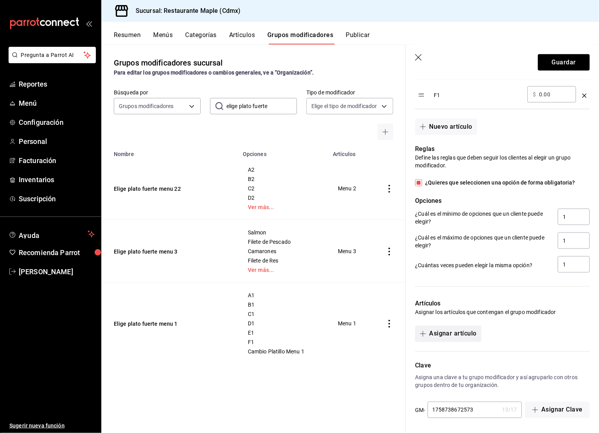
type input "f1"
click at [448, 336] on button "Asignar artículo" at bounding box center [448, 333] width 66 height 16
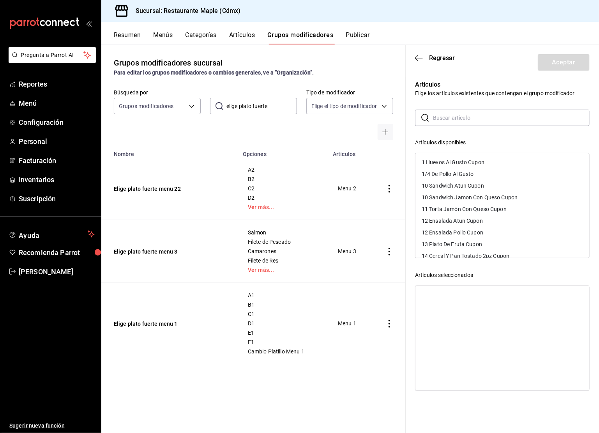
click at [458, 119] on input "text" at bounding box center [511, 118] width 157 height 16
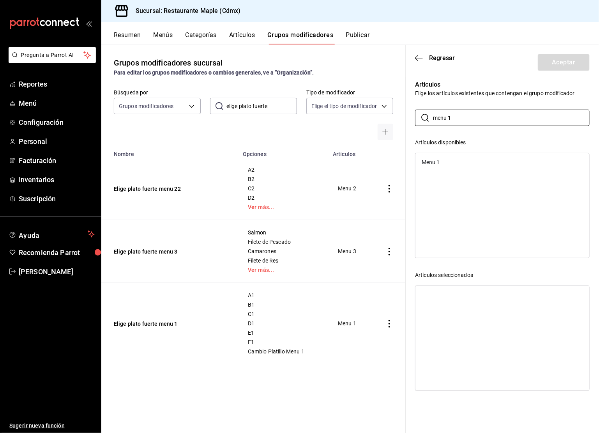
type input "menu 1"
click at [443, 160] on div "Menu 1" at bounding box center [502, 162] width 174 height 12
click at [545, 59] on button "Aceptar" at bounding box center [564, 62] width 52 height 16
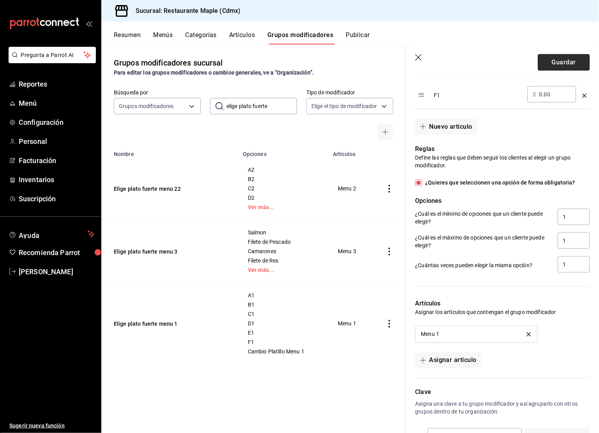
click at [550, 70] on button "Guardar" at bounding box center [564, 62] width 52 height 16
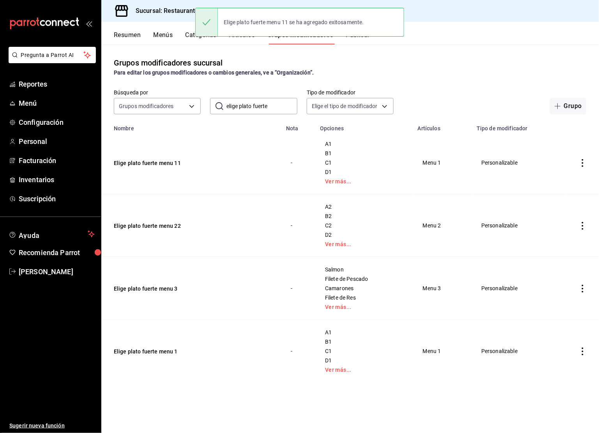
click at [577, 352] on td "simple table" at bounding box center [582, 351] width 33 height 63
click at [579, 352] on icon "actions" at bounding box center [583, 351] width 8 height 8
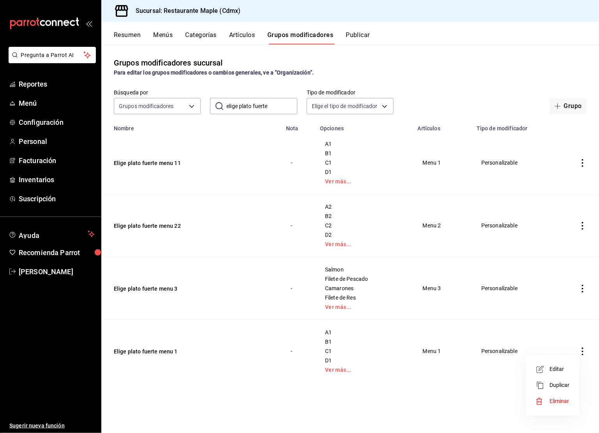
click at [555, 397] on span "Eliminar" at bounding box center [559, 401] width 20 height 8
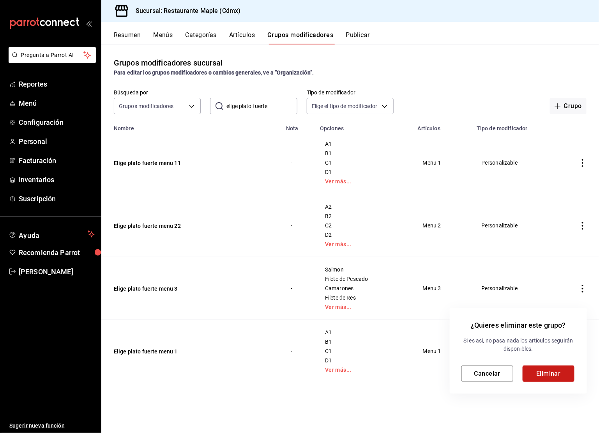
click at [551, 376] on button "Eliminar" at bounding box center [549, 373] width 52 height 16
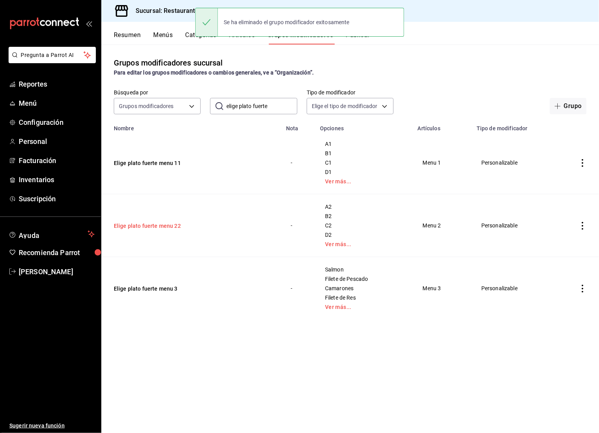
click at [169, 222] on button "Elige plato fuerte menu 22" at bounding box center [161, 226] width 94 height 8
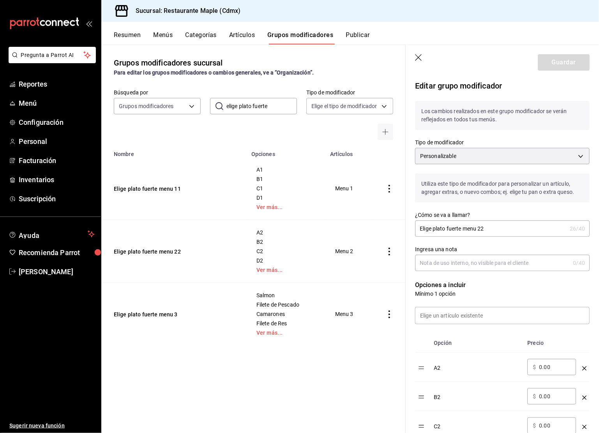
click at [493, 235] on input "Elige plato fuerte menu 22" at bounding box center [491, 229] width 152 height 16
type input "Elige plato fuerte menu 2"
click at [556, 51] on header "Guardar" at bounding box center [502, 61] width 193 height 32
click at [556, 58] on button "Guardar" at bounding box center [564, 62] width 52 height 16
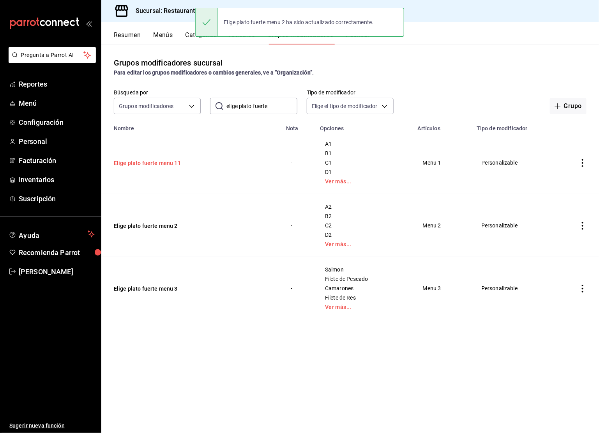
click at [174, 159] on button "Elige plato fuerte menu 11" at bounding box center [161, 163] width 94 height 8
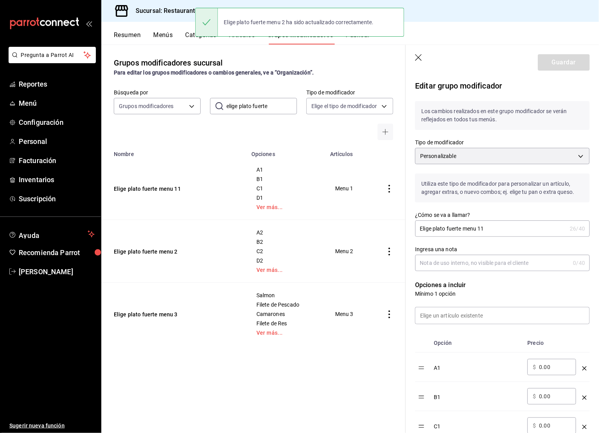
click at [500, 235] on input "Elige plato fuerte menu 11" at bounding box center [491, 229] width 152 height 16
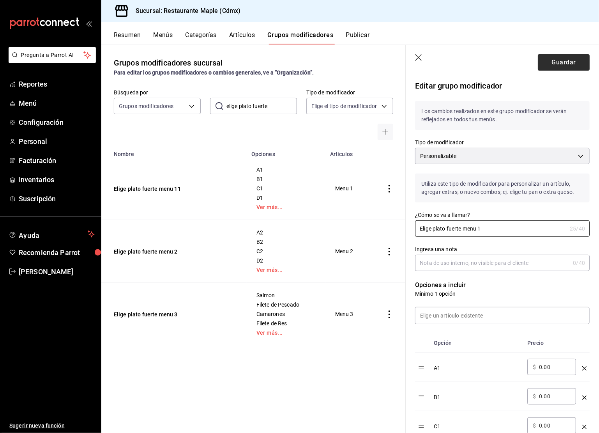
type input "Elige plato fuerte menu 1"
click at [551, 57] on button "Guardar" at bounding box center [564, 62] width 52 height 16
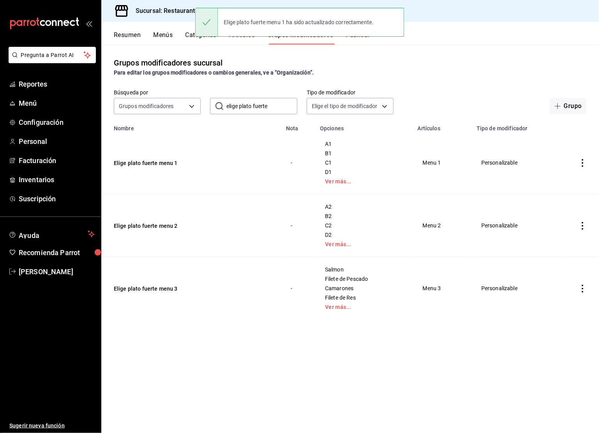
click at [359, 46] on div "Grupos modificadores sucursal Para editar los grupos modificadores o cambios ge…" at bounding box center [350, 238] width 498 height 388
click at [359, 40] on button "Publicar" at bounding box center [358, 37] width 24 height 13
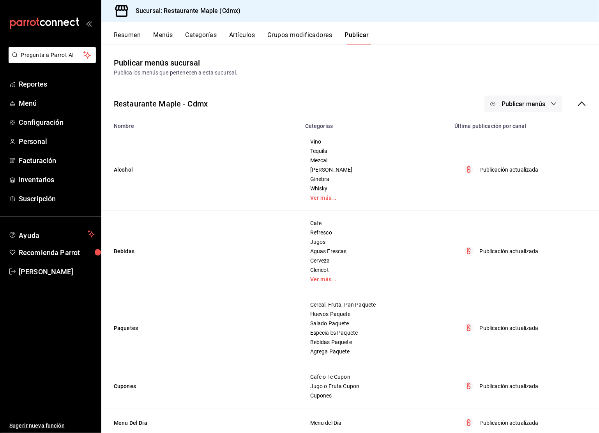
click at [507, 99] on button "Publicar menús" at bounding box center [523, 103] width 78 height 16
click at [511, 124] on div at bounding box center [505, 129] width 22 height 12
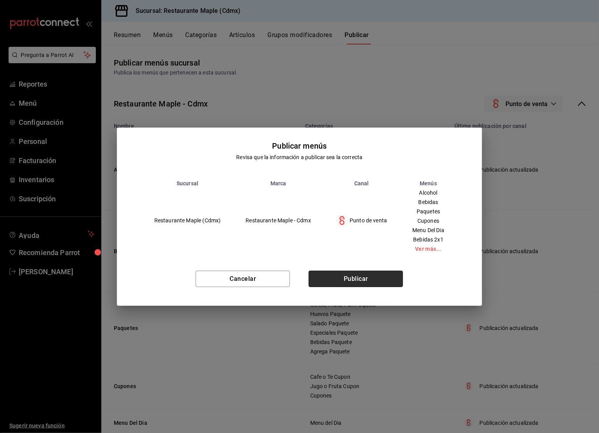
click at [351, 274] on button "Publicar" at bounding box center [356, 278] width 94 height 16
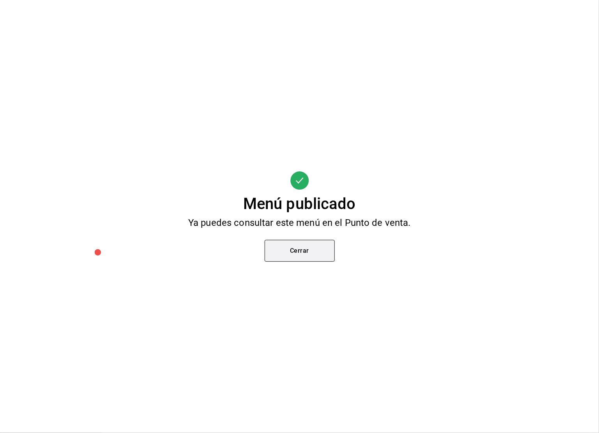
click at [304, 254] on button "Cerrar" at bounding box center [300, 251] width 70 height 22
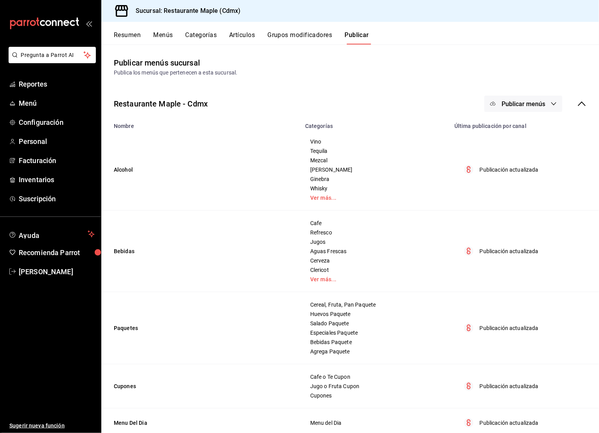
click at [157, 35] on button "Menús" at bounding box center [162, 37] width 19 height 13
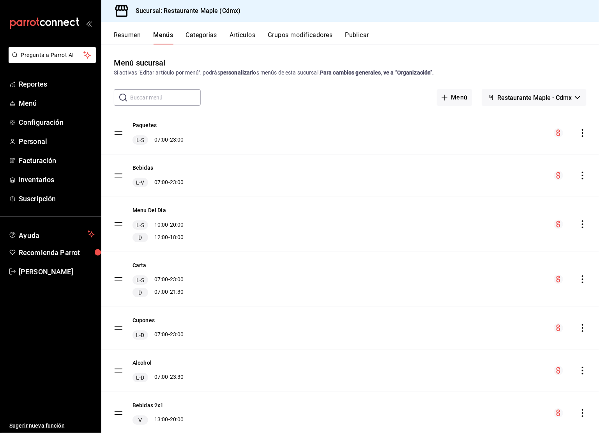
click at [124, 222] on div "Menu Del Dia L-S 10:00 - 20:00 D 12:00 - 18:00" at bounding box center [149, 224] width 70 height 36
click at [122, 222] on tbody "Paquetes L-S 07:00 - 23:00 Bebidas L-V 07:00 - 23:00 Menu Del Dia L-S 10:00 - 2…" at bounding box center [350, 273] width 498 height 322
click at [154, 212] on button "Menu Del Dia" at bounding box center [149, 210] width 34 height 8
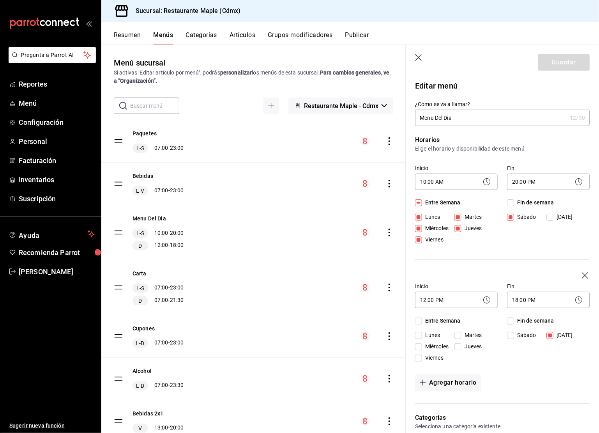
click at [420, 56] on icon "button" at bounding box center [419, 58] width 8 height 8
checkbox input "false"
type input "1758738822033"
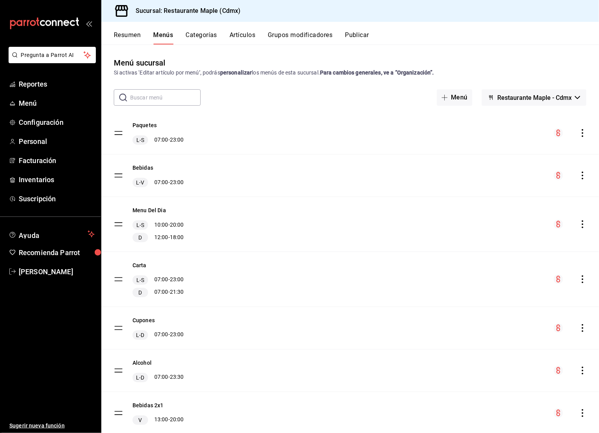
click at [213, 37] on button "Categorías" at bounding box center [202, 37] width 32 height 13
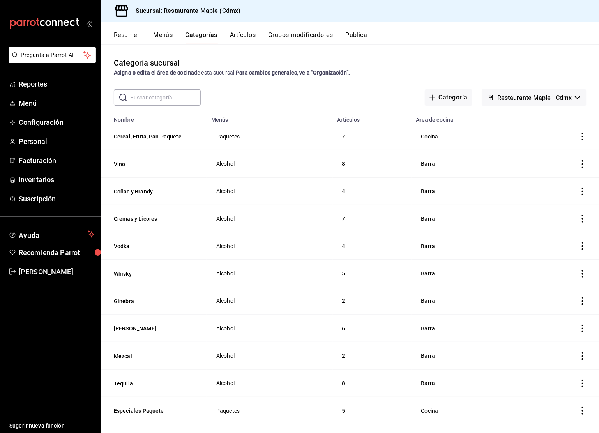
click at [166, 32] on button "Menús" at bounding box center [162, 37] width 19 height 13
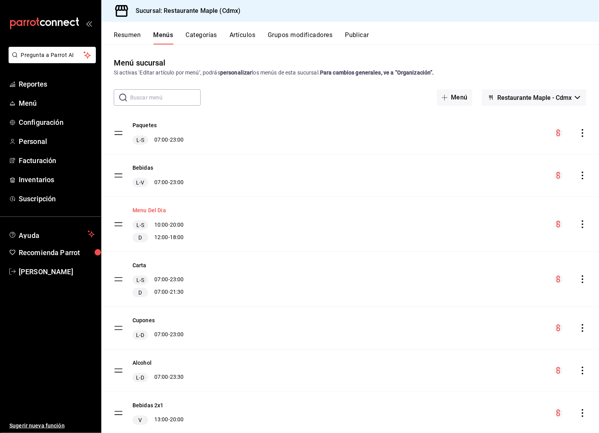
click at [158, 208] on button "Menu Del Dia" at bounding box center [149, 210] width 34 height 8
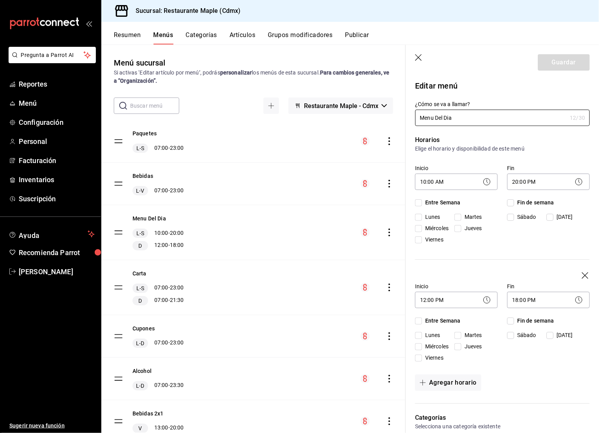
checkbox input "true"
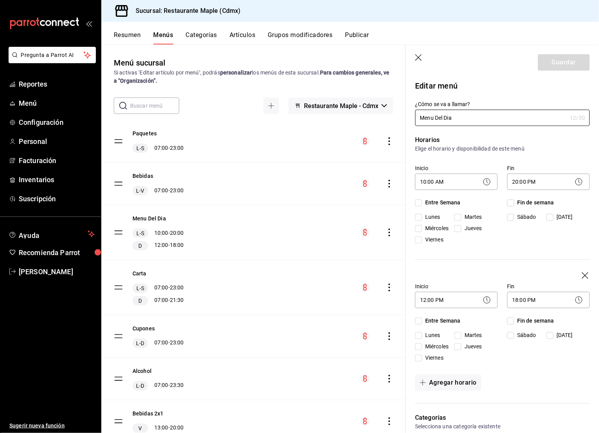
checkbox input "true"
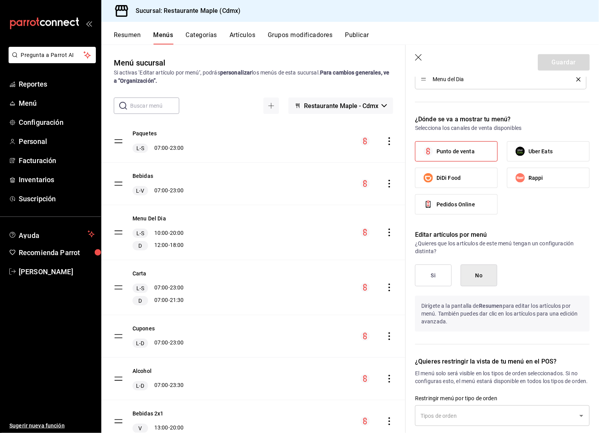
scroll to position [483, 0]
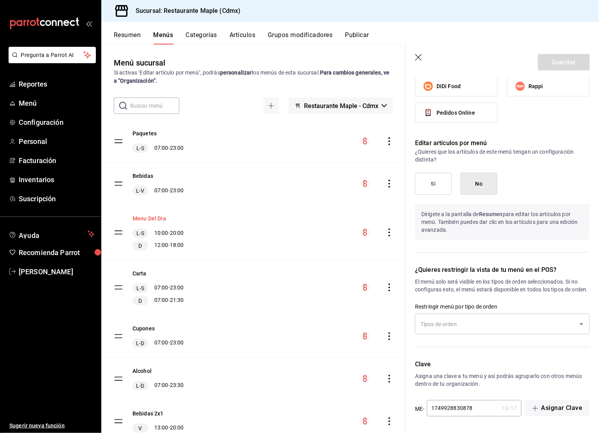
click at [151, 219] on button "Menu Del Dia" at bounding box center [149, 218] width 34 height 8
click at [143, 176] on button "Bebidas" at bounding box center [142, 176] width 21 height 8
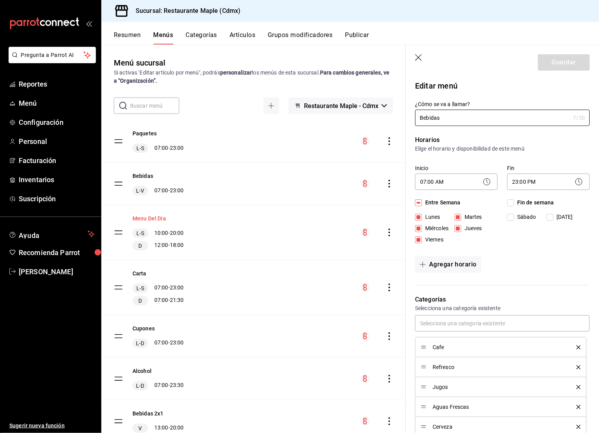
click at [156, 220] on button "Menu Del Dia" at bounding box center [149, 218] width 34 height 8
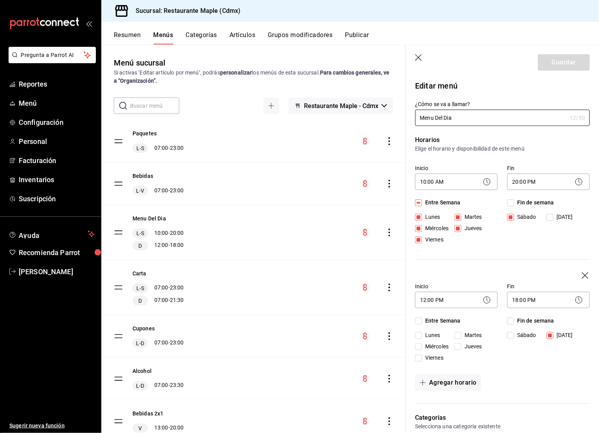
scroll to position [49, 0]
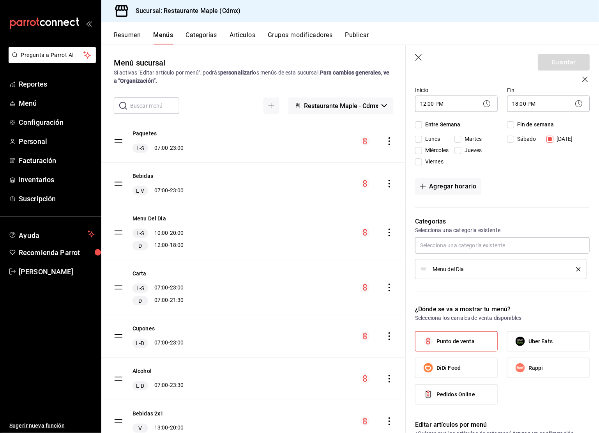
scroll to position [192, 0]
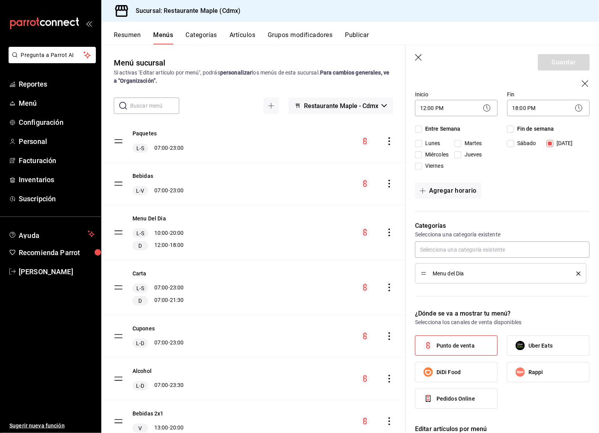
click at [203, 34] on button "Categorías" at bounding box center [202, 37] width 32 height 13
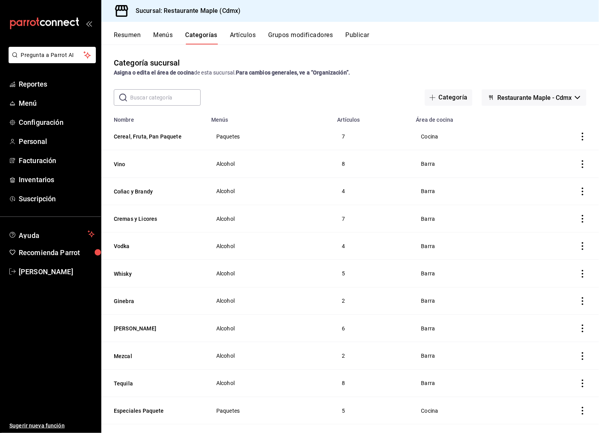
click at [167, 97] on input "text" at bounding box center [165, 98] width 71 height 16
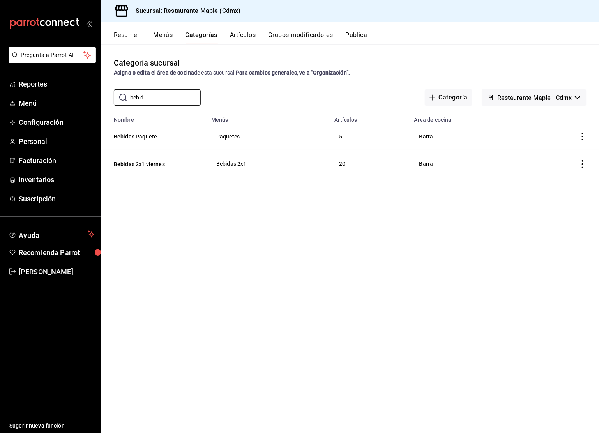
type input "bebid"
click at [225, 101] on div "​ bebid ​ Categoría Restaurante Maple - Cdmx" at bounding box center [350, 97] width 498 height 16
click at [167, 99] on input "bebid" at bounding box center [165, 98] width 71 height 16
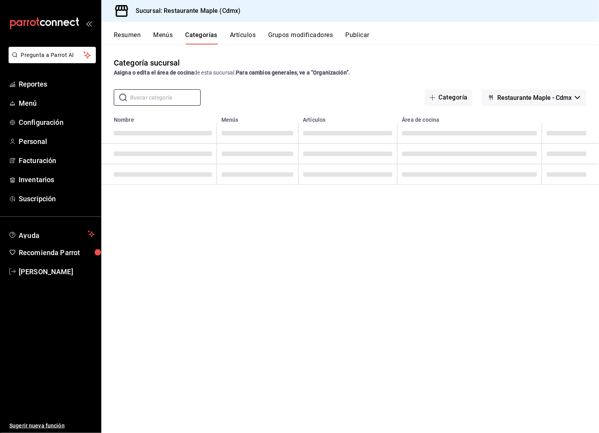
click at [236, 87] on div "Categoría sucursal Asigna o edita el área de cocina de esta sucursal. Para camb…" at bounding box center [350, 238] width 498 height 388
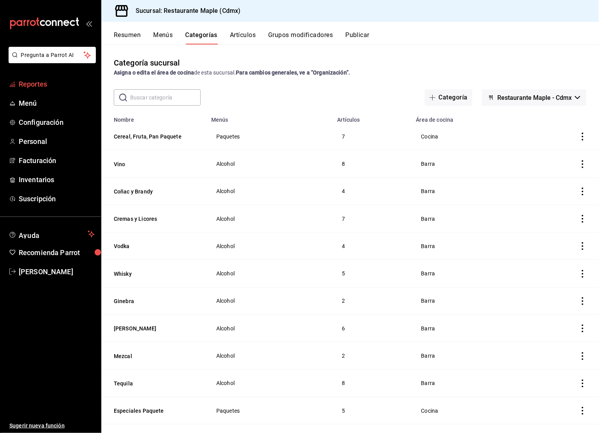
click at [50, 91] on link "Reportes" at bounding box center [50, 84] width 101 height 17
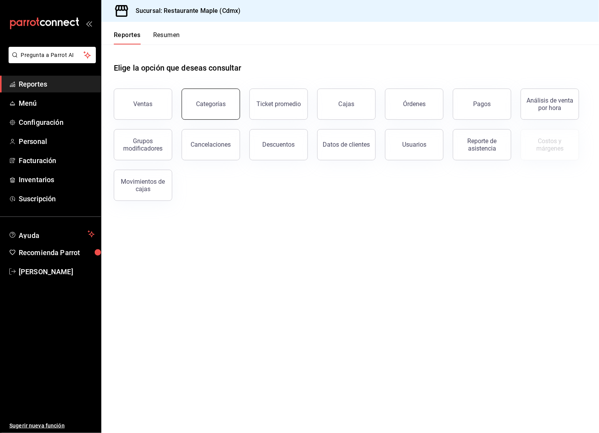
click at [199, 102] on div "Categorías" at bounding box center [211, 103] width 30 height 7
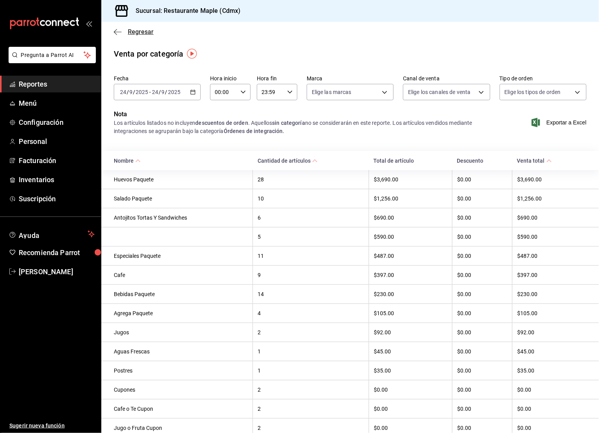
click at [114, 31] on icon "button" at bounding box center [118, 31] width 8 height 7
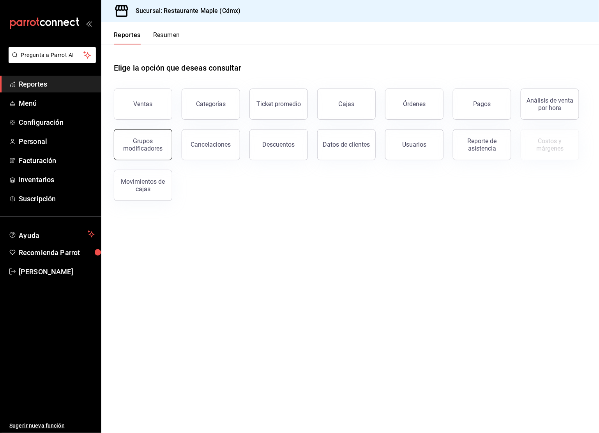
click at [158, 147] on div "Grupos modificadores" at bounding box center [143, 144] width 48 height 15
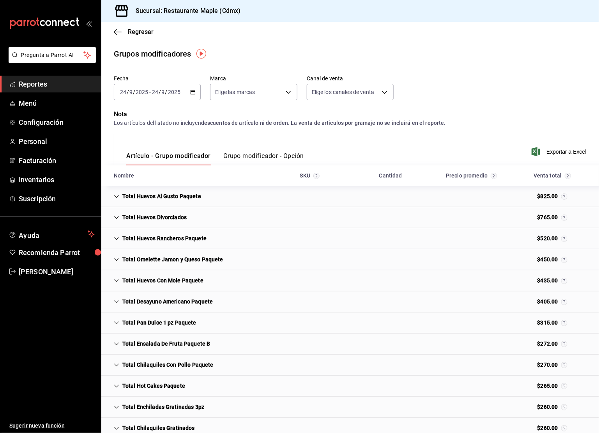
click at [194, 90] on icon "button" at bounding box center [192, 91] width 5 height 5
click at [162, 124] on li "Ayer" at bounding box center [150, 133] width 73 height 18
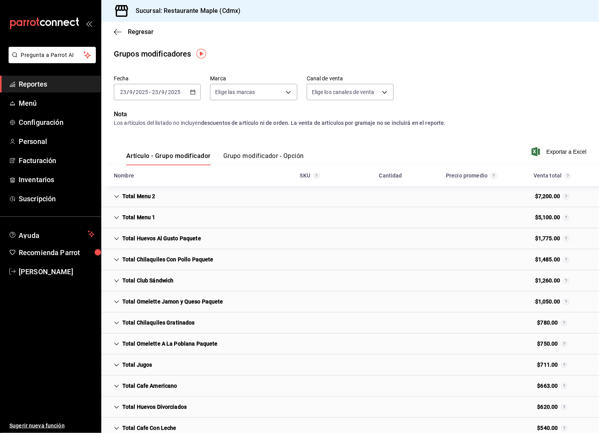
click at [117, 240] on icon "Cell" at bounding box center [116, 238] width 5 height 5
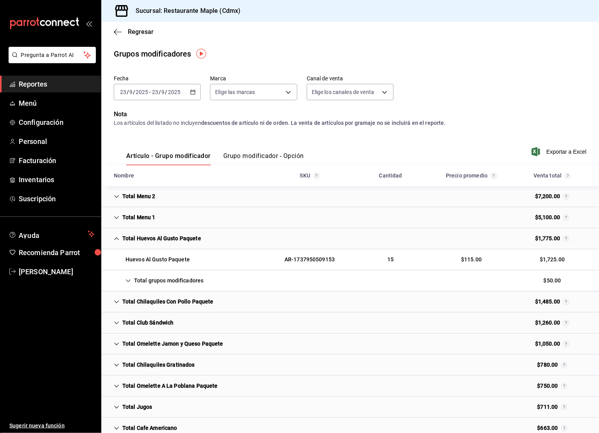
click at [117, 240] on icon "Cell" at bounding box center [116, 238] width 5 height 5
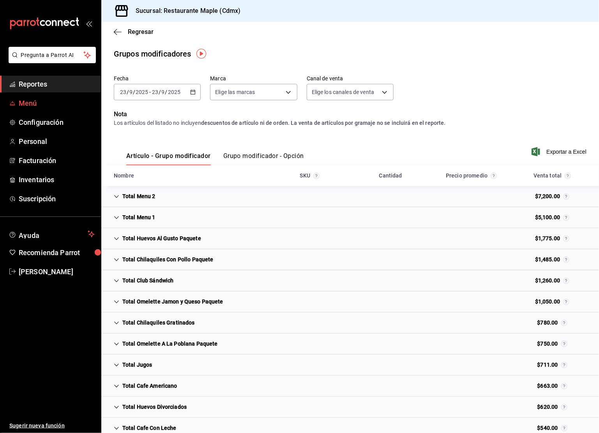
click at [48, 111] on link "Menú" at bounding box center [50, 103] width 101 height 17
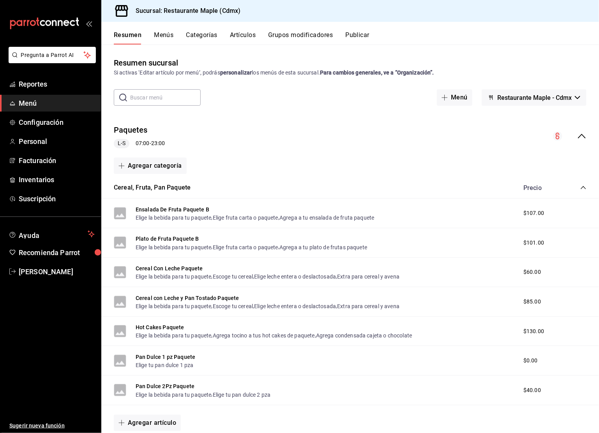
click at [206, 35] on button "Categorías" at bounding box center [202, 37] width 32 height 13
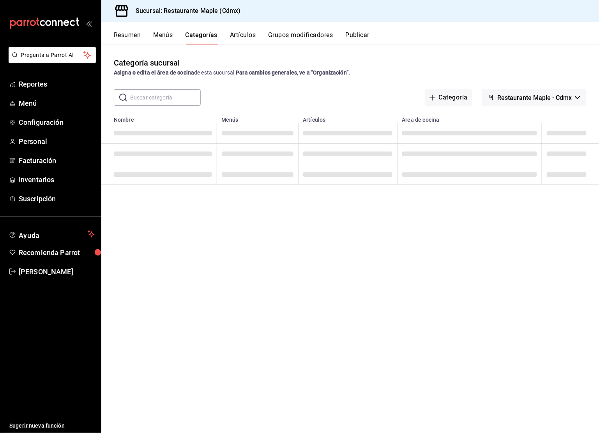
click at [172, 93] on input "text" at bounding box center [165, 98] width 71 height 16
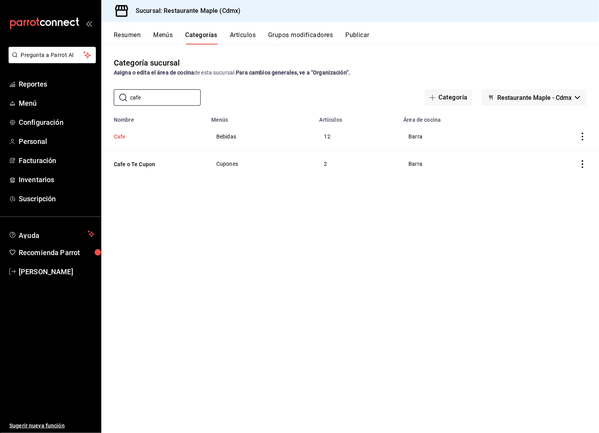
type input "cafe"
click at [130, 137] on button "Cafe" at bounding box center [153, 136] width 78 height 8
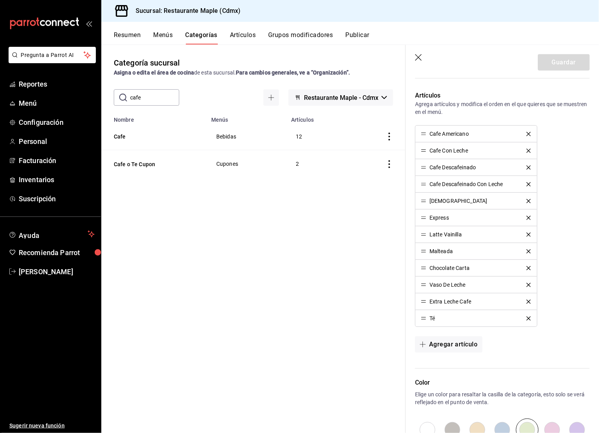
scroll to position [364, 0]
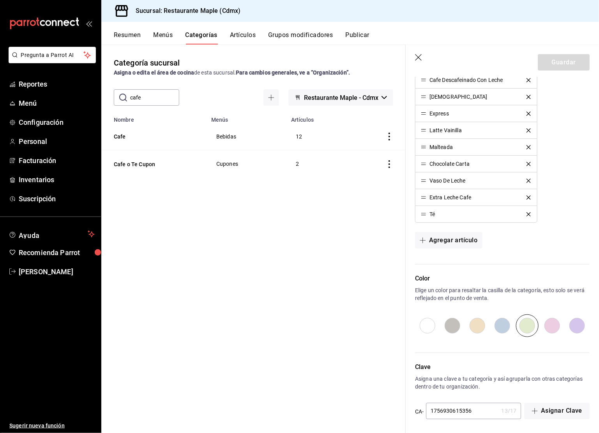
click at [477, 323] on input "radio" at bounding box center [477, 325] width 25 height 23
radio input "true"
click at [558, 60] on button "Guardar" at bounding box center [564, 62] width 52 height 16
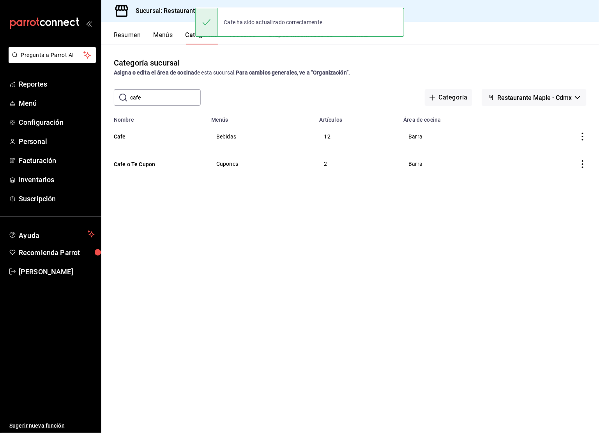
click at [153, 95] on input "cafe" at bounding box center [165, 98] width 71 height 16
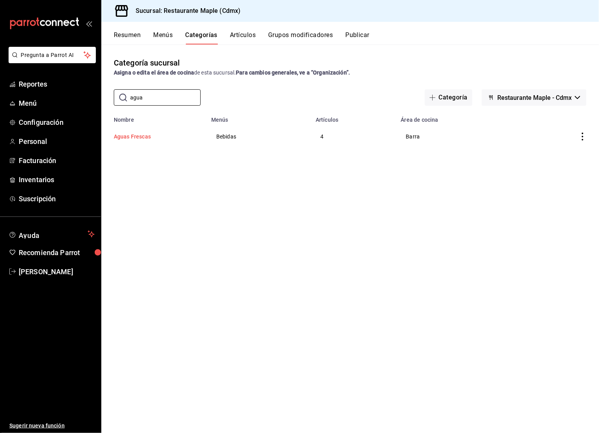
type input "agua"
click at [144, 137] on button "Aguas Frescas" at bounding box center [153, 136] width 78 height 8
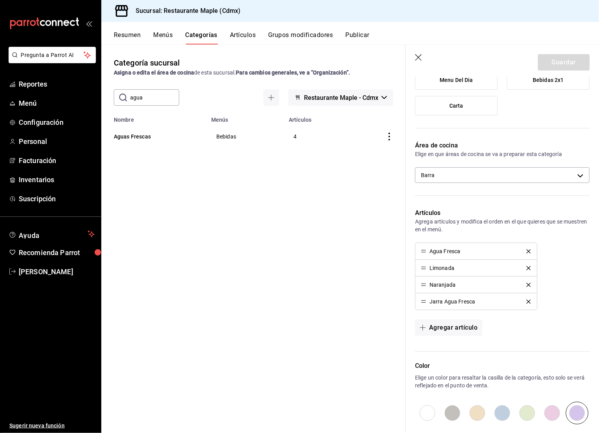
scroll to position [231, 0]
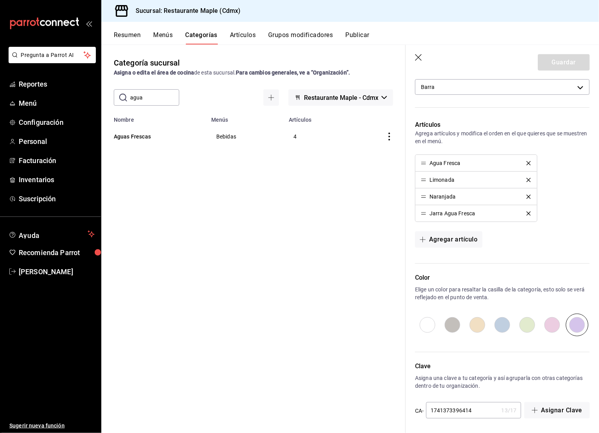
click at [522, 325] on input "radio" at bounding box center [527, 324] width 25 height 23
radio input "true"
click at [565, 64] on button "Guardar" at bounding box center [564, 62] width 52 height 16
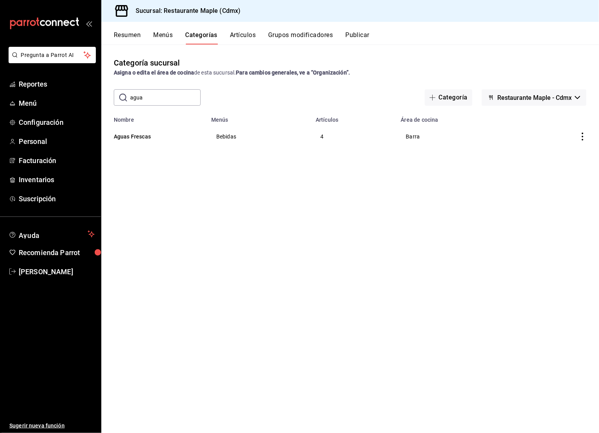
click at [360, 30] on div "Resumen Menús Categorías Artículos Grupos modificadores Publicar" at bounding box center [350, 33] width 498 height 23
click at [360, 31] on div "Resumen Menús Categorías Artículos Grupos modificadores Publicar" at bounding box center [350, 33] width 498 height 23
click at [360, 33] on button "Publicar" at bounding box center [357, 37] width 24 height 13
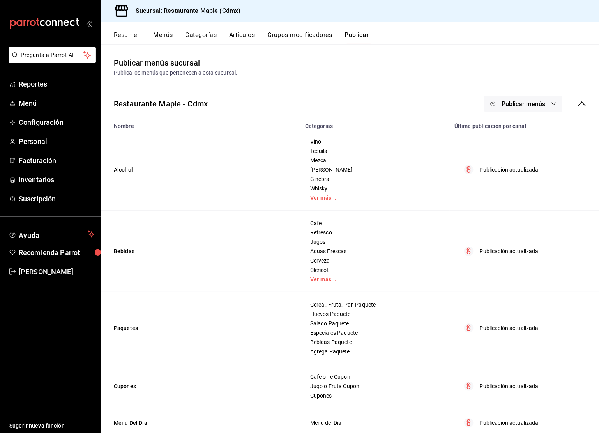
click at [528, 101] on span "Publicar menús" at bounding box center [523, 103] width 44 height 7
click at [522, 124] on li "Punto de venta" at bounding box center [524, 129] width 72 height 22
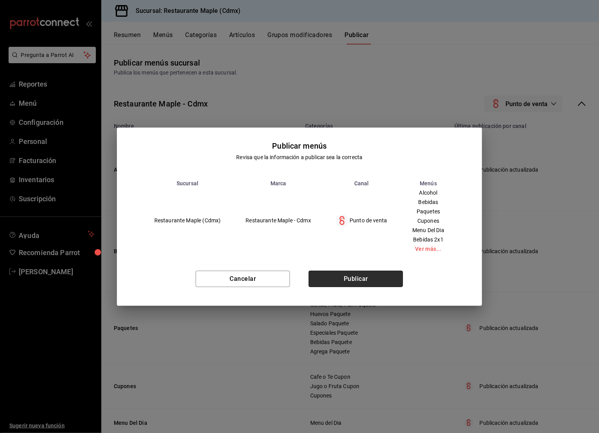
click at [388, 274] on button "Publicar" at bounding box center [356, 278] width 94 height 16
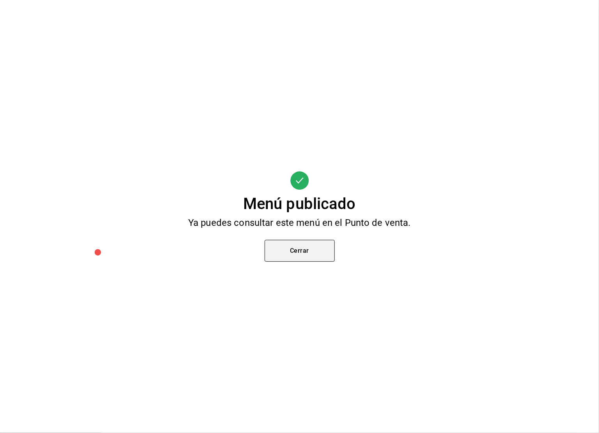
click at [305, 255] on button "Cerrar" at bounding box center [300, 251] width 70 height 22
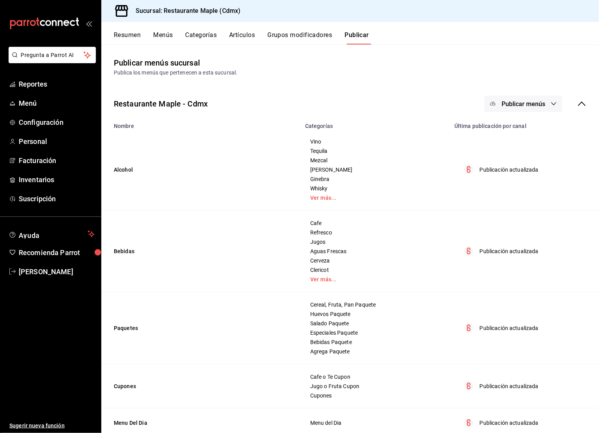
click at [195, 42] on button "Categorías" at bounding box center [201, 37] width 32 height 13
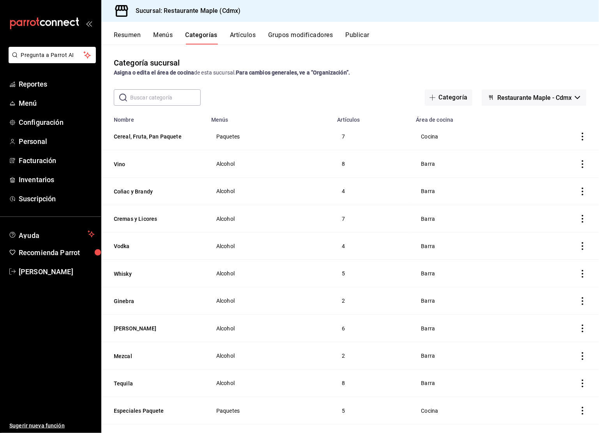
click at [146, 106] on div "Categoría sucursal Asigna o edita el área de cocina de esta sucursal. Para camb…" at bounding box center [350, 238] width 498 height 388
click at [149, 103] on input "text" at bounding box center [165, 98] width 71 height 16
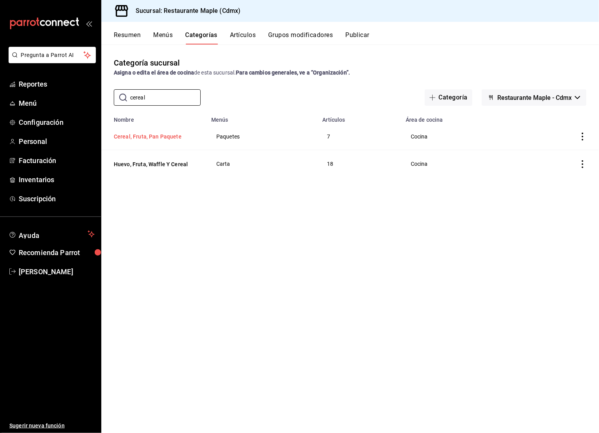
type input "cereal"
click at [152, 139] on button "Cereal, Fruta, Pan Paquete" at bounding box center [153, 136] width 78 height 8
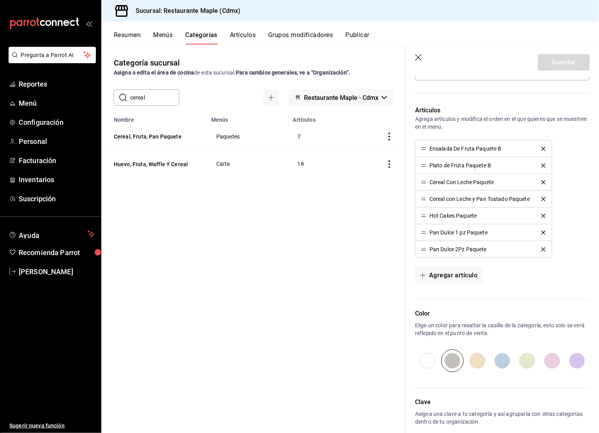
scroll to position [281, 0]
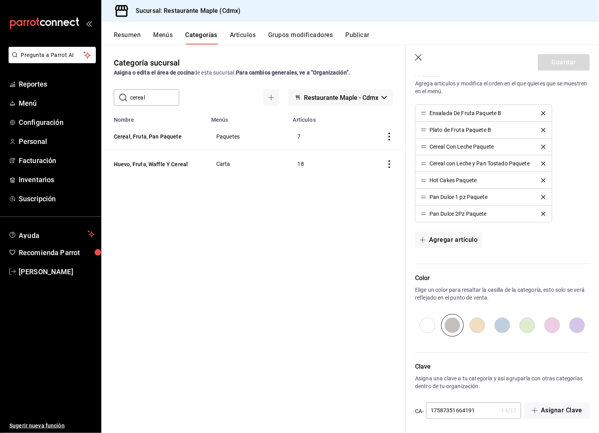
click at [481, 322] on input "radio" at bounding box center [477, 325] width 25 height 23
radio input "true"
click at [549, 67] on button "Guardar" at bounding box center [564, 62] width 52 height 16
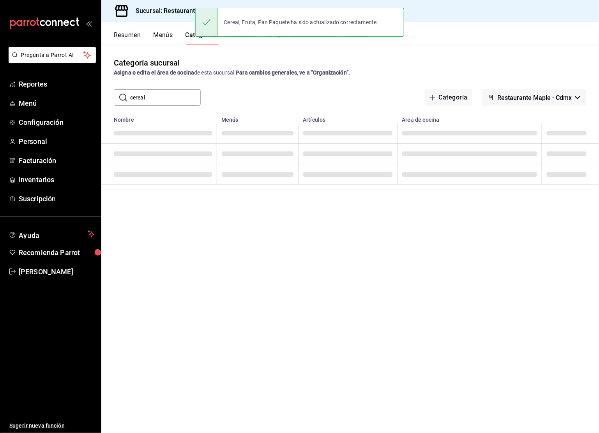
click at [150, 95] on input "cereal" at bounding box center [165, 98] width 71 height 16
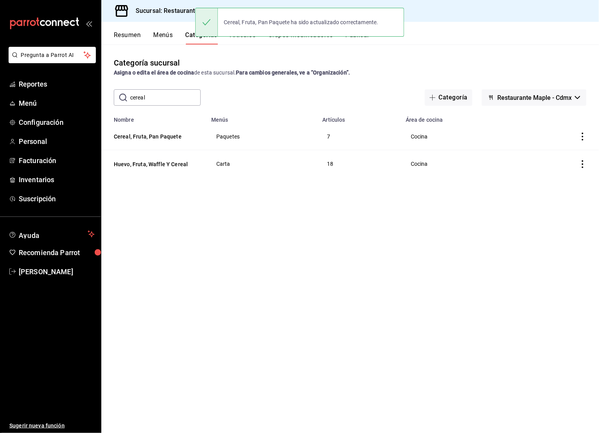
click at [150, 95] on input "cereal" at bounding box center [165, 98] width 71 height 16
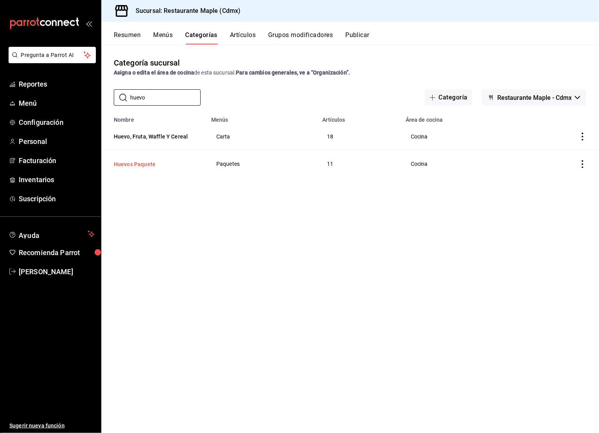
type input "huevo"
click at [125, 167] on button "Huevos Paquete" at bounding box center [153, 164] width 78 height 8
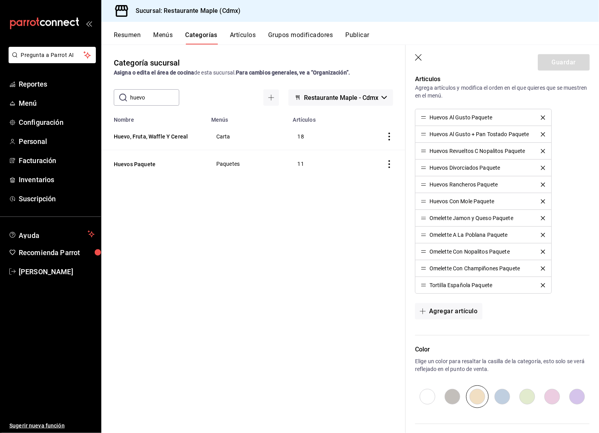
scroll to position [348, 0]
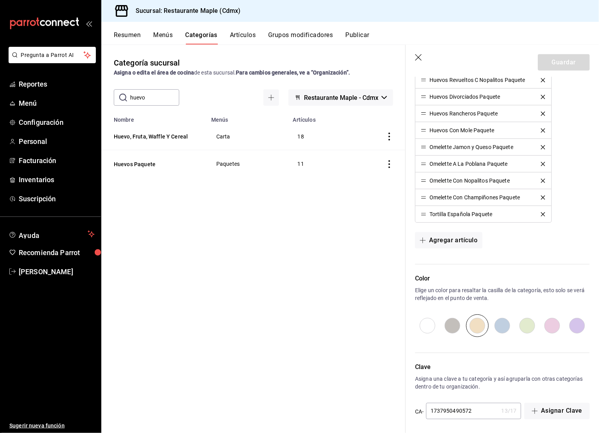
click at [527, 328] on input "radio" at bounding box center [527, 325] width 25 height 23
radio input "true"
click at [559, 60] on button "Guardar" at bounding box center [564, 62] width 52 height 16
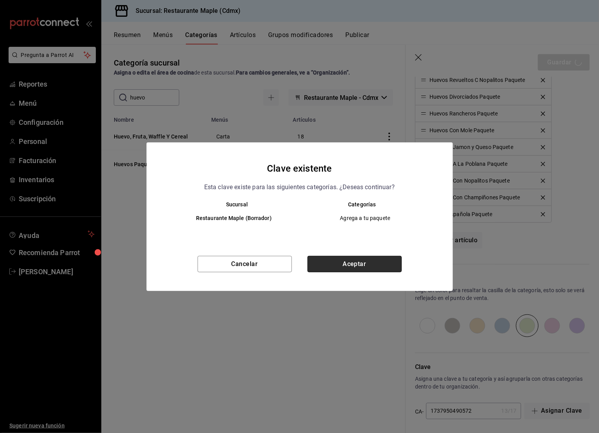
click at [357, 267] on button "Aceptar" at bounding box center [354, 264] width 94 height 16
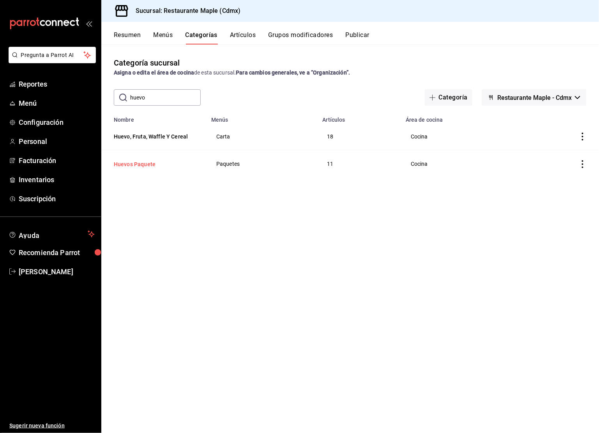
click at [139, 162] on button "Huevos Paquete" at bounding box center [153, 164] width 78 height 8
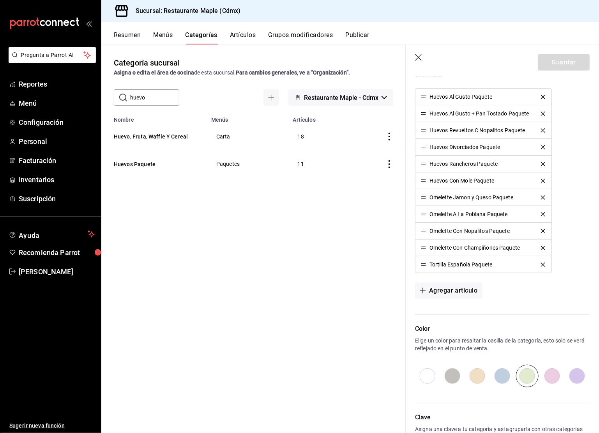
scroll to position [348, 0]
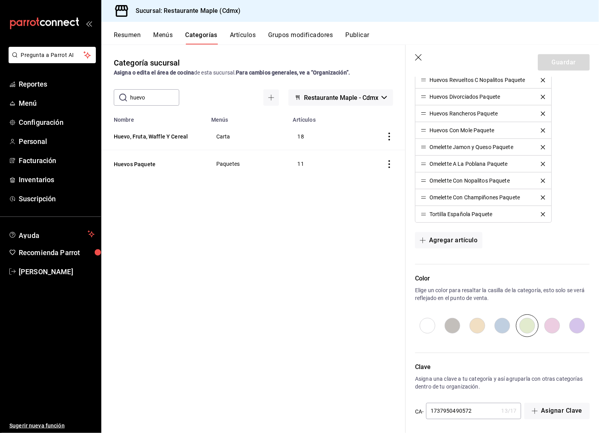
click at [501, 322] on input "radio" at bounding box center [502, 325] width 25 height 23
radio input "true"
click at [556, 48] on header "Guardar" at bounding box center [502, 61] width 193 height 32
click at [556, 53] on header "Guardar" at bounding box center [502, 61] width 193 height 32
click at [556, 60] on button "Guardar" at bounding box center [564, 62] width 52 height 16
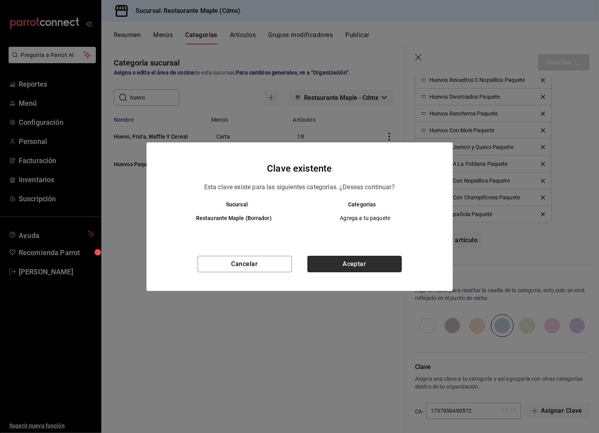
click at [363, 265] on button "Aceptar" at bounding box center [354, 264] width 94 height 16
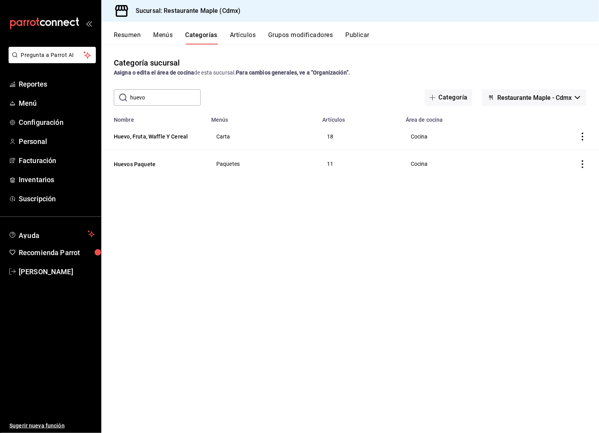
click at [169, 95] on input "huevo" at bounding box center [165, 98] width 71 height 16
type input "salado"
click at [145, 140] on th "Salado Paquete" at bounding box center [153, 136] width 105 height 27
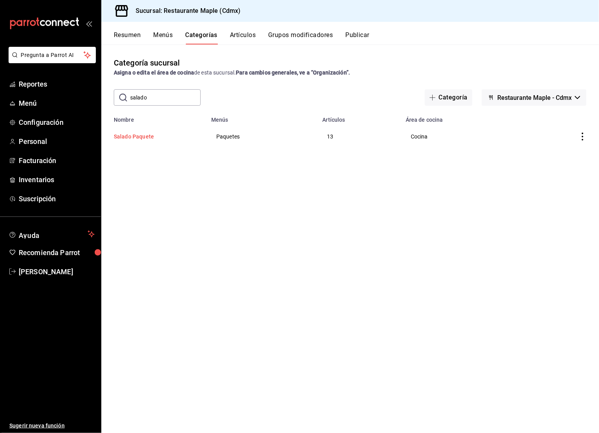
click at [145, 137] on button "Salado Paquete" at bounding box center [153, 136] width 78 height 8
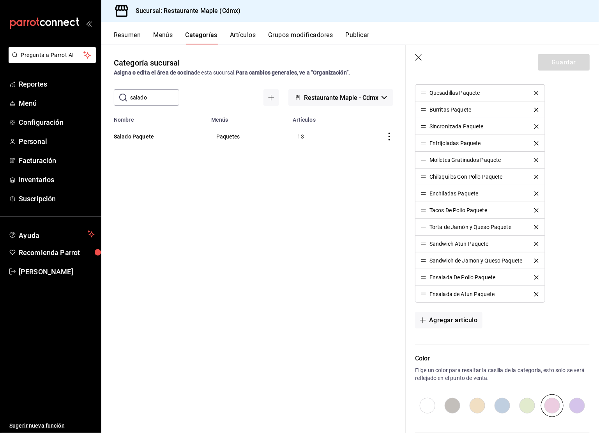
scroll to position [381, 0]
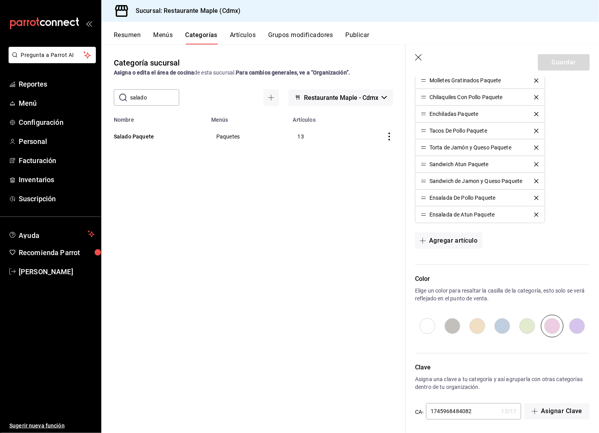
click at [572, 318] on input "radio" at bounding box center [577, 325] width 25 height 23
radio input "true"
click at [566, 60] on button "Guardar" at bounding box center [564, 62] width 52 height 16
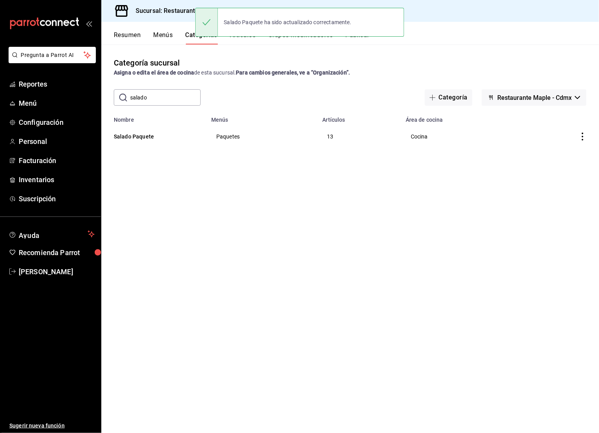
click at [152, 94] on input "salado" at bounding box center [165, 98] width 71 height 16
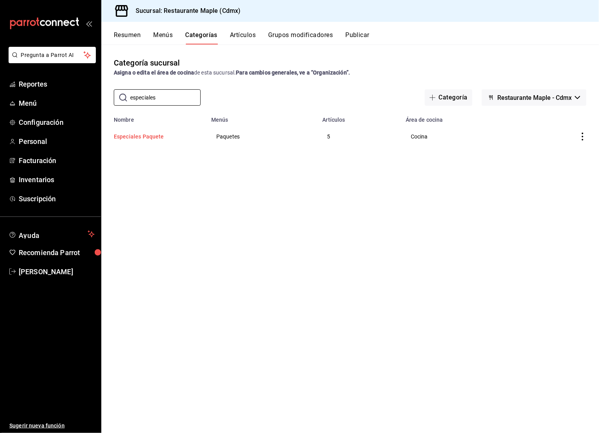
type input "especiales"
click at [141, 135] on button "Especiales Paquete" at bounding box center [153, 136] width 78 height 8
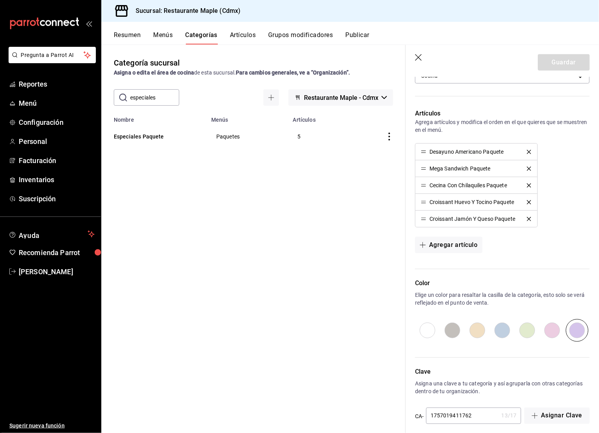
scroll to position [248, 0]
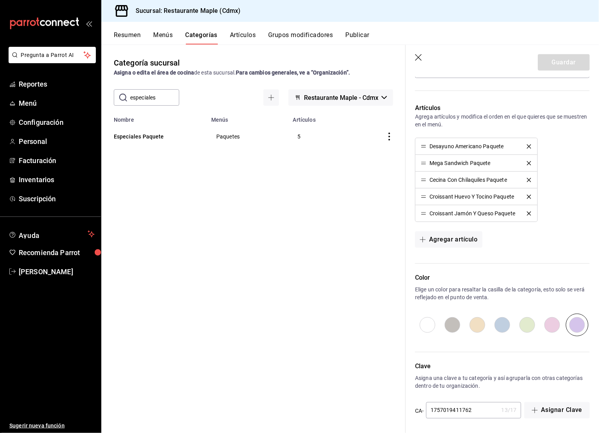
click at [528, 326] on input "radio" at bounding box center [527, 324] width 25 height 23
radio input "true"
click at [557, 67] on button "Guardar" at bounding box center [564, 62] width 52 height 16
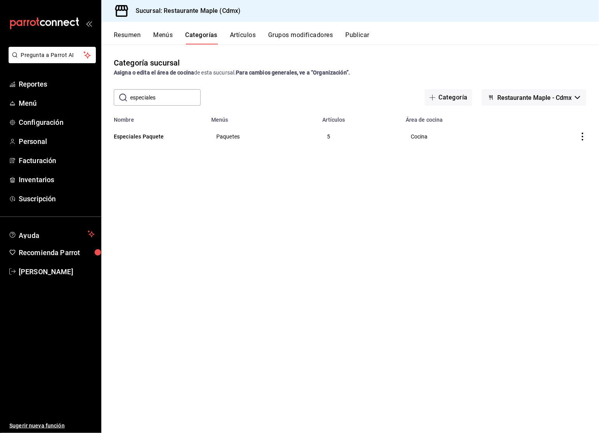
click at [154, 92] on input "especiales" at bounding box center [165, 98] width 71 height 16
type input "agrega"
click at [133, 139] on button "Agrega Paquete" at bounding box center [153, 136] width 78 height 8
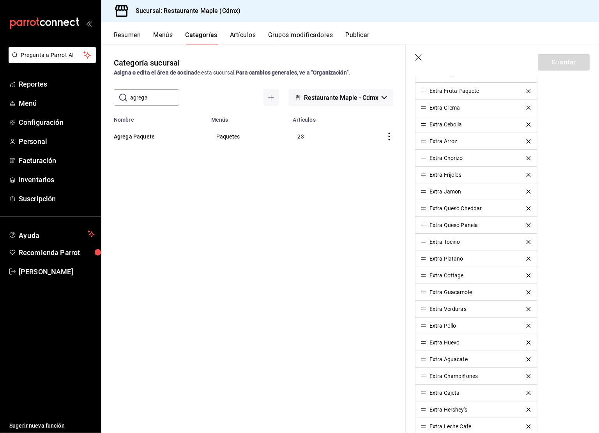
scroll to position [547, 0]
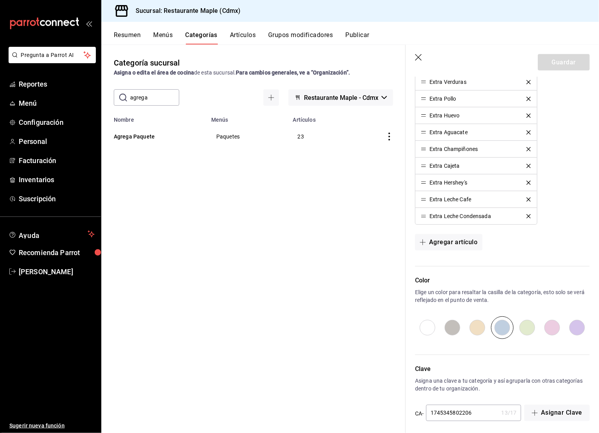
click at [453, 318] on input "radio" at bounding box center [452, 327] width 25 height 23
radio input "true"
click at [554, 59] on button "Guardar" at bounding box center [564, 62] width 52 height 16
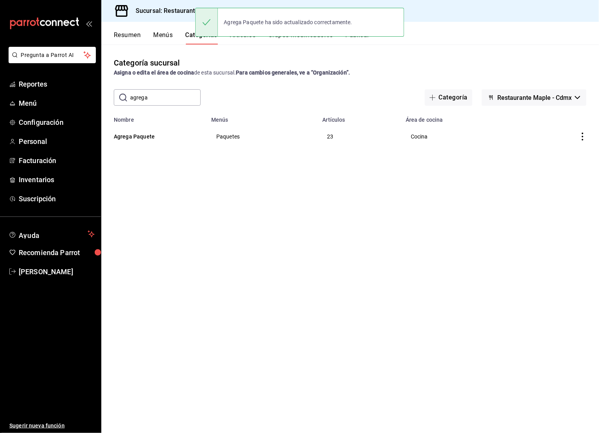
click at [362, 42] on button "Publicar" at bounding box center [357, 37] width 24 height 13
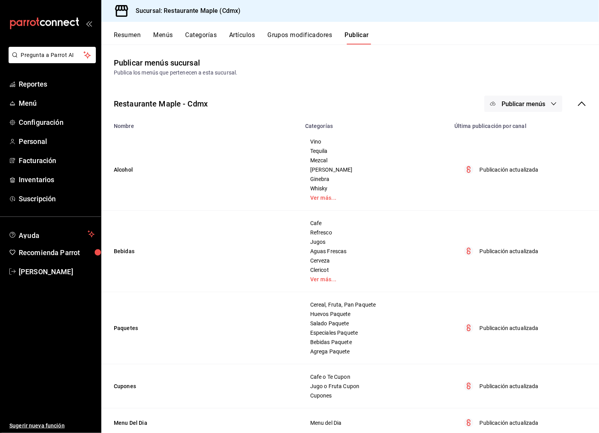
click at [531, 105] on span "Publicar menús" at bounding box center [523, 103] width 44 height 7
click at [532, 144] on div at bounding box center [299, 216] width 599 height 433
click at [532, 141] on td "Publicación actualizada" at bounding box center [524, 169] width 149 height 81
click at [529, 105] on span "Publicar menús" at bounding box center [523, 103] width 44 height 7
click at [529, 118] on li "Punto de venta" at bounding box center [524, 129] width 72 height 22
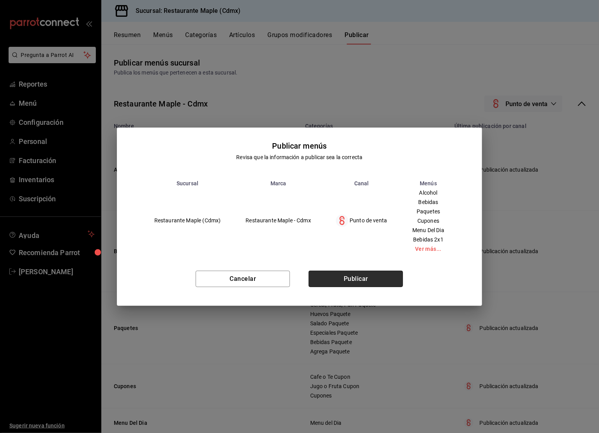
click at [367, 283] on button "Publicar" at bounding box center [356, 278] width 94 height 16
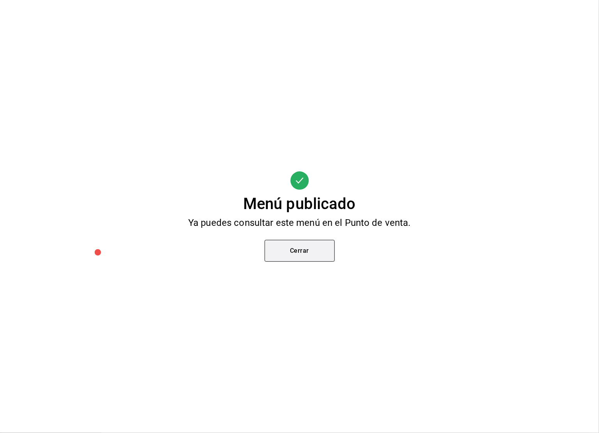
click at [302, 250] on button "Cerrar" at bounding box center [300, 251] width 70 height 22
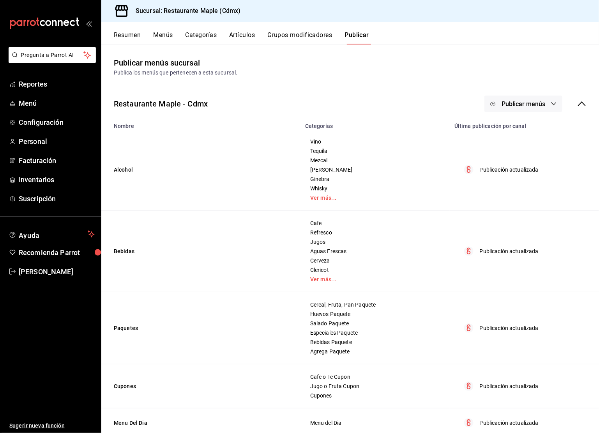
click at [200, 27] on div "Resumen Menús Categorías Artículos Grupos modificadores Publicar" at bounding box center [350, 33] width 498 height 23
click at [200, 32] on button "Categorías" at bounding box center [201, 37] width 32 height 13
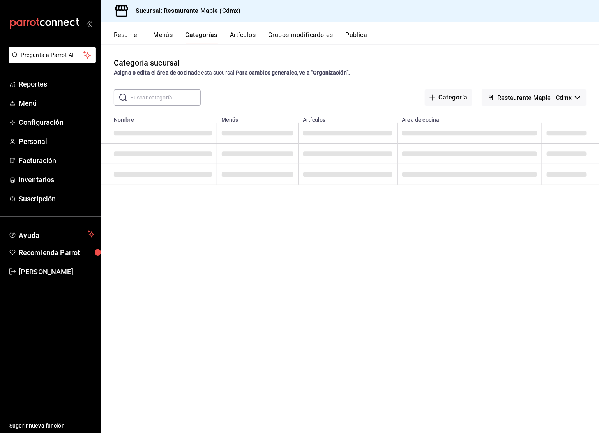
click at [152, 93] on input "text" at bounding box center [165, 98] width 71 height 16
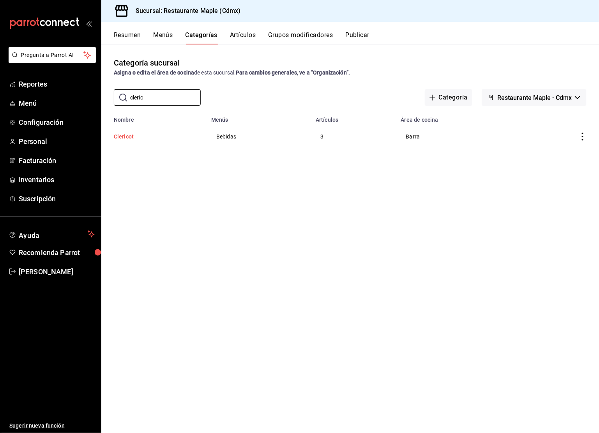
type input "cleric"
click at [132, 137] on button "Clericot" at bounding box center [153, 136] width 78 height 8
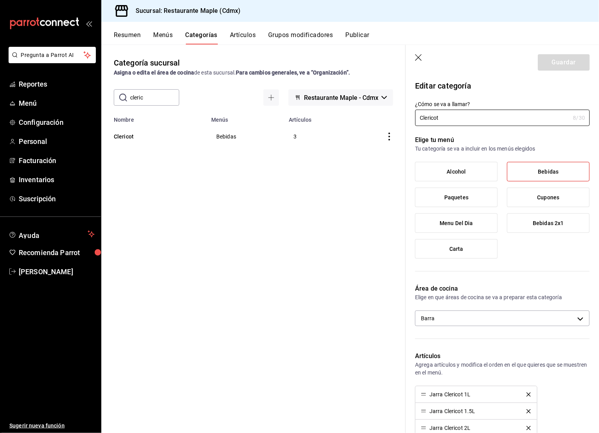
scroll to position [215, 0]
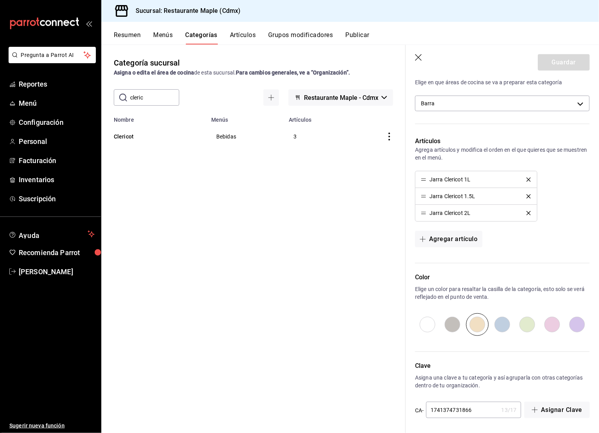
click at [558, 323] on input "radio" at bounding box center [552, 324] width 25 height 23
radio input "true"
click at [564, 57] on button "Guardar" at bounding box center [564, 62] width 52 height 16
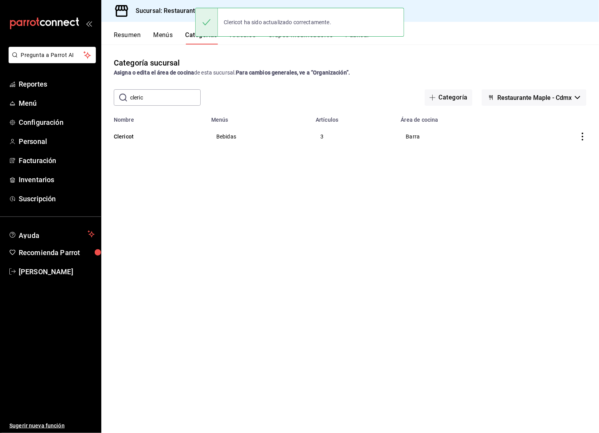
click at [169, 102] on input "cleric" at bounding box center [165, 98] width 71 height 16
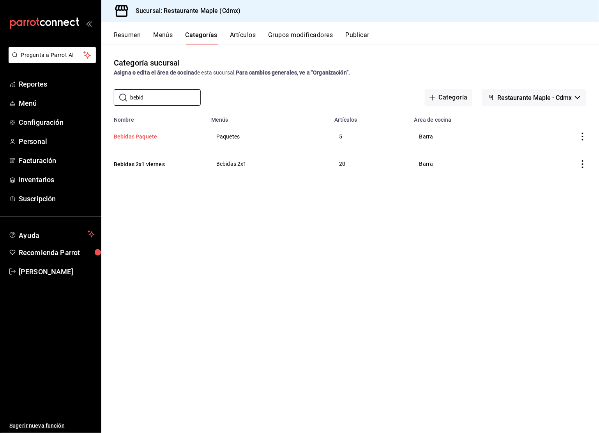
type input "bebidas paquete"
click at [152, 135] on button "Bebidas Paquete" at bounding box center [153, 136] width 78 height 8
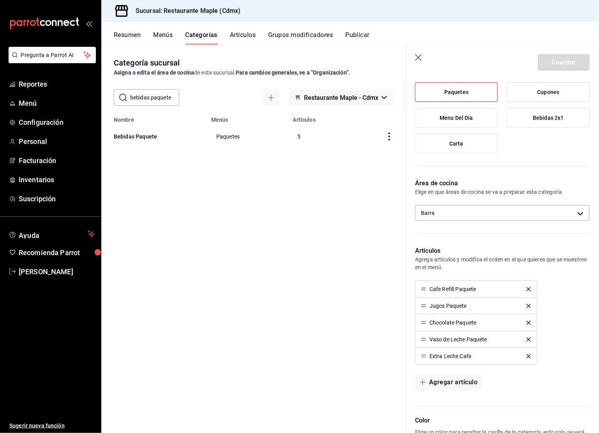
scroll to position [248, 0]
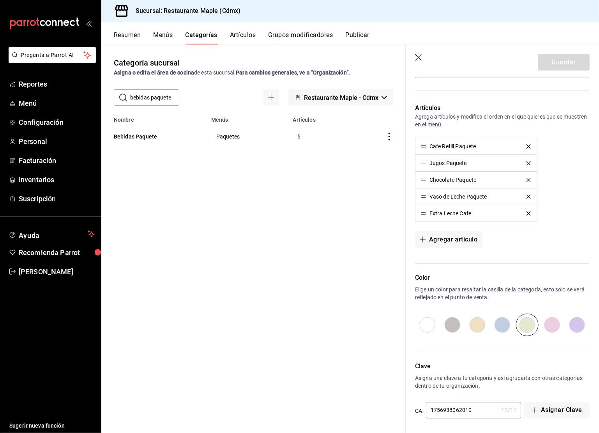
click at [549, 318] on input "radio" at bounding box center [552, 324] width 25 height 23
radio input "true"
click at [556, 60] on button "Guardar" at bounding box center [564, 62] width 52 height 16
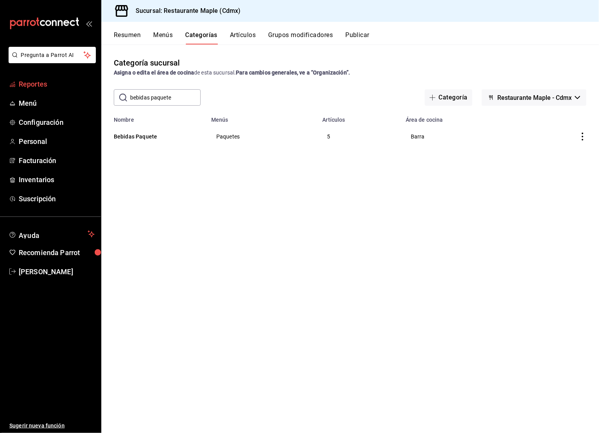
click at [37, 86] on span "Reportes" at bounding box center [57, 84] width 76 height 11
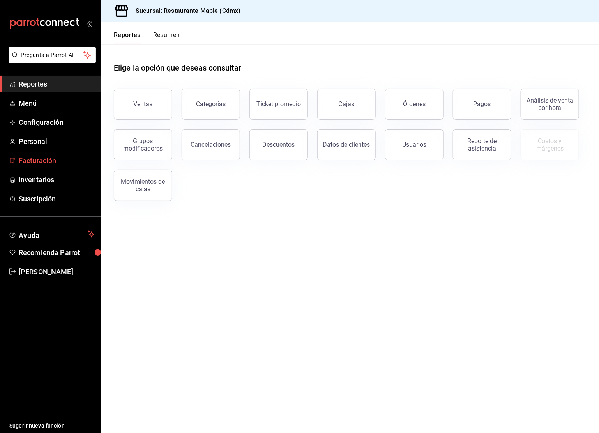
click at [39, 159] on span "Facturación" at bounding box center [57, 160] width 76 height 11
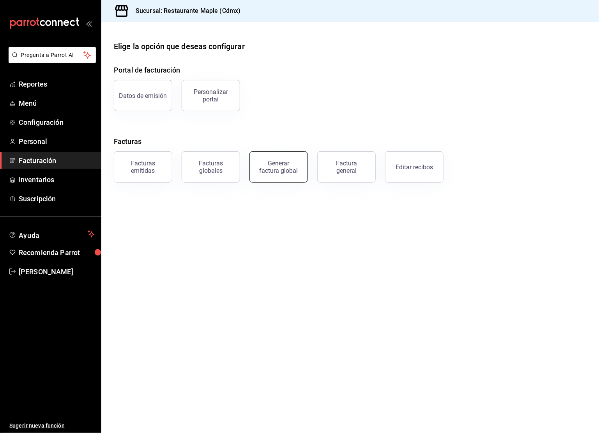
click at [278, 175] on button "Generar factura global" at bounding box center [278, 166] width 58 height 31
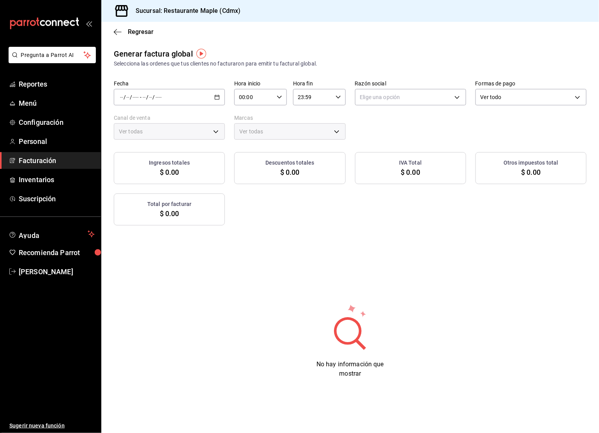
type input "PARROT,UBER_EATS,RAPPI,DIDI_FOOD,ONLINE"
click at [217, 100] on div "/ / - / /" at bounding box center [169, 97] width 111 height 16
click at [155, 121] on span "Rango de fechas" at bounding box center [150, 121] width 60 height 8
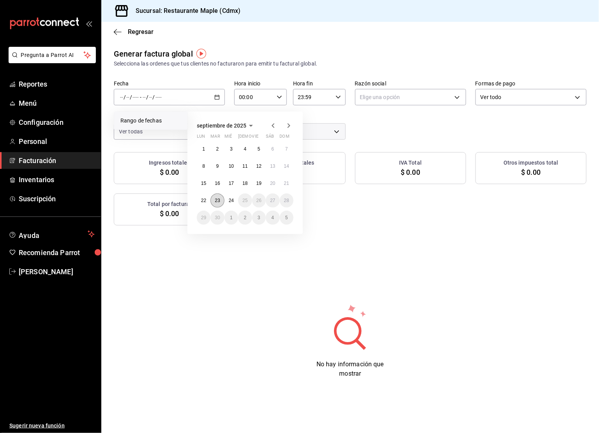
click at [221, 197] on button "23" at bounding box center [217, 200] width 14 height 14
click at [220, 197] on button "23" at bounding box center [217, 200] width 14 height 14
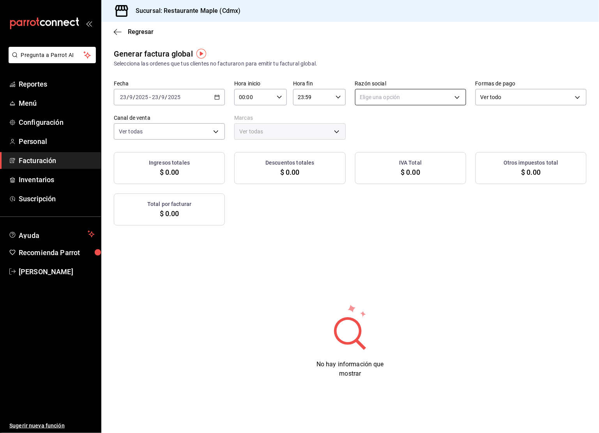
click at [445, 97] on body "Pregunta a Parrot AI Reportes Menú Configuración Personal Facturación Inventari…" at bounding box center [299, 216] width 599 height 433
click at [412, 135] on li "RESTAURANTE MAPLE" at bounding box center [410, 136] width 110 height 14
type input "9707b9c5-6b7d-4f6e-a4b1-93e597a3127c"
type input "9367c8d0-d5bf-442c-b6f8-a503c691c07e"
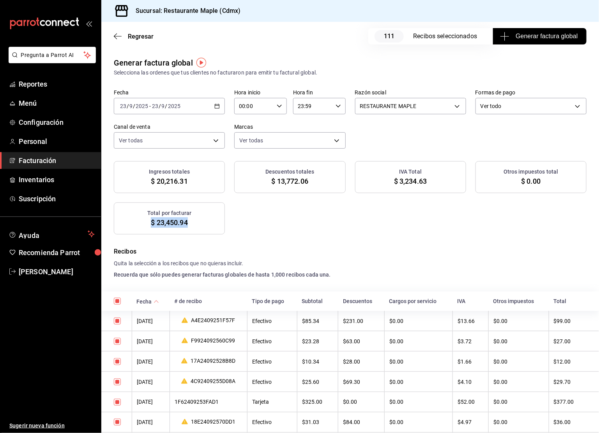
drag, startPoint x: 187, startPoint y: 218, endPoint x: 125, endPoint y: 219, distance: 62.0
click at [125, 219] on div "Total por facturar $ 23,450.94" at bounding box center [169, 218] width 111 height 32
click at [312, 226] on div "Ingresos totales $ 20,216.31 Descuentos totales $ 13,772.06 IVA Total $ 3,234.6…" at bounding box center [350, 197] width 473 height 73
drag, startPoint x: 197, startPoint y: 221, endPoint x: 158, endPoint y: 220, distance: 38.6
click at [158, 221] on div "Total por facturar $ 23,450.94" at bounding box center [169, 218] width 111 height 32
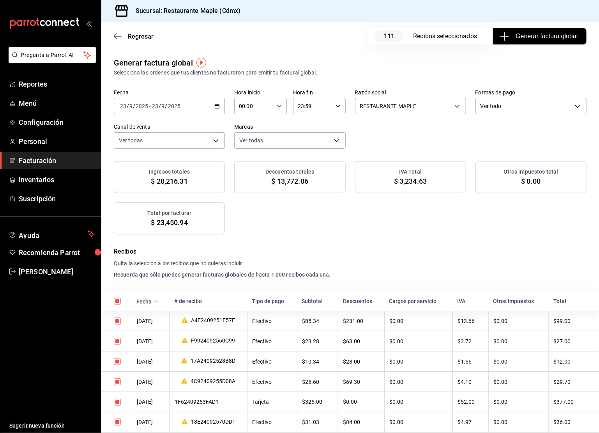
click at [251, 223] on div "Ingresos totales $ 20,216.31 Descuentos totales $ 13,772.06 IVA Total $ 3,234.6…" at bounding box center [350, 197] width 473 height 73
click at [214, 102] on div "2025-09-23 23 / 9 / 2025 - 2025-09-23 23 / 9 / 2025" at bounding box center [169, 106] width 111 height 16
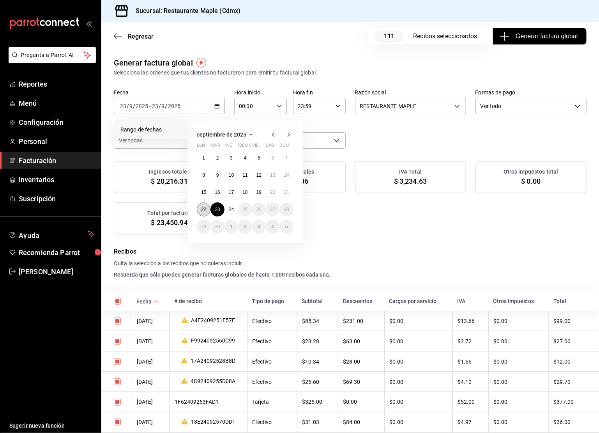
click at [204, 211] on abbr "22" at bounding box center [203, 209] width 5 height 5
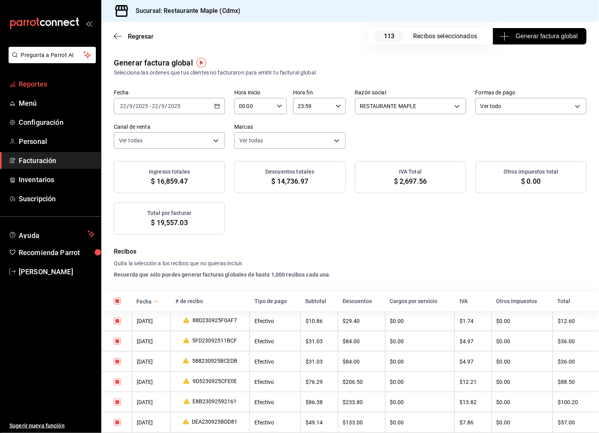
click at [35, 86] on span "Reportes" at bounding box center [57, 84] width 76 height 11
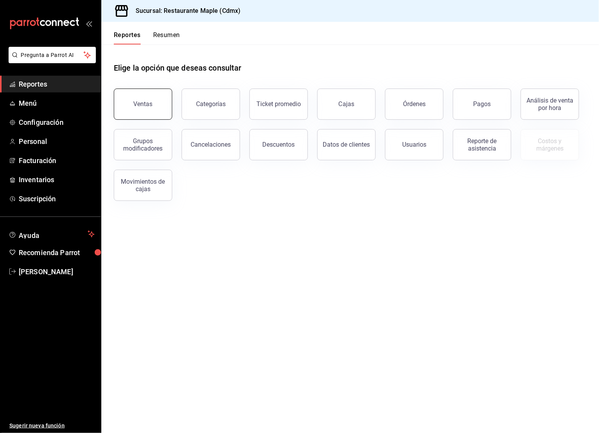
click at [142, 114] on button "Ventas" at bounding box center [143, 103] width 58 height 31
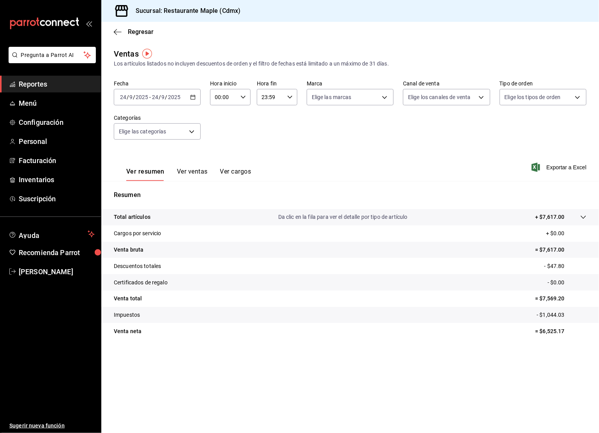
click at [192, 97] on icon "button" at bounding box center [192, 96] width 5 height 5
click at [141, 140] on span "Ayer" at bounding box center [150, 138] width 60 height 8
drag, startPoint x: 535, startPoint y: 294, endPoint x: 572, endPoint y: 298, distance: 36.9
click at [572, 298] on p "= $37,100.80" at bounding box center [559, 298] width 55 height 8
click at [42, 164] on span "Facturación" at bounding box center [57, 160] width 76 height 11
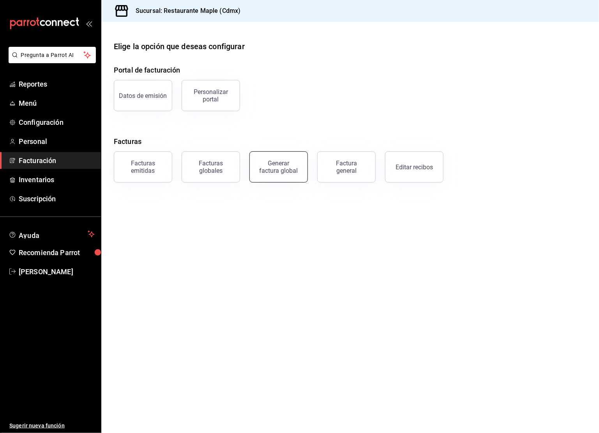
click at [267, 173] on div "Generar factura global" at bounding box center [278, 166] width 39 height 15
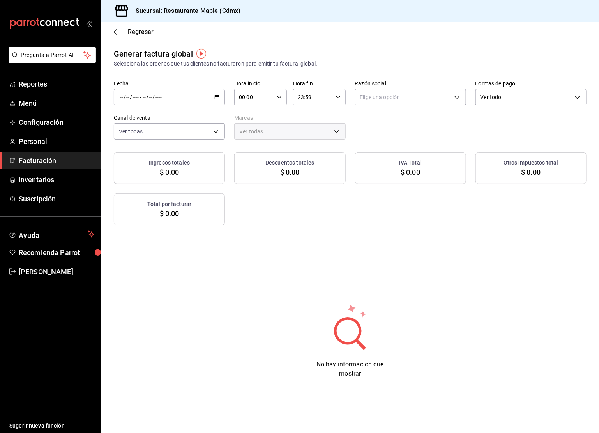
click at [217, 100] on div "/ / - / /" at bounding box center [169, 97] width 111 height 16
click at [171, 119] on span "Rango de fechas" at bounding box center [150, 121] width 60 height 8
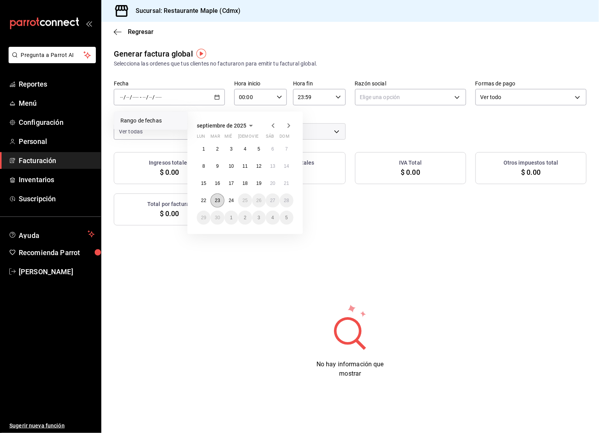
click at [217, 202] on button "23" at bounding box center [217, 200] width 14 height 14
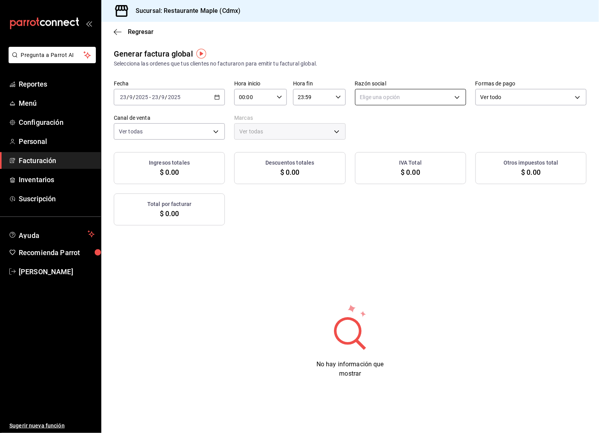
click at [417, 93] on body "Pregunta a Parrot AI Reportes Menú Configuración Personal Facturación Inventari…" at bounding box center [299, 216] width 599 height 433
click at [415, 133] on li "RESTAURANTE MAPLE" at bounding box center [410, 136] width 110 height 14
type input "9707b9c5-6b7d-4f6e-a4b1-93e597a3127c"
type input "9367c8d0-d5bf-442c-b6f8-a503c691c07e"
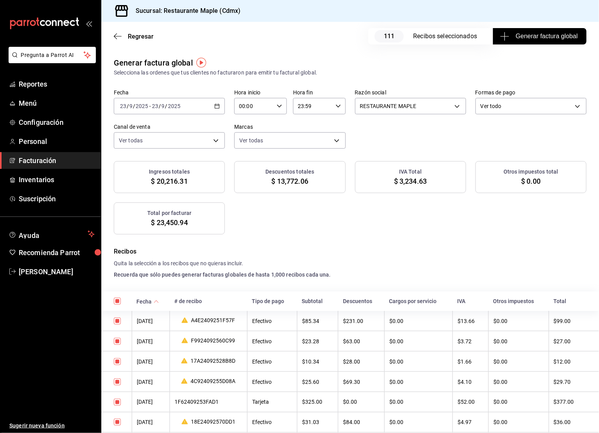
click at [43, 161] on span "Facturación" at bounding box center [57, 160] width 76 height 11
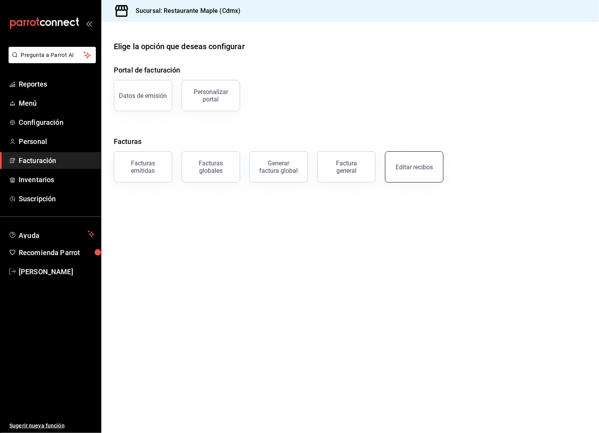
click at [412, 164] on div "Editar recibos" at bounding box center [413, 166] width 37 height 7
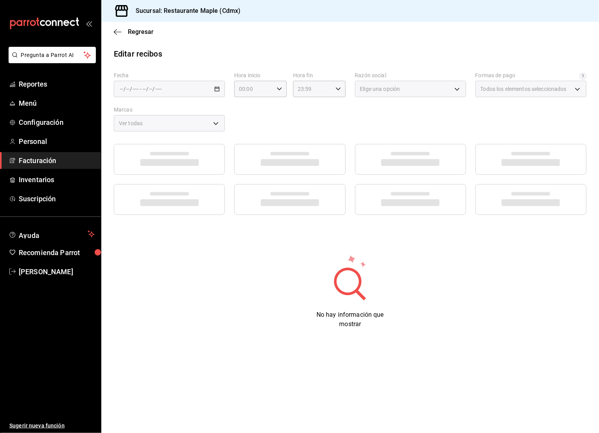
type input "1c0db33b-a268-48f2-8e75-1009b11b28a9"
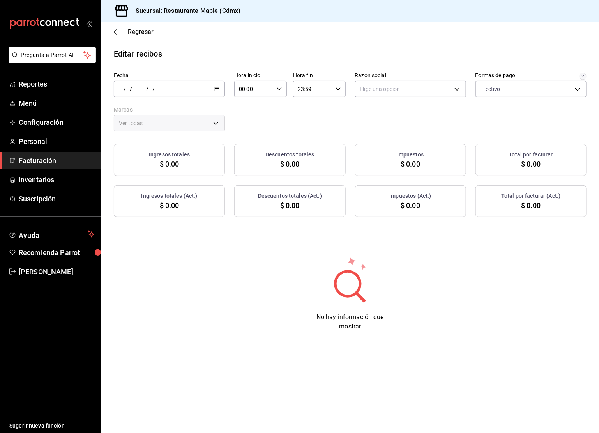
click at [217, 89] on icon "button" at bounding box center [216, 88] width 5 height 5
click at [155, 134] on li "Ayer" at bounding box center [150, 130] width 73 height 18
click at [427, 83] on body "Pregunta a Parrot AI Reportes Menú Configuración Personal Facturación Inventari…" at bounding box center [299, 216] width 599 height 433
click at [420, 122] on li "RESTAURANTE MAPLE" at bounding box center [410, 128] width 110 height 14
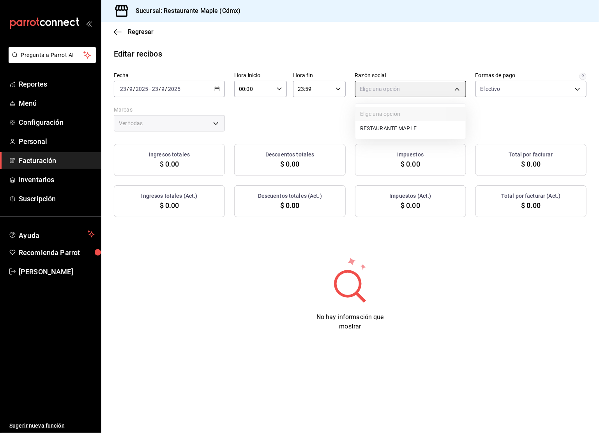
type input "9707b9c5-6b7d-4f6e-a4b1-93e597a3127c"
type input "9367c8d0-d5bf-442c-b6f8-a503c691c07e"
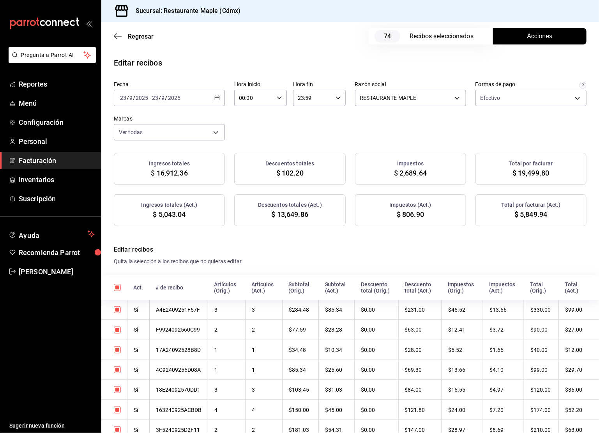
click at [526, 39] on button "Acciones" at bounding box center [540, 36] width 94 height 16
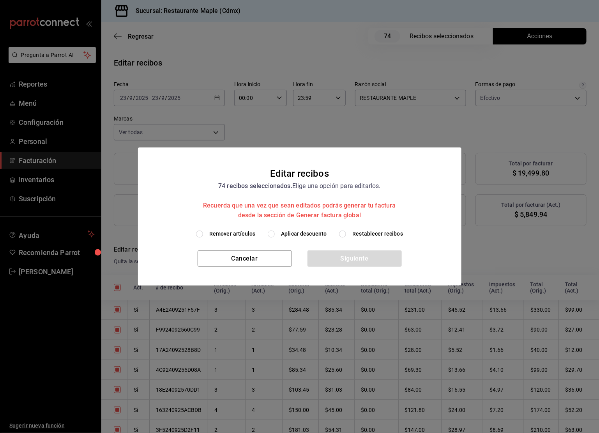
click at [275, 234] on input "Aplicar descuento" at bounding box center [271, 233] width 7 height 7
radio input "true"
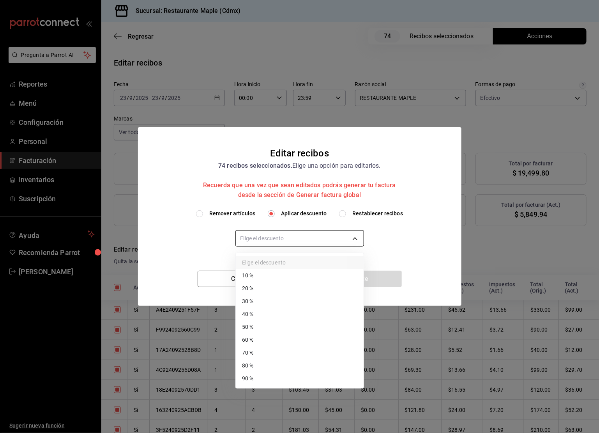
click at [291, 241] on body "Pregunta a Parrot AI Reportes Menú Configuración Personal Facturación Inventari…" at bounding box center [299, 216] width 599 height 433
click at [414, 235] on div at bounding box center [299, 216] width 599 height 433
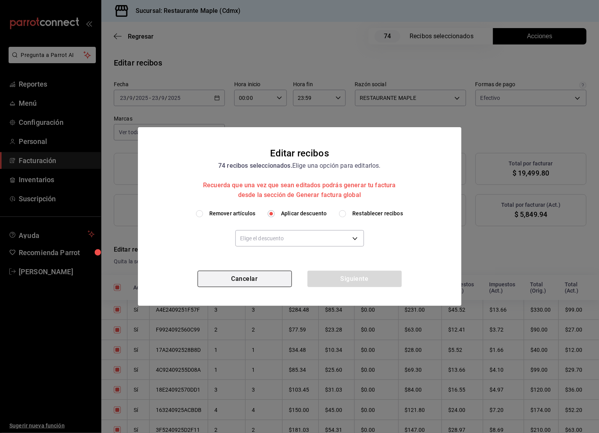
click at [230, 277] on button "Cancelar" at bounding box center [245, 278] width 94 height 16
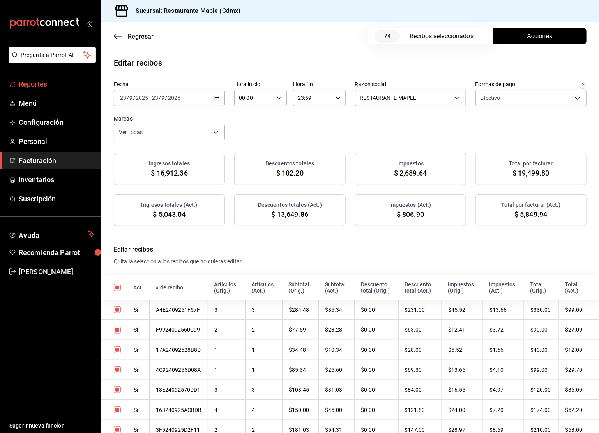
click at [34, 90] on link "Reportes" at bounding box center [50, 84] width 101 height 17
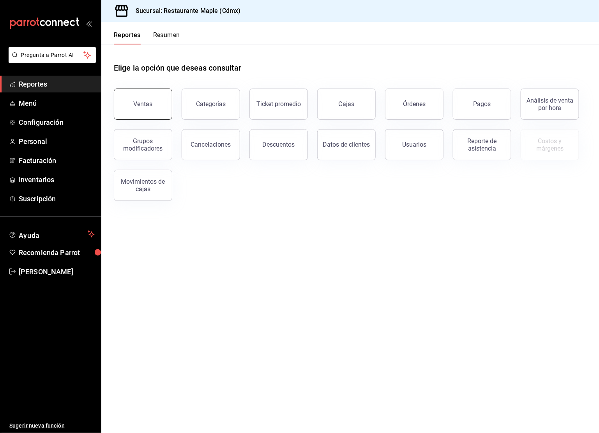
click at [161, 104] on button "Ventas" at bounding box center [143, 103] width 58 height 31
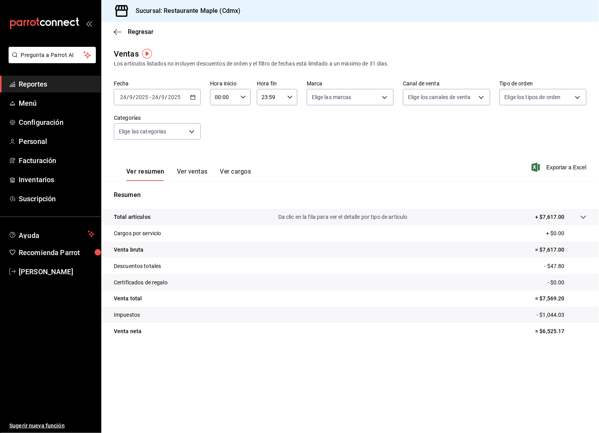
click at [196, 94] on div "2025-09-24 24 / 9 / 2025 - 2025-09-24 24 / 9 / 2025" at bounding box center [157, 97] width 87 height 16
click at [148, 139] on span "Ayer" at bounding box center [150, 138] width 60 height 8
click at [192, 99] on \(Stroke\) "button" at bounding box center [193, 97] width 5 height 4
click at [154, 154] on span "Semana actual" at bounding box center [150, 156] width 60 height 8
click at [117, 36] on div "Regresar" at bounding box center [350, 32] width 498 height 20
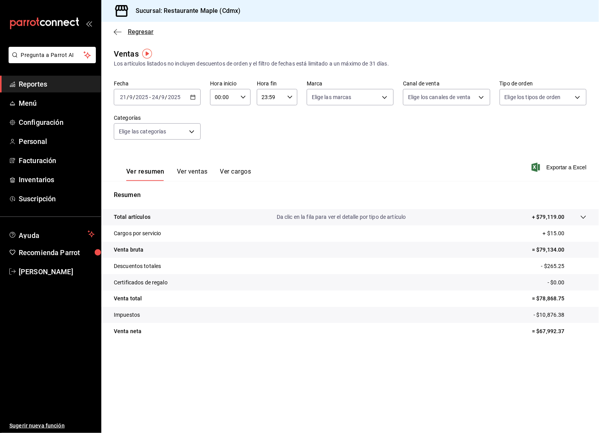
click at [117, 32] on icon "button" at bounding box center [118, 31] width 8 height 7
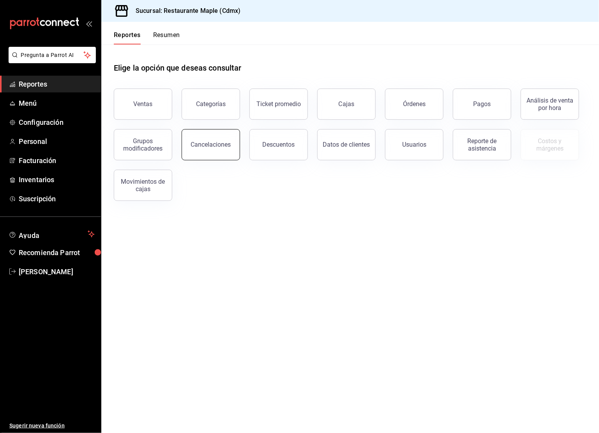
click at [211, 148] on button "Cancelaciones" at bounding box center [211, 144] width 58 height 31
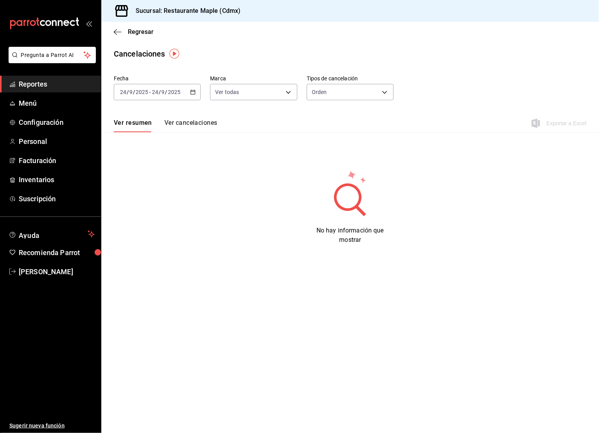
click at [203, 121] on button "Ver cancelaciones" at bounding box center [190, 125] width 53 height 13
click at [191, 87] on div "2025-09-24 24 / 9 / 2025 - 2025-09-24 24 / 9 / 2025" at bounding box center [157, 92] width 87 height 16
click at [152, 125] on li "Ayer" at bounding box center [150, 133] width 73 height 18
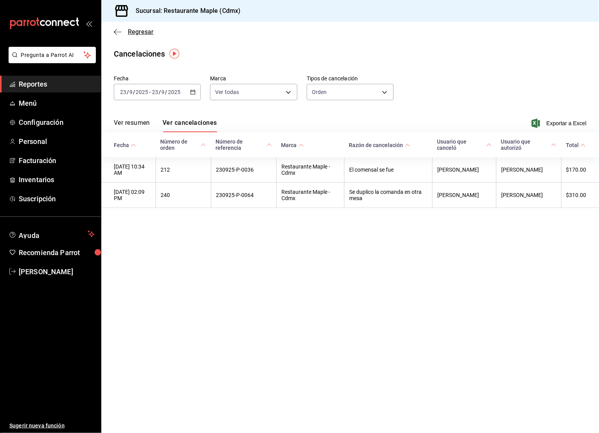
click at [117, 30] on icon "button" at bounding box center [118, 31] width 8 height 7
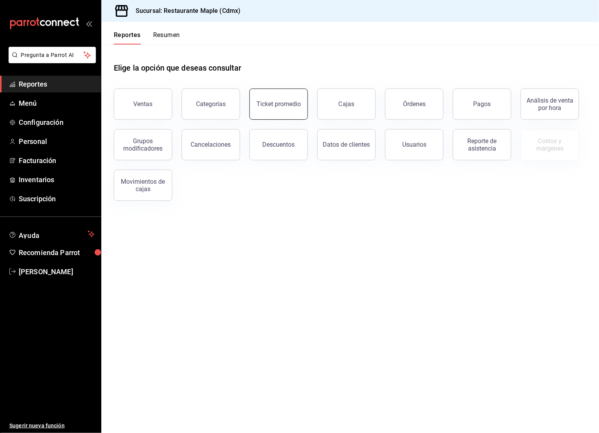
click at [279, 113] on button "Ticket promedio" at bounding box center [278, 103] width 58 height 31
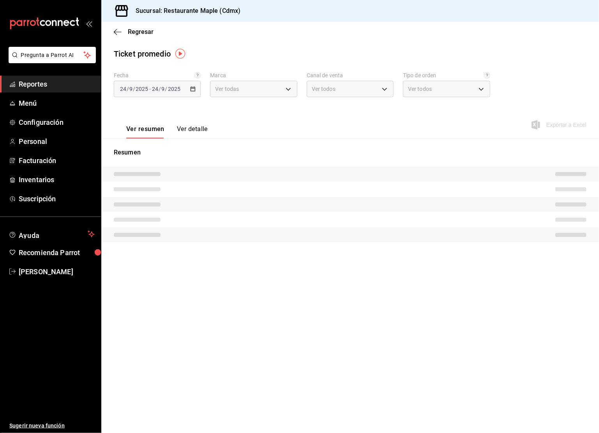
type input "9367c8d0-d5bf-442c-b6f8-a503c691c07e"
type input "PARROT,UBER_EATS,RAPPI,DIDI_FOOD,ONLINE"
type input "c2874926-3b02-42ce-9bc0-1c9d715f8c3e,1f854feb-a714-4e01-9480-9adb12524e61,bad30…"
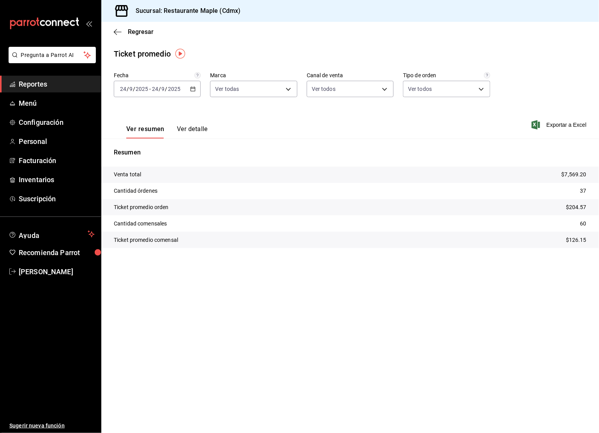
click at [195, 90] on icon "button" at bounding box center [192, 88] width 5 height 5
click at [146, 141] on li "Semana actual" at bounding box center [150, 148] width 73 height 18
